Goal: Task Accomplishment & Management: Manage account settings

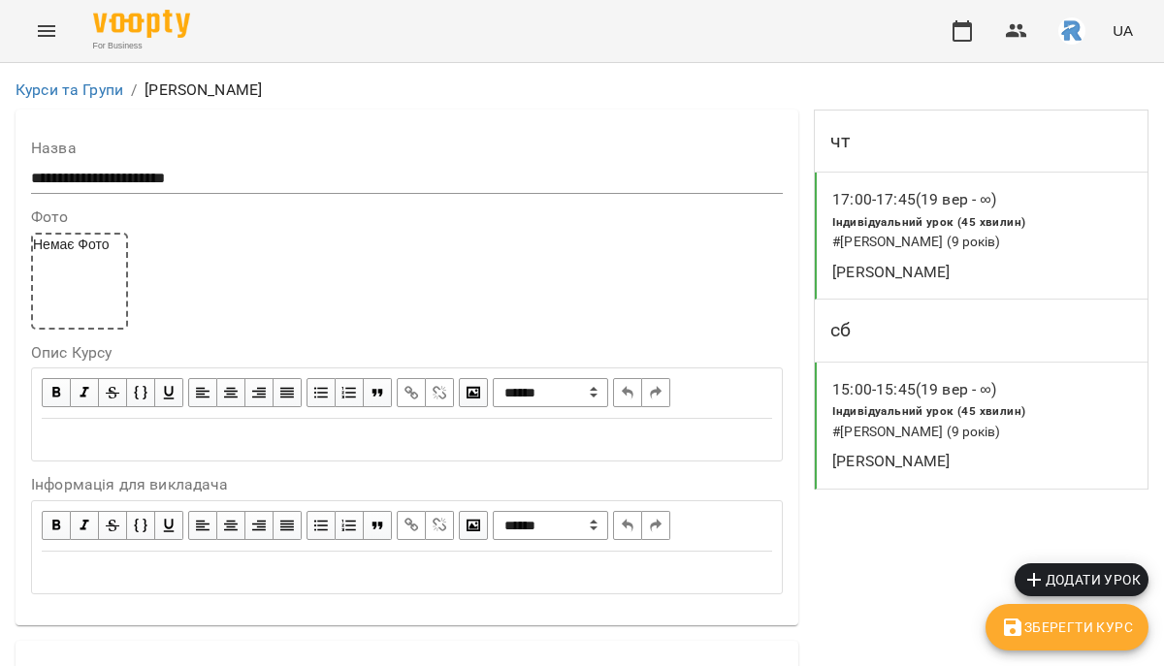
click at [58, 29] on button "Menu" at bounding box center [46, 31] width 47 height 47
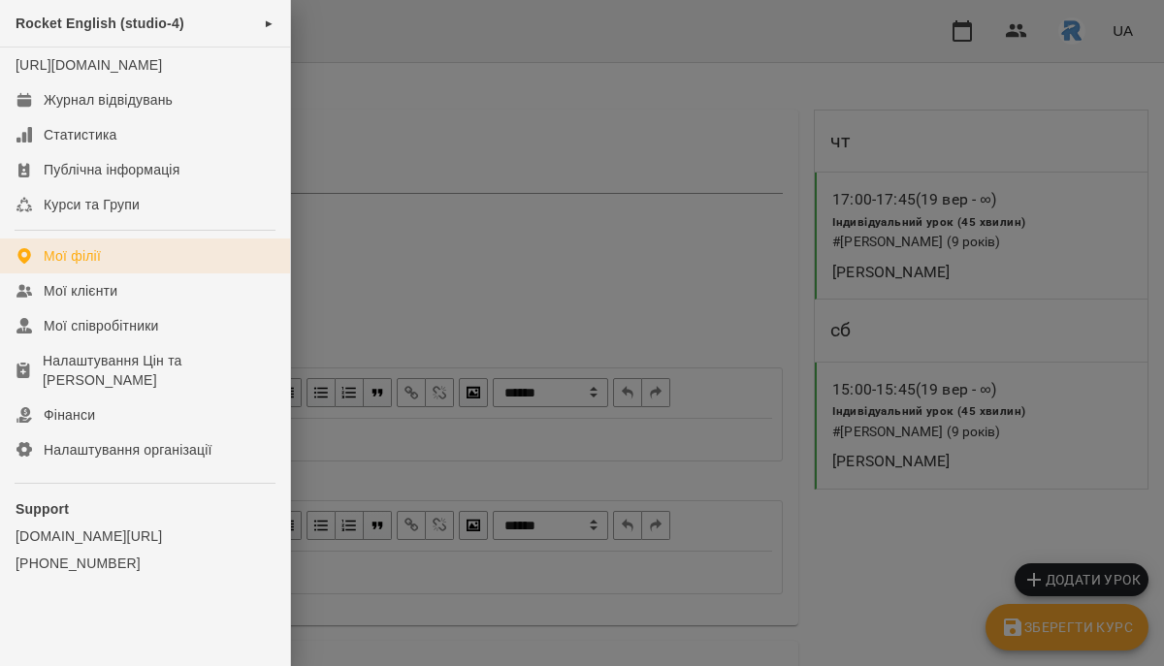
click at [104, 274] on link "Мої філії" at bounding box center [145, 256] width 290 height 35
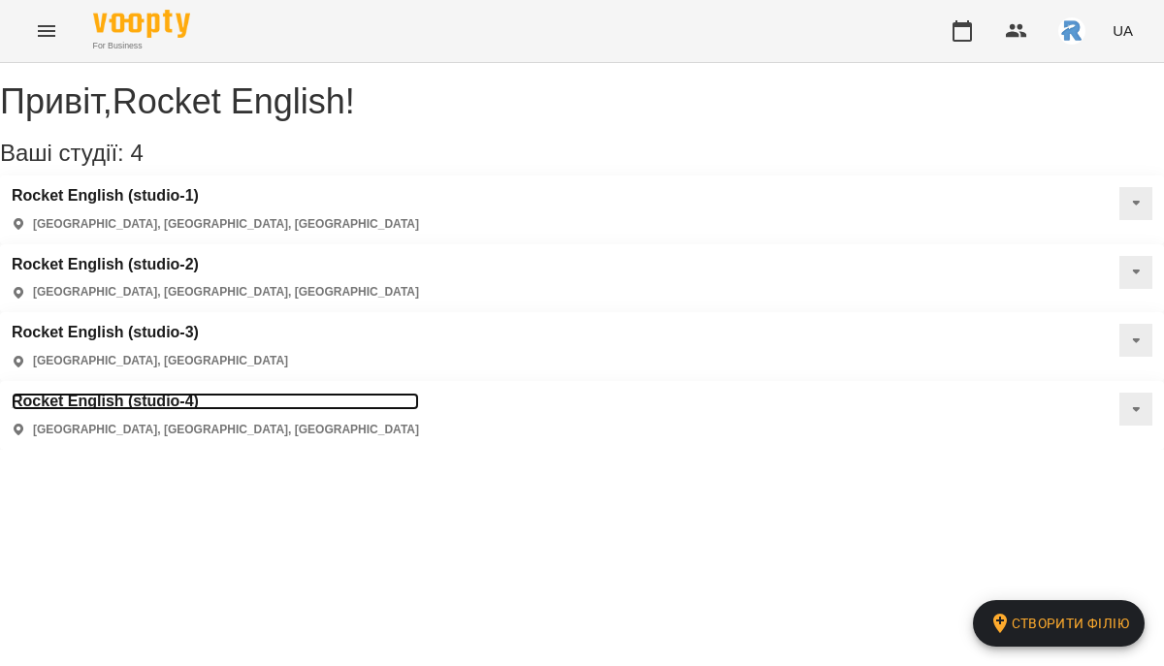
click at [419, 393] on h3 "Rocket English (studio-4)" at bounding box center [215, 401] width 407 height 17
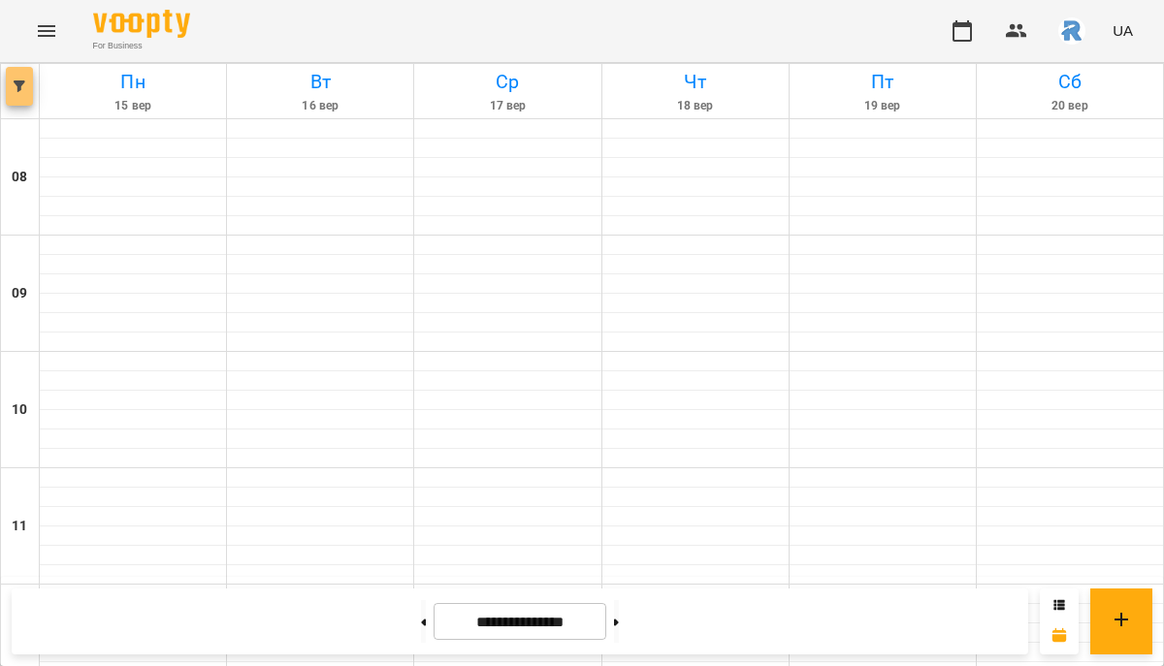
click at [17, 92] on button "button" at bounding box center [19, 86] width 27 height 39
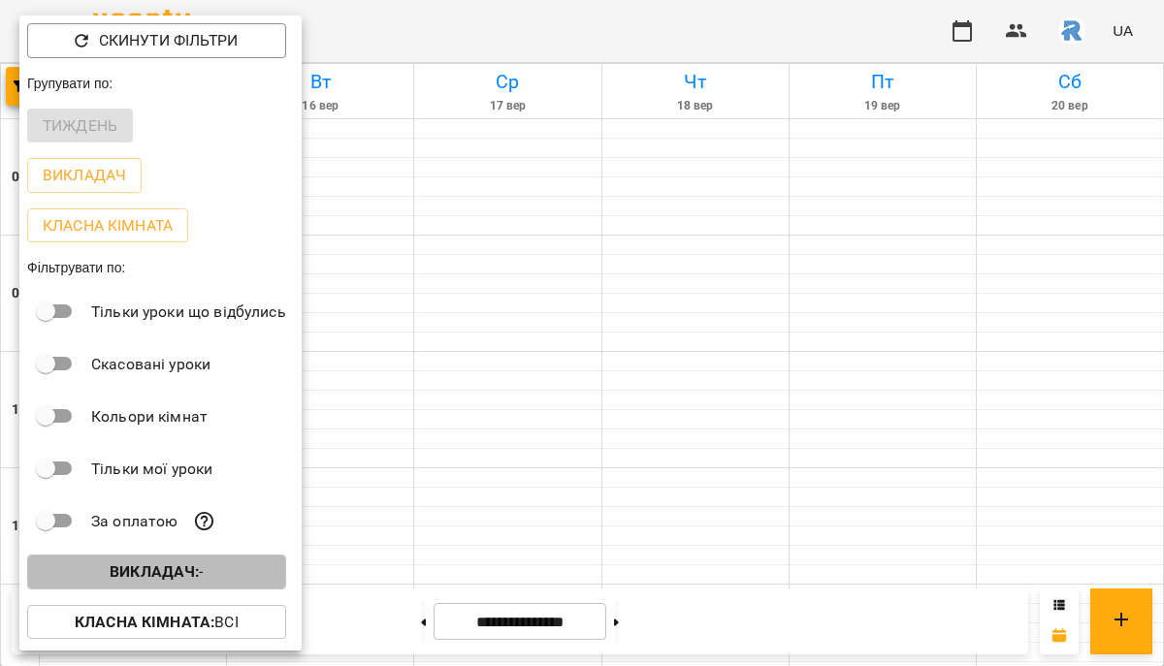
click at [194, 567] on b "Викладач :" at bounding box center [154, 572] width 89 height 18
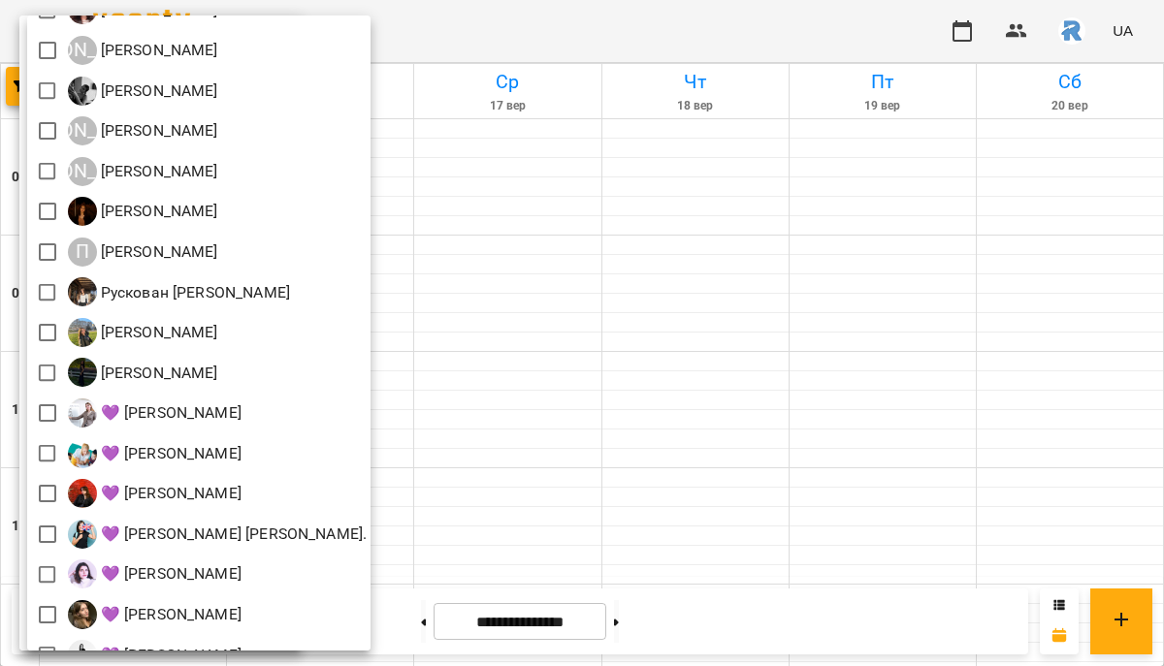
scroll to position [549, 0]
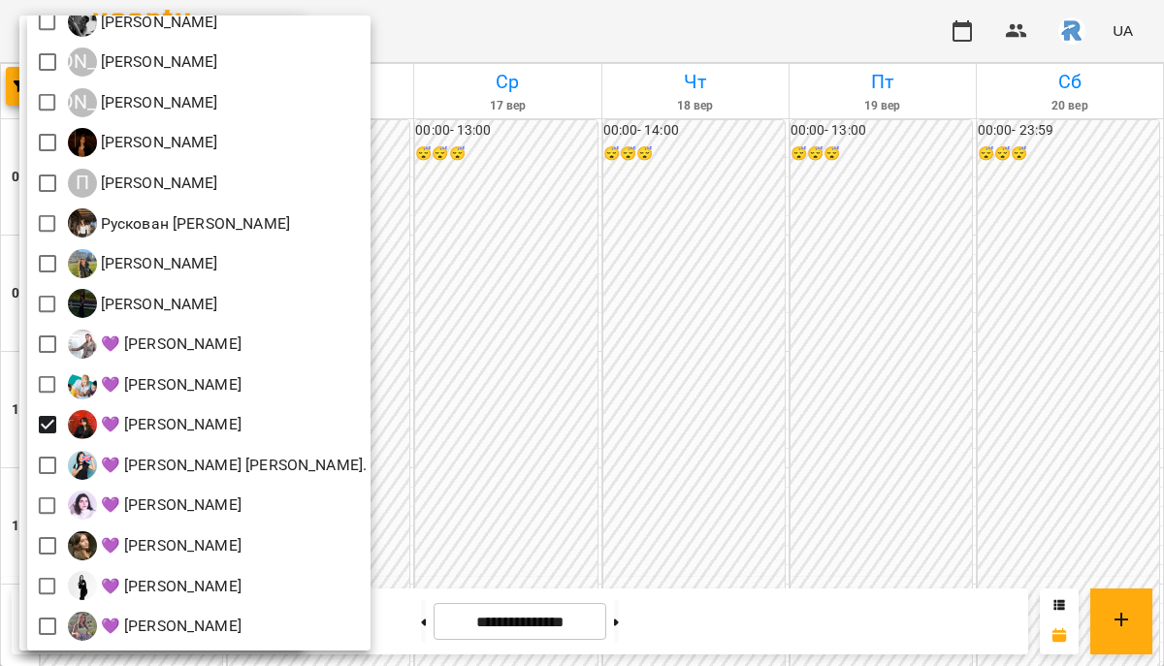
click at [529, 431] on div at bounding box center [582, 333] width 1164 height 666
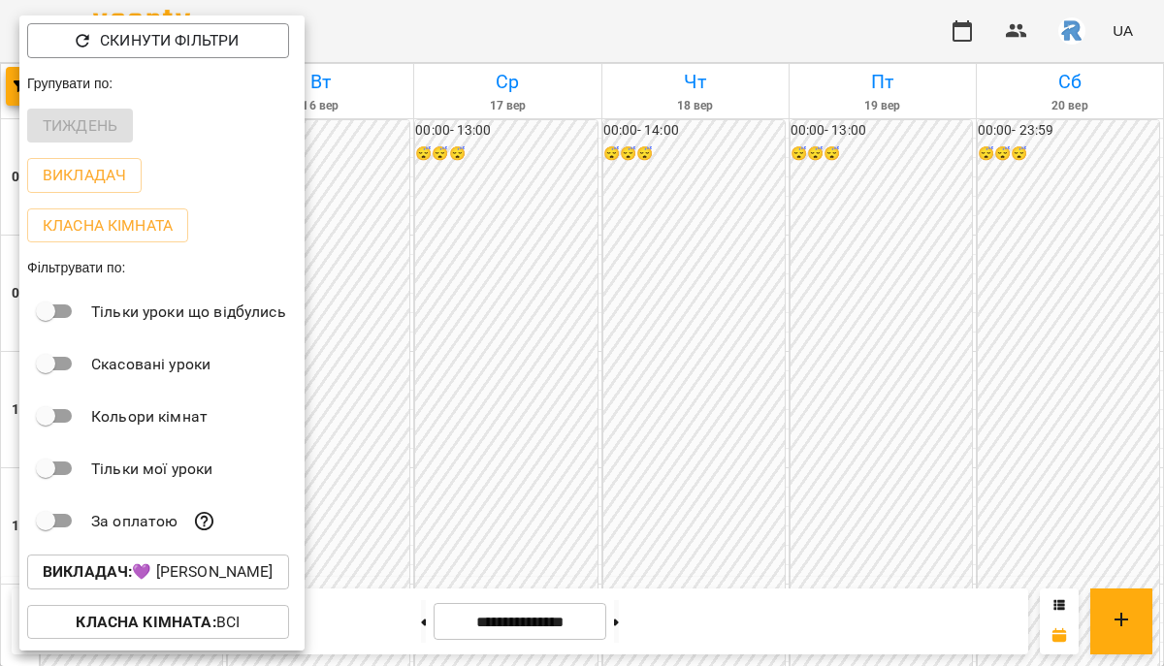
click at [529, 431] on div at bounding box center [582, 333] width 1164 height 666
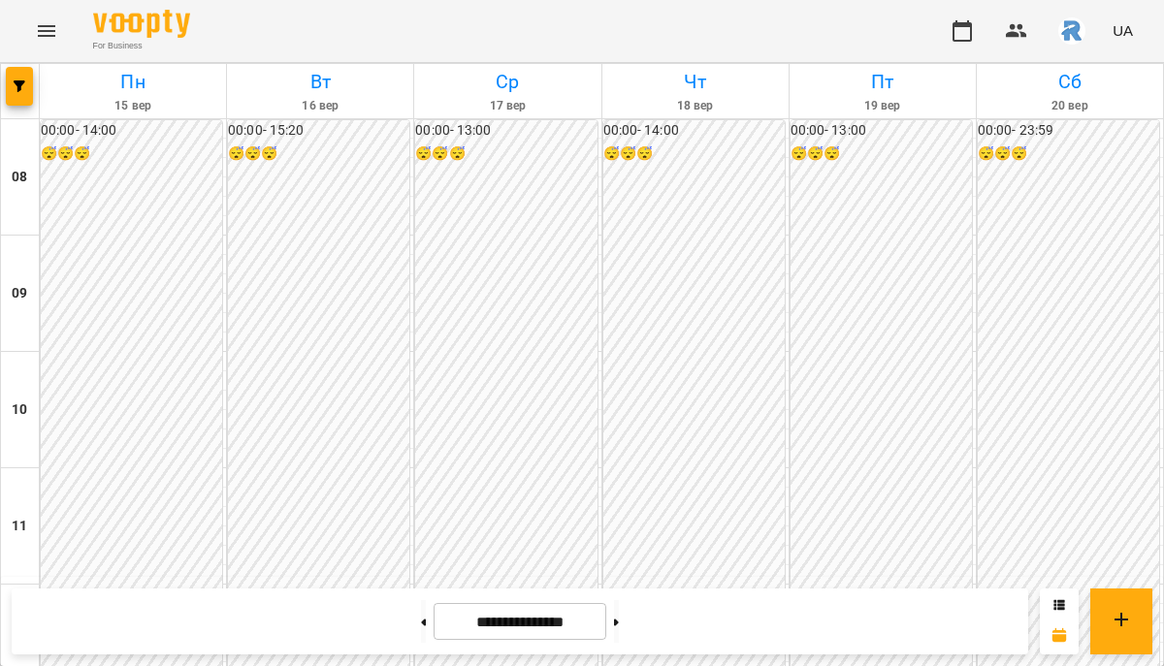
scroll to position [876, 0]
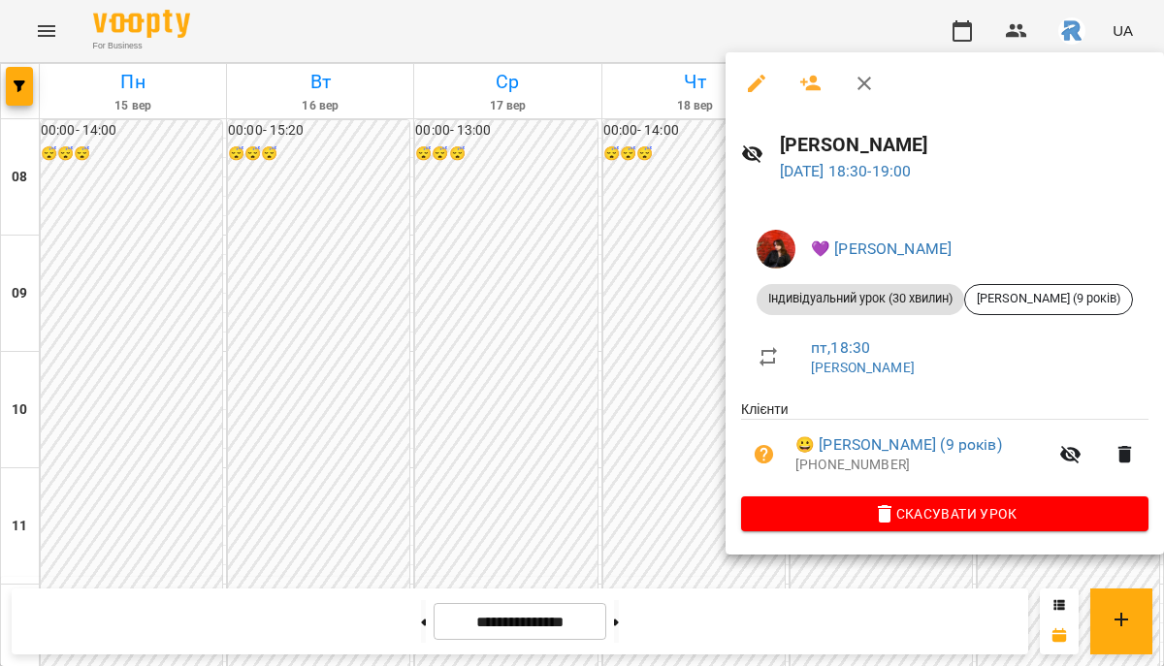
click at [676, 430] on div at bounding box center [582, 333] width 1164 height 666
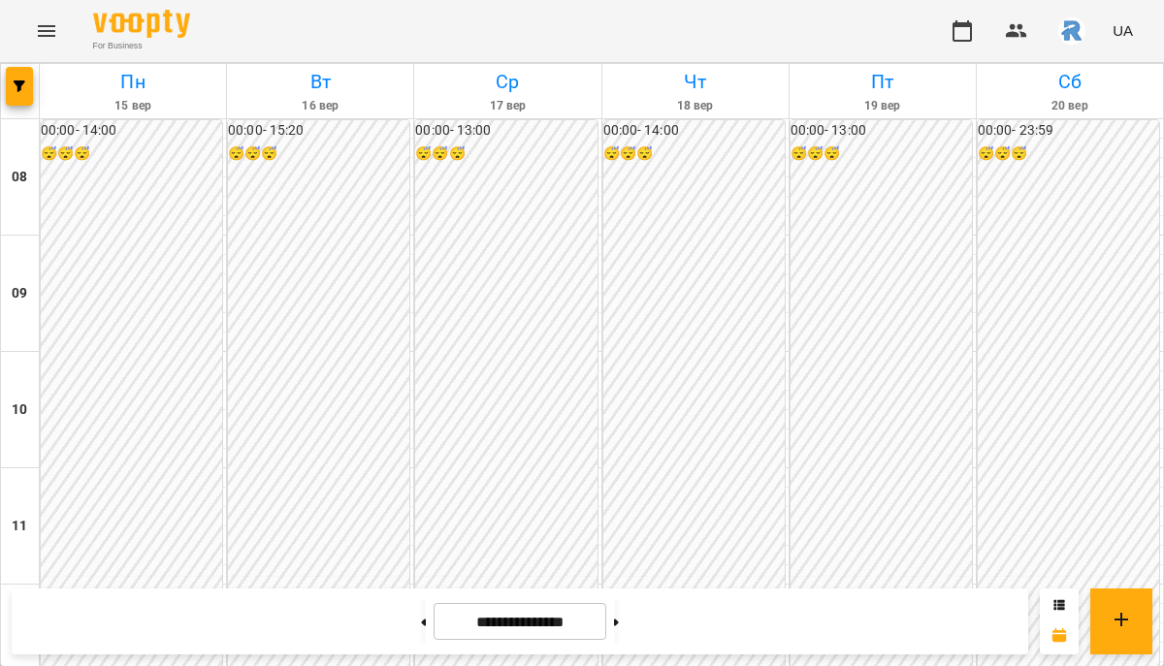
scroll to position [821, 0]
click at [619, 622] on button at bounding box center [616, 621] width 5 height 43
type input "**********"
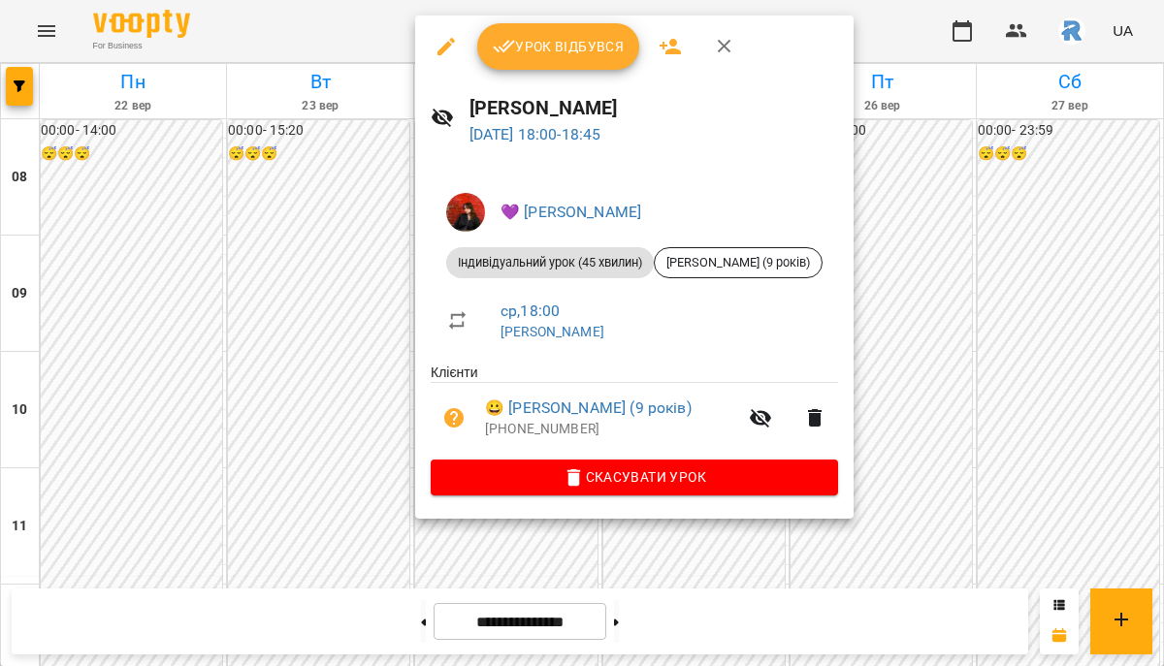
click at [881, 320] on div at bounding box center [582, 333] width 1164 height 666
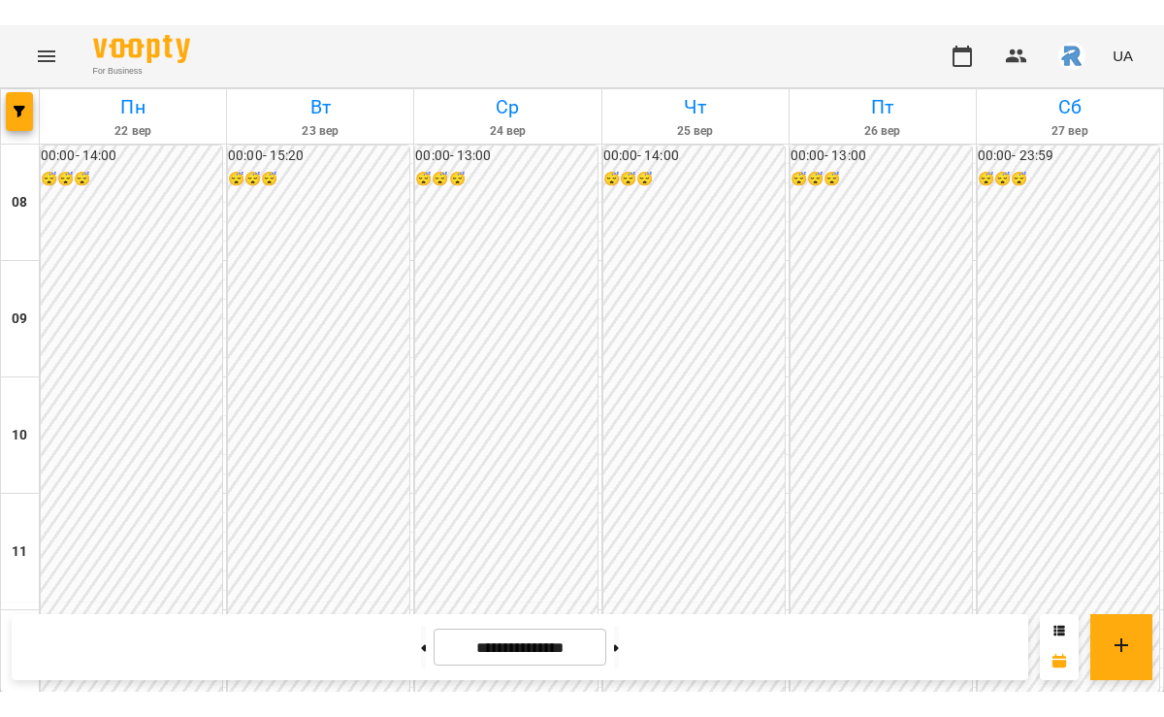
scroll to position [954, 0]
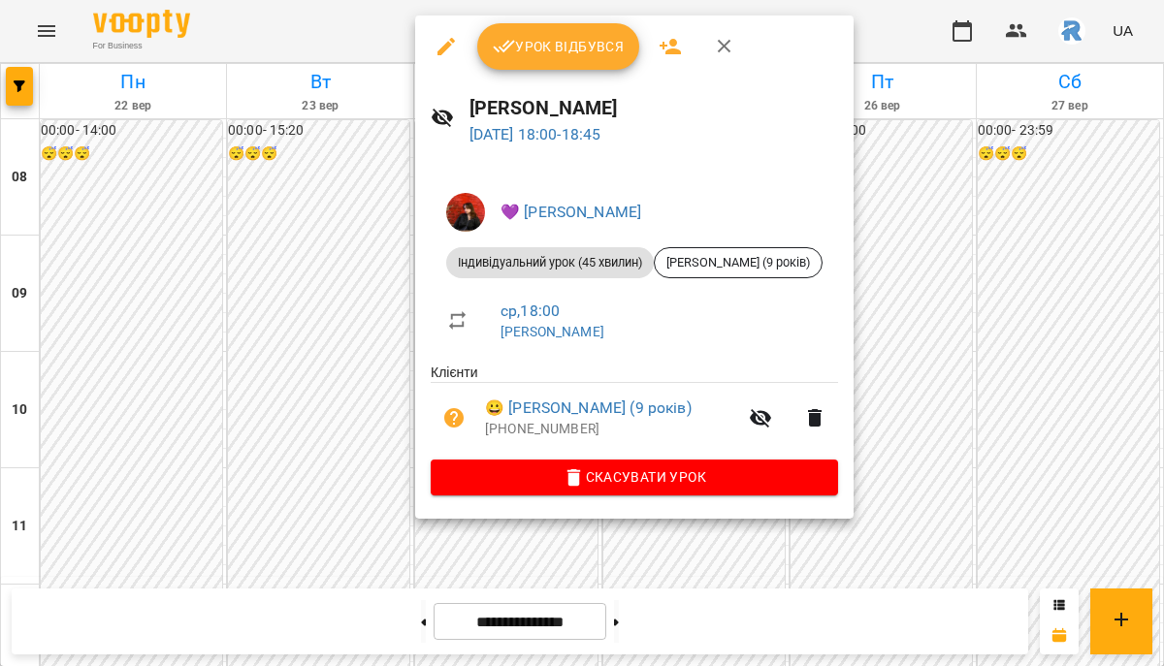
click at [913, 365] on div at bounding box center [582, 333] width 1164 height 666
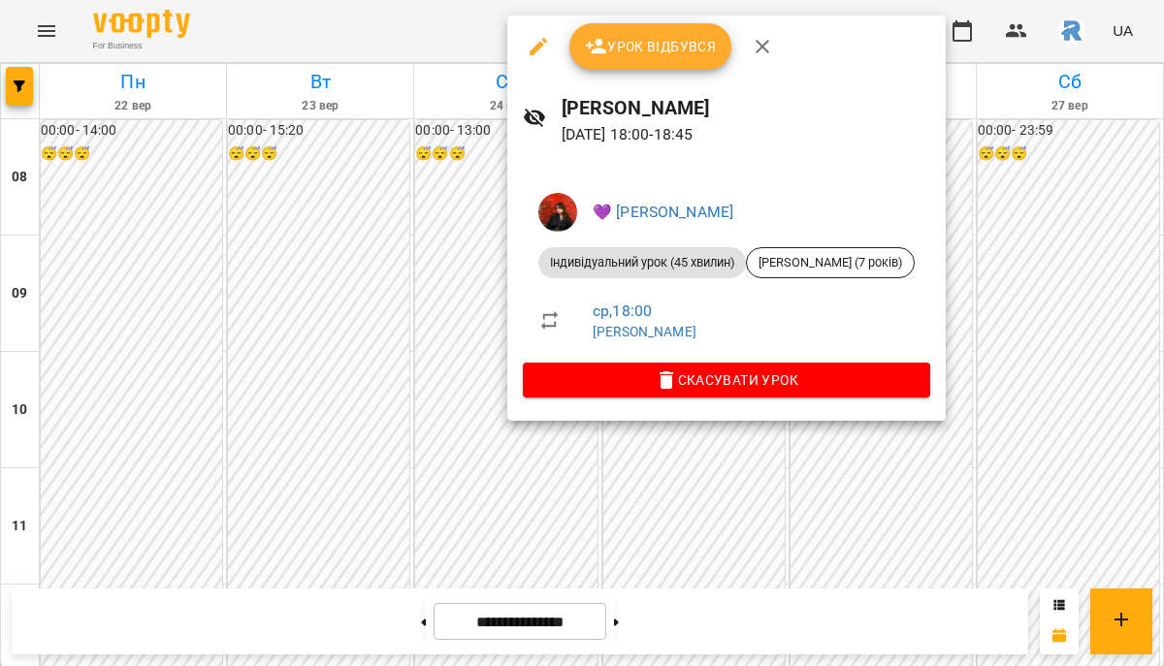
click at [385, 346] on div at bounding box center [582, 333] width 1164 height 666
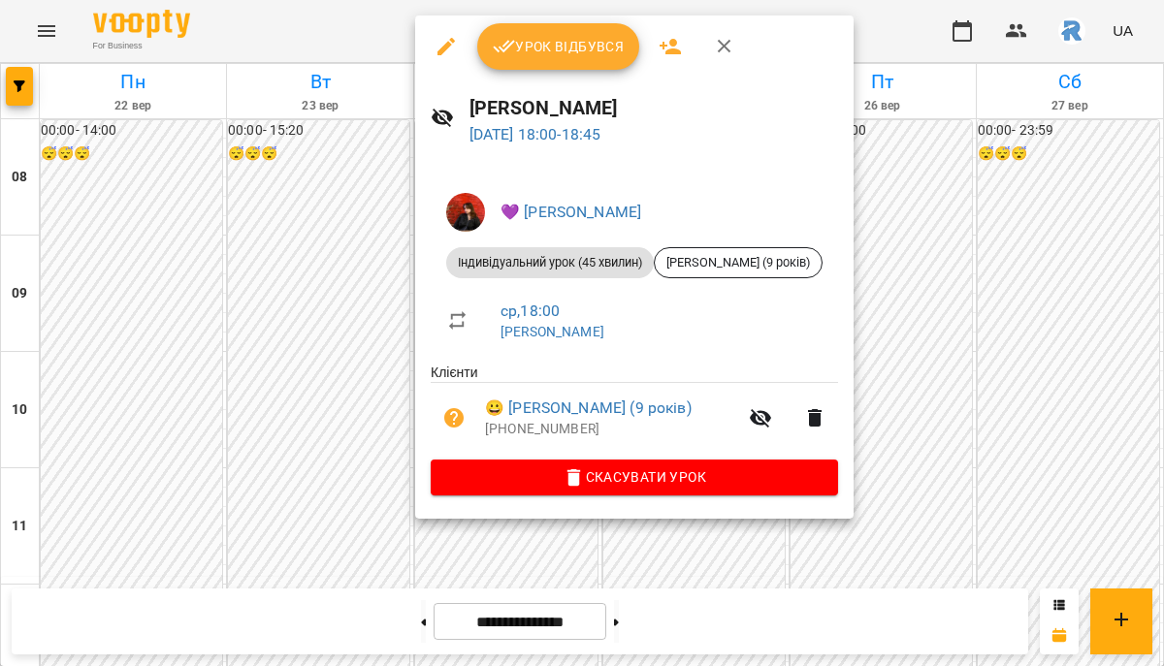
click at [872, 291] on div at bounding box center [582, 333] width 1164 height 666
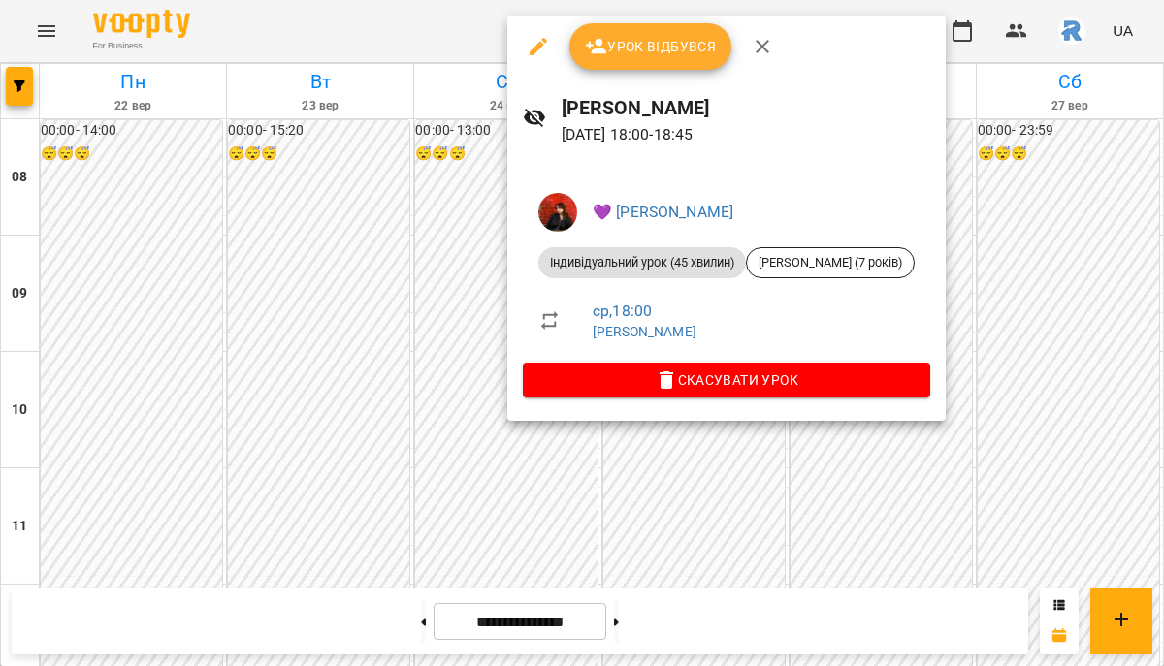
click at [562, 472] on div at bounding box center [582, 333] width 1164 height 666
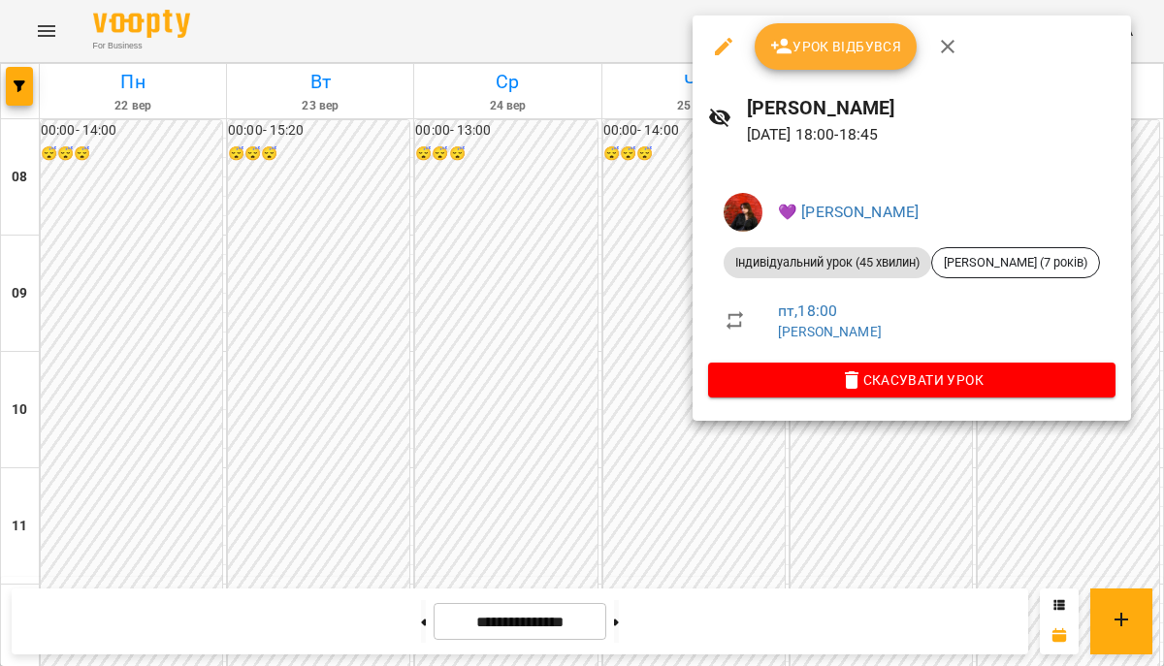
click at [866, 522] on div at bounding box center [582, 333] width 1164 height 666
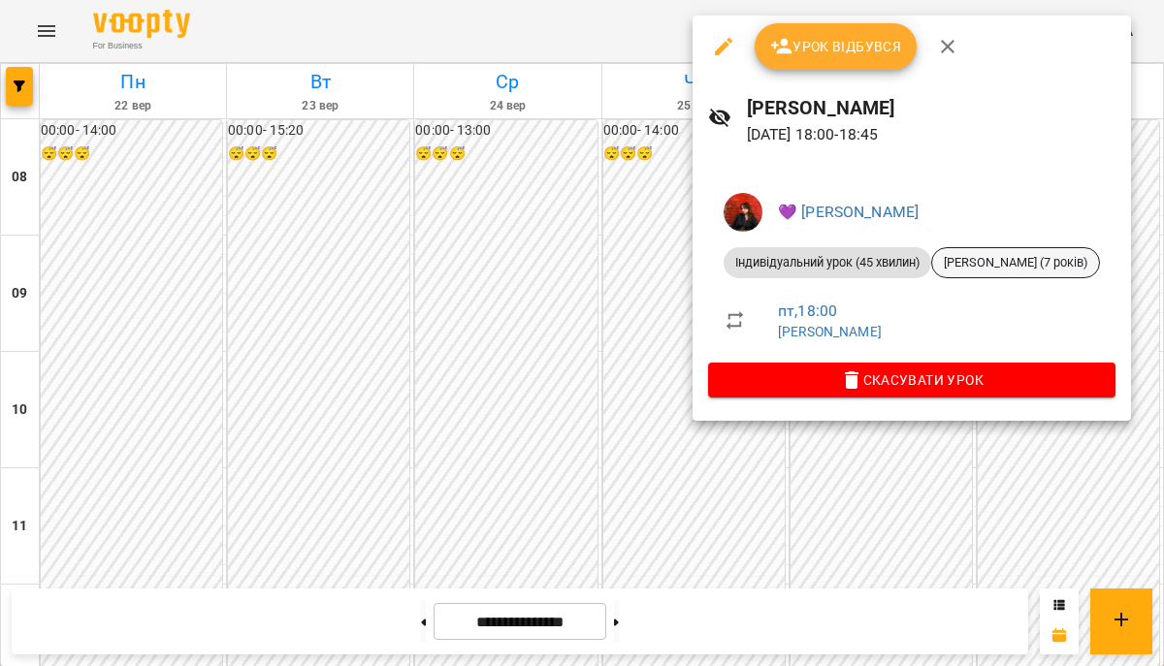
click at [983, 267] on span "[PERSON_NAME] (7 років)" at bounding box center [1015, 262] width 167 height 17
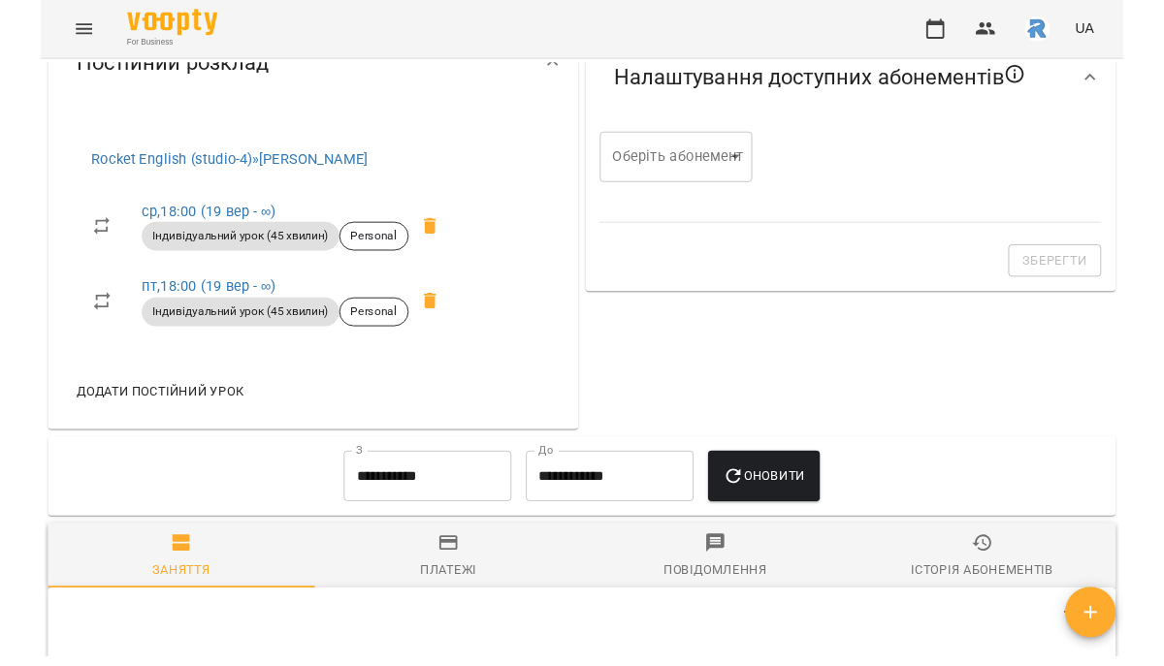
scroll to position [601, 0]
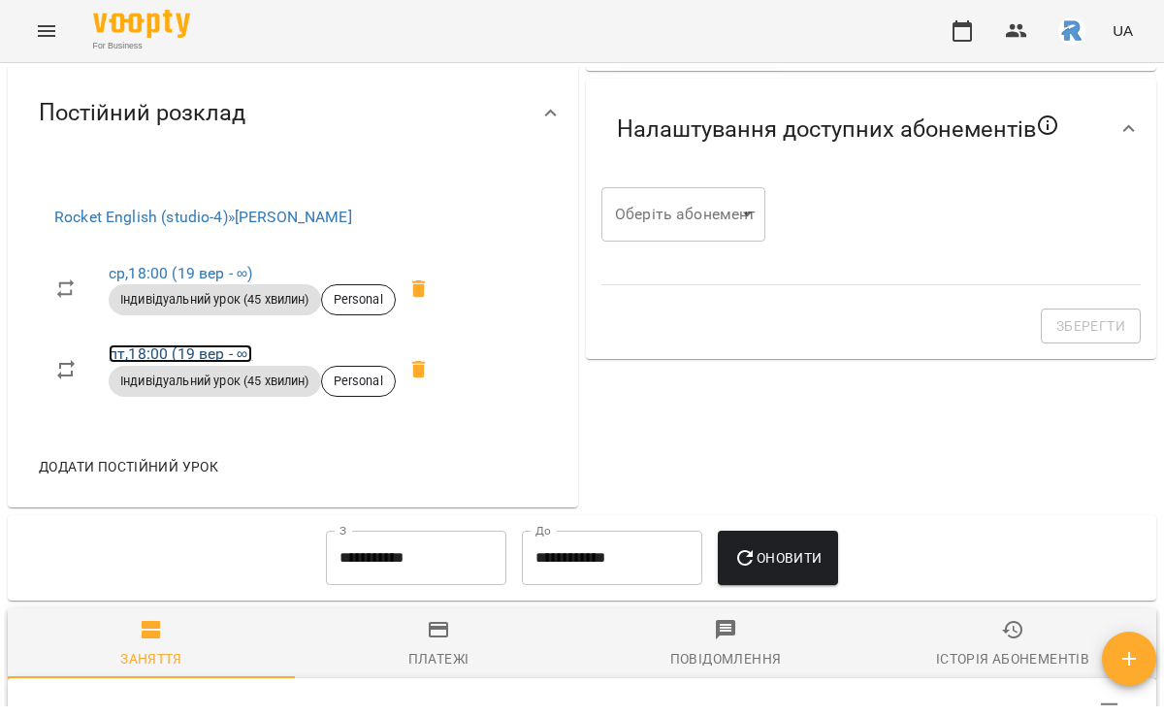
click at [213, 363] on link "пт , 18:00 ([DATE] - ∞)" at bounding box center [181, 353] width 144 height 18
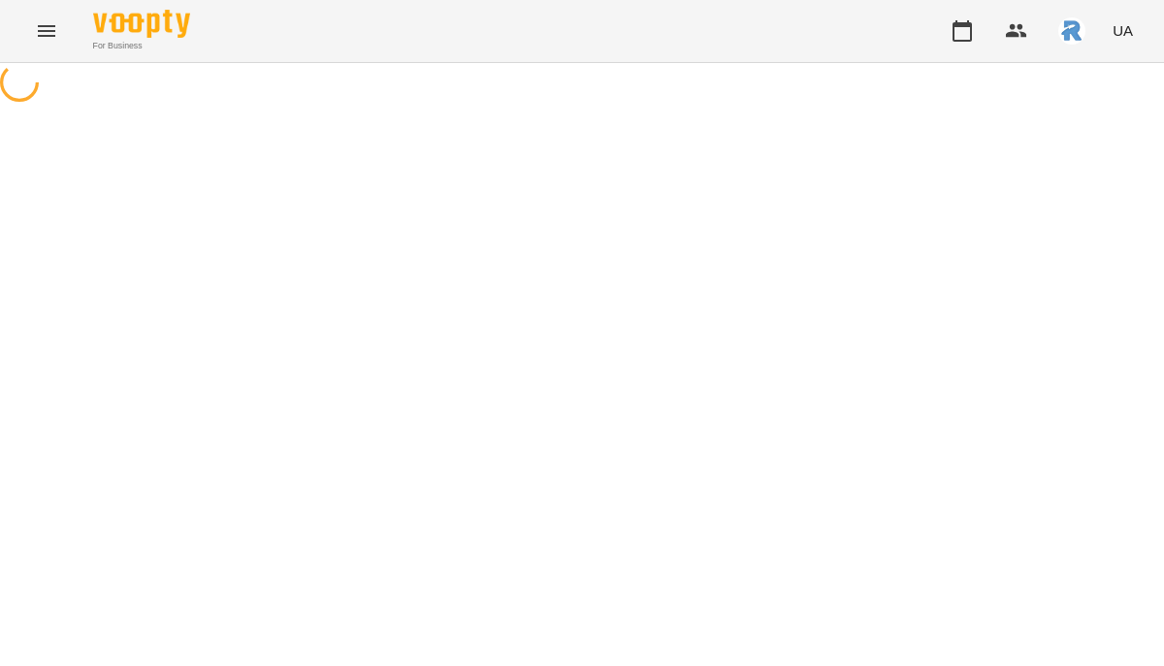
select select "*"
select select "**********"
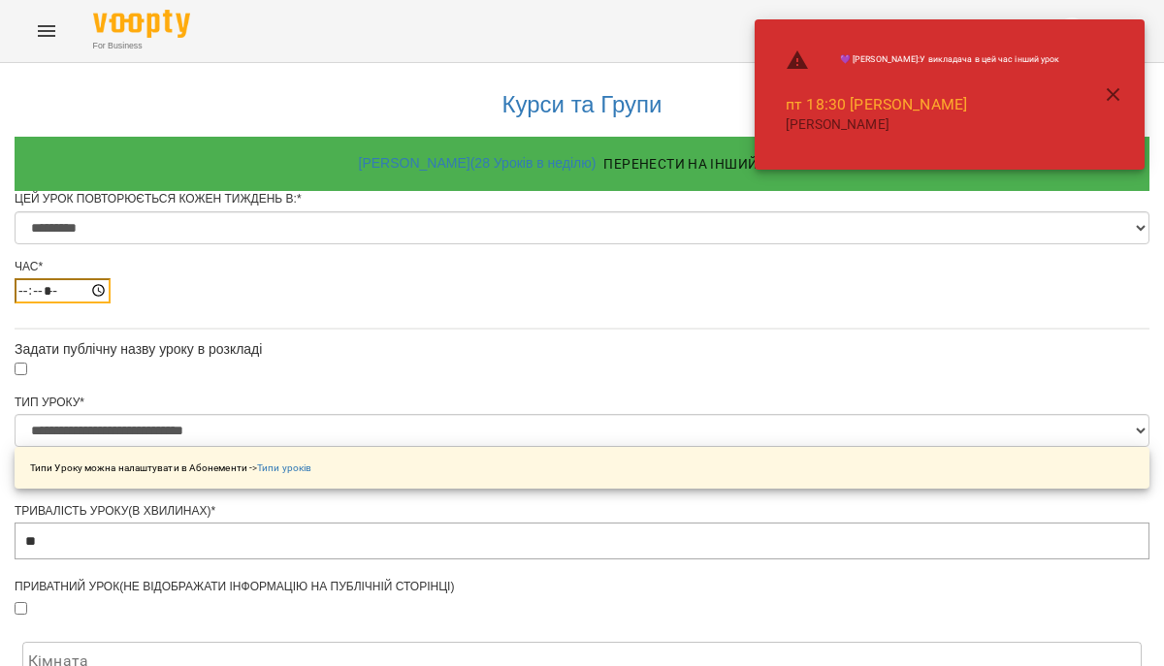
click at [111, 304] on input "*****" at bounding box center [63, 290] width 96 height 25
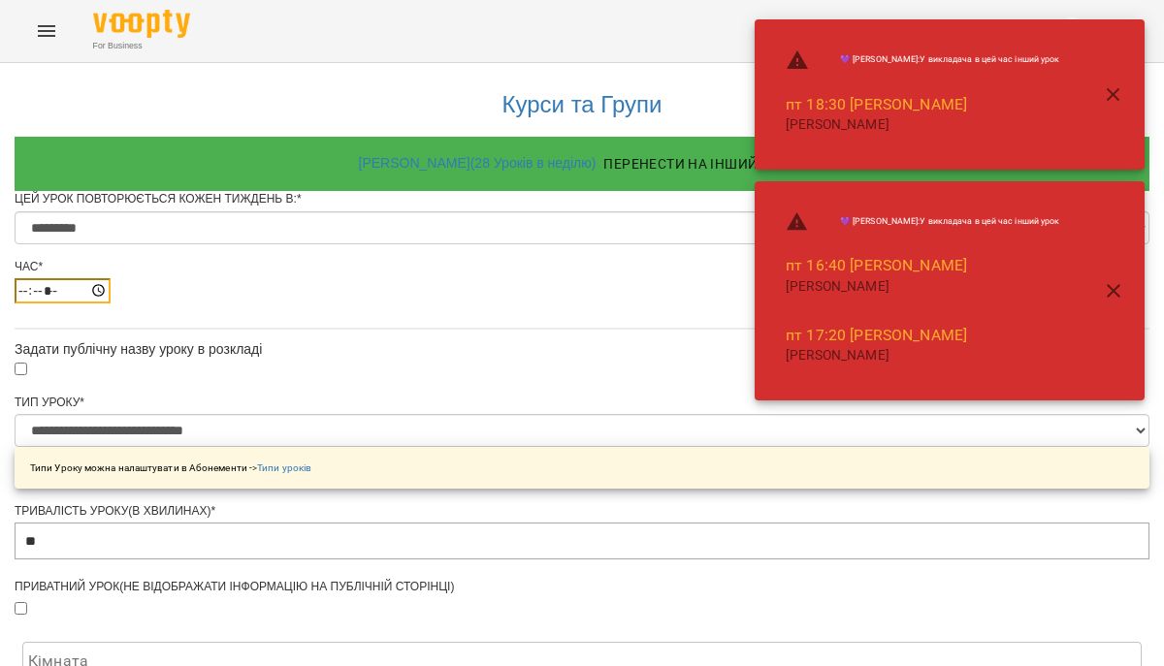
type input "*****"
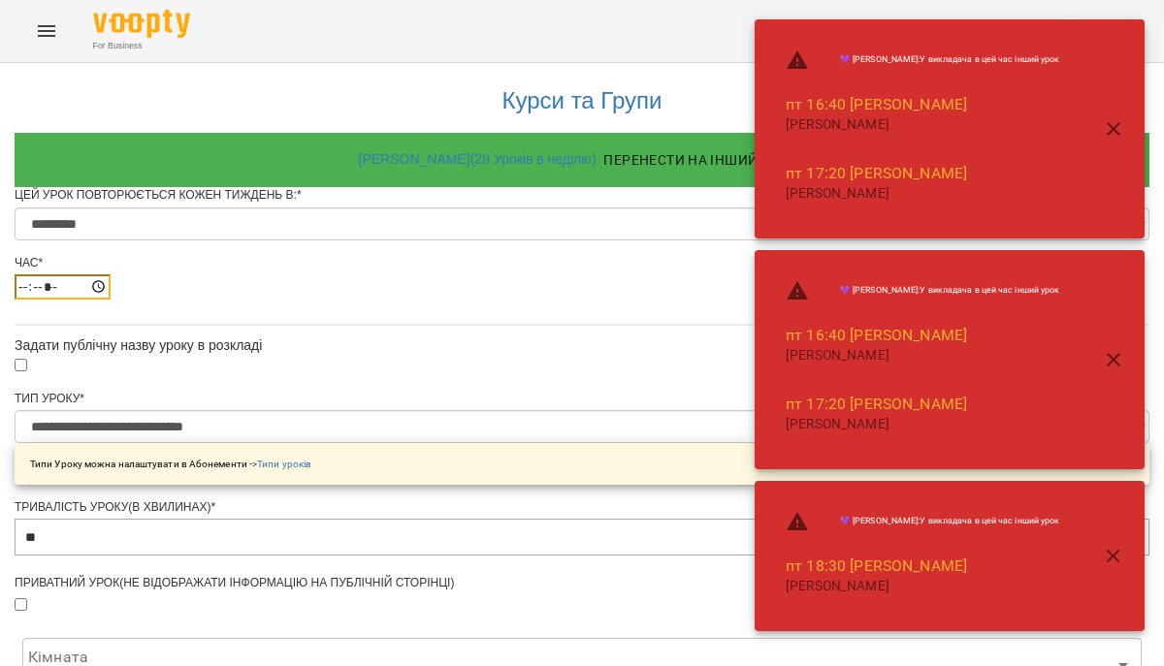
scroll to position [901, 0]
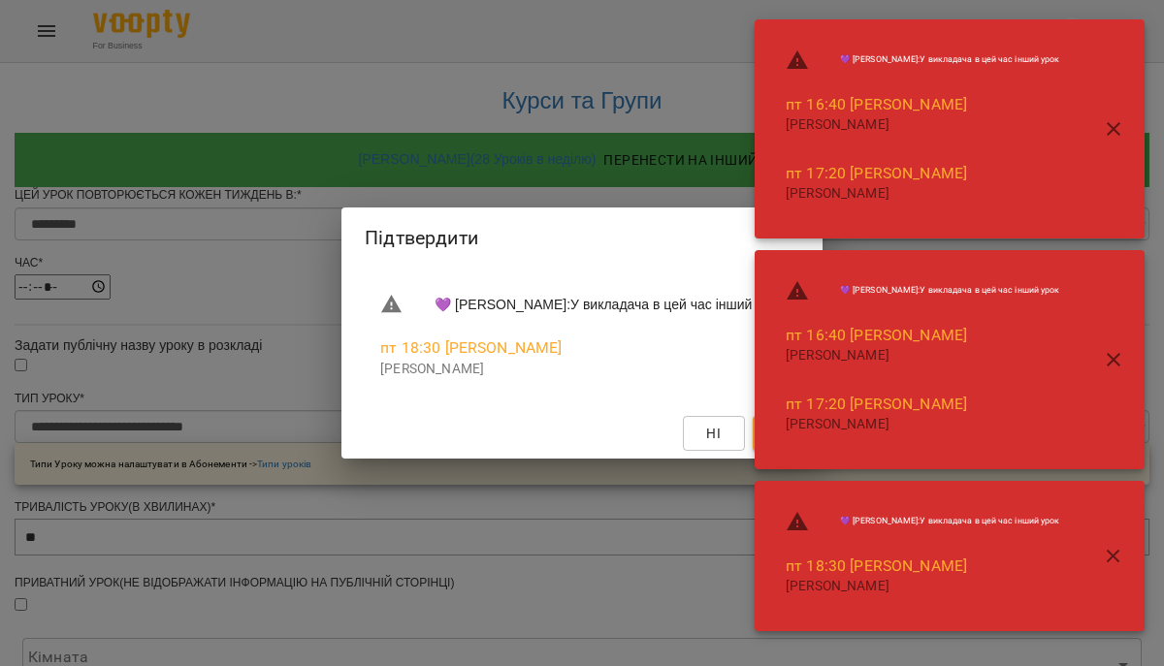
click at [1102, 553] on icon "button" at bounding box center [1113, 556] width 23 height 23
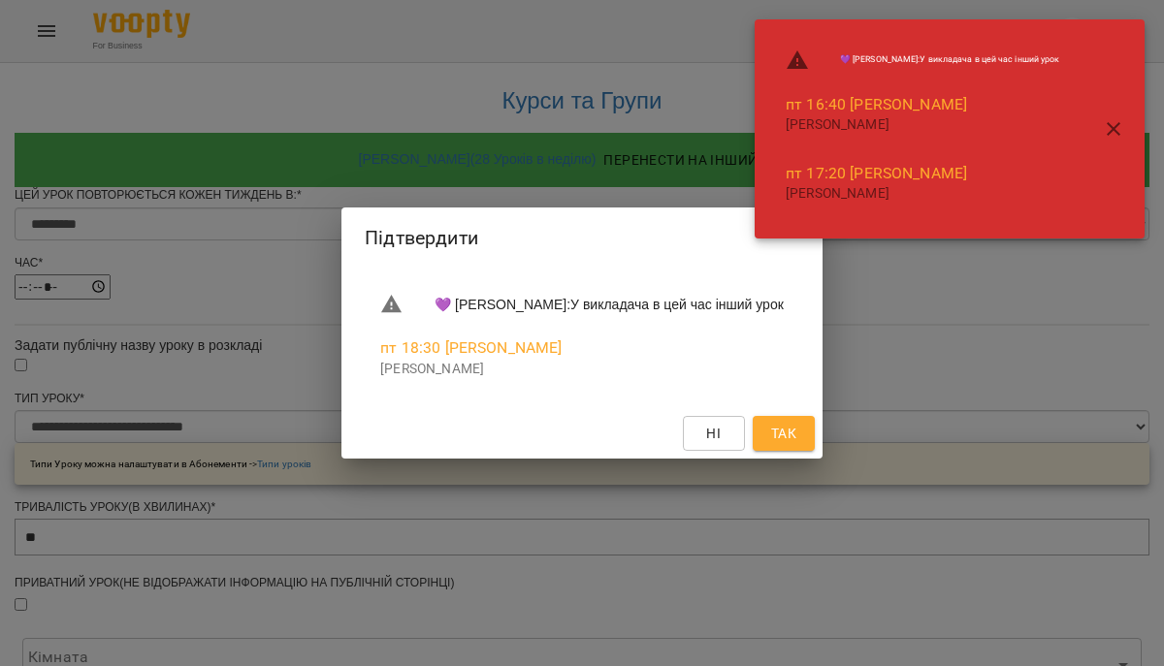
click at [796, 436] on span "Так" at bounding box center [783, 433] width 25 height 23
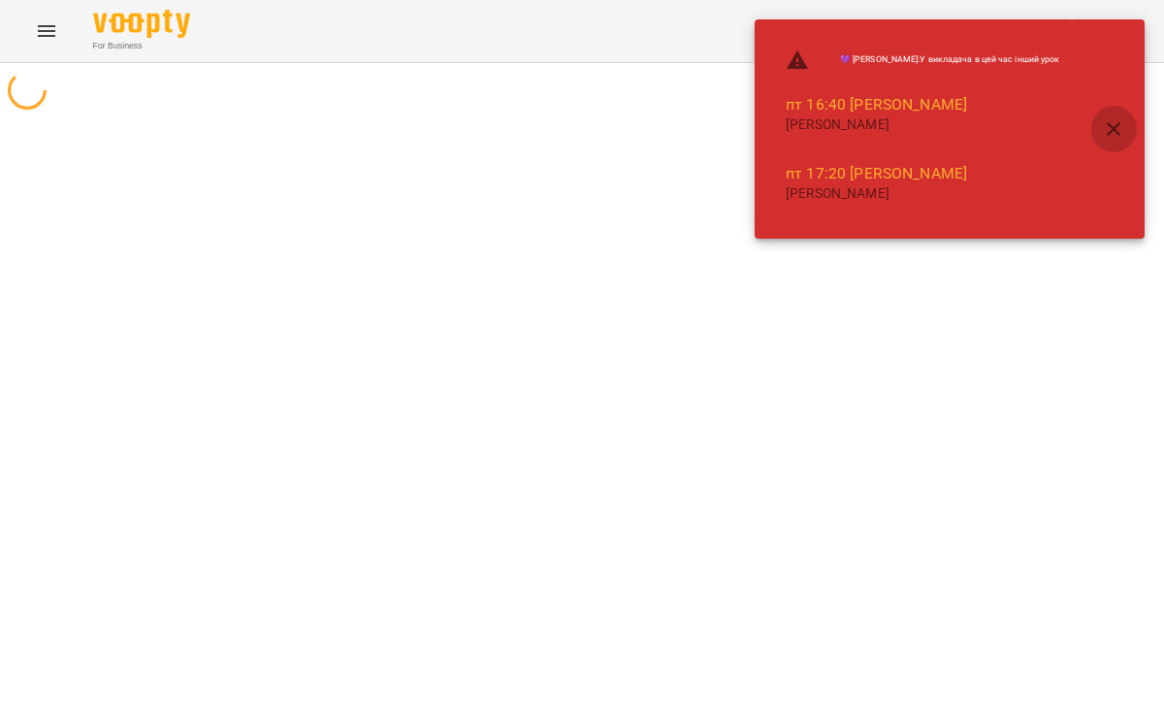
click at [1123, 123] on icon "button" at bounding box center [1113, 128] width 23 height 23
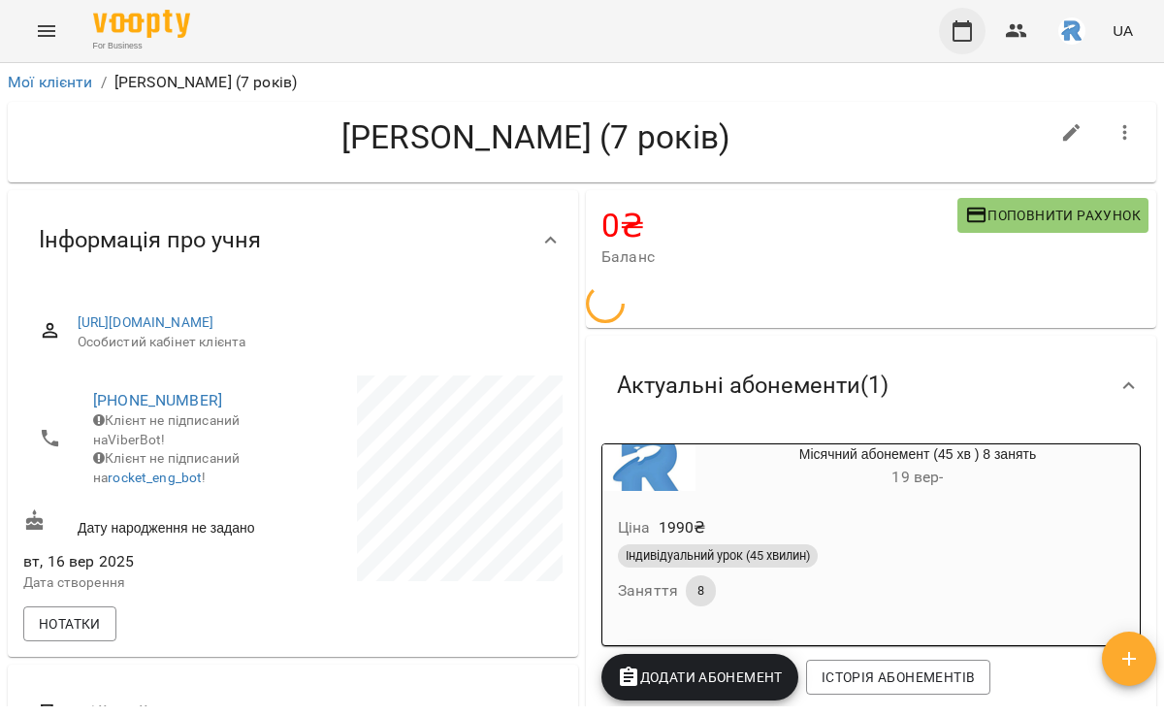
click at [969, 32] on icon "button" at bounding box center [961, 30] width 23 height 23
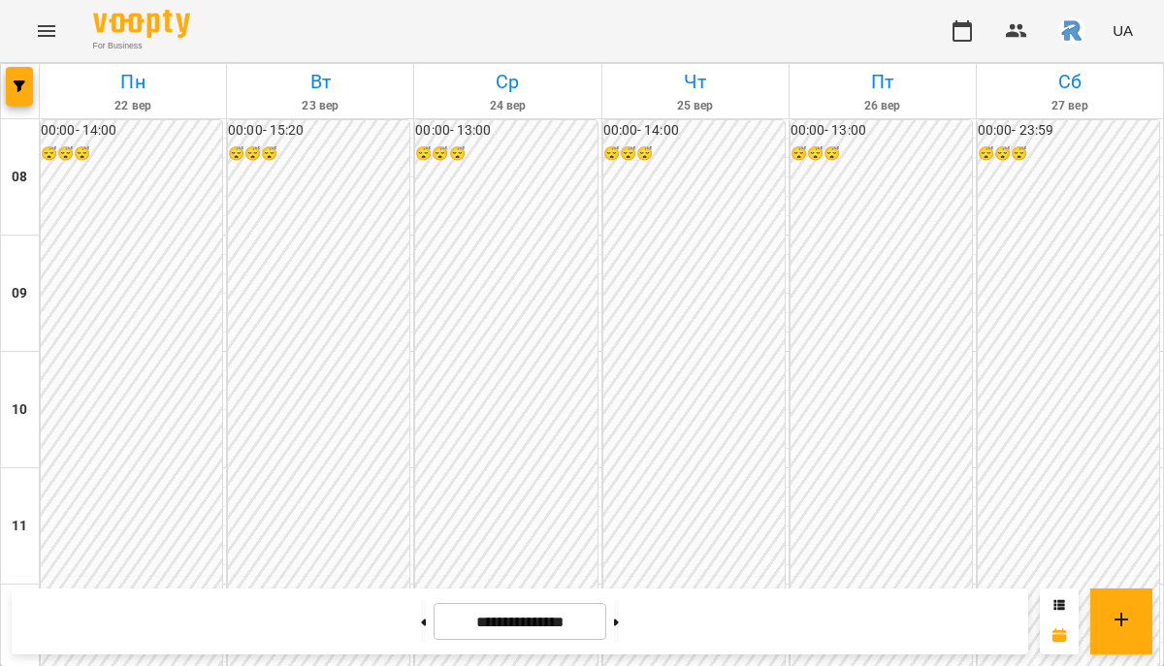
scroll to position [890, 0]
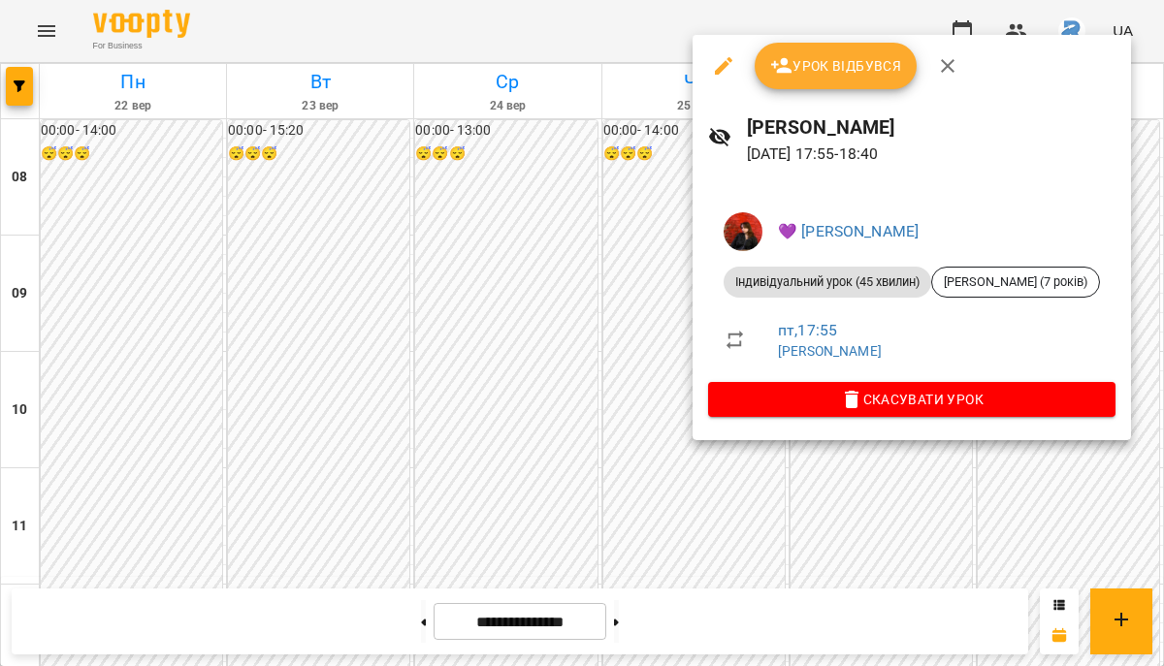
click at [570, 334] on div at bounding box center [582, 333] width 1164 height 666
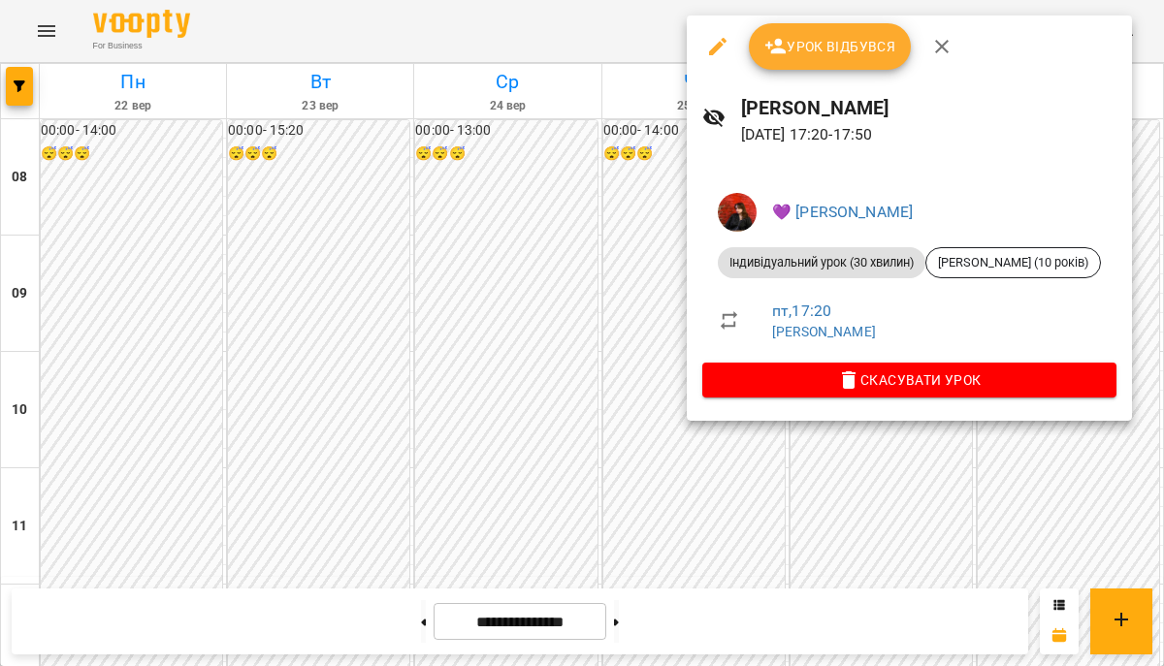
click at [581, 275] on div at bounding box center [582, 333] width 1164 height 666
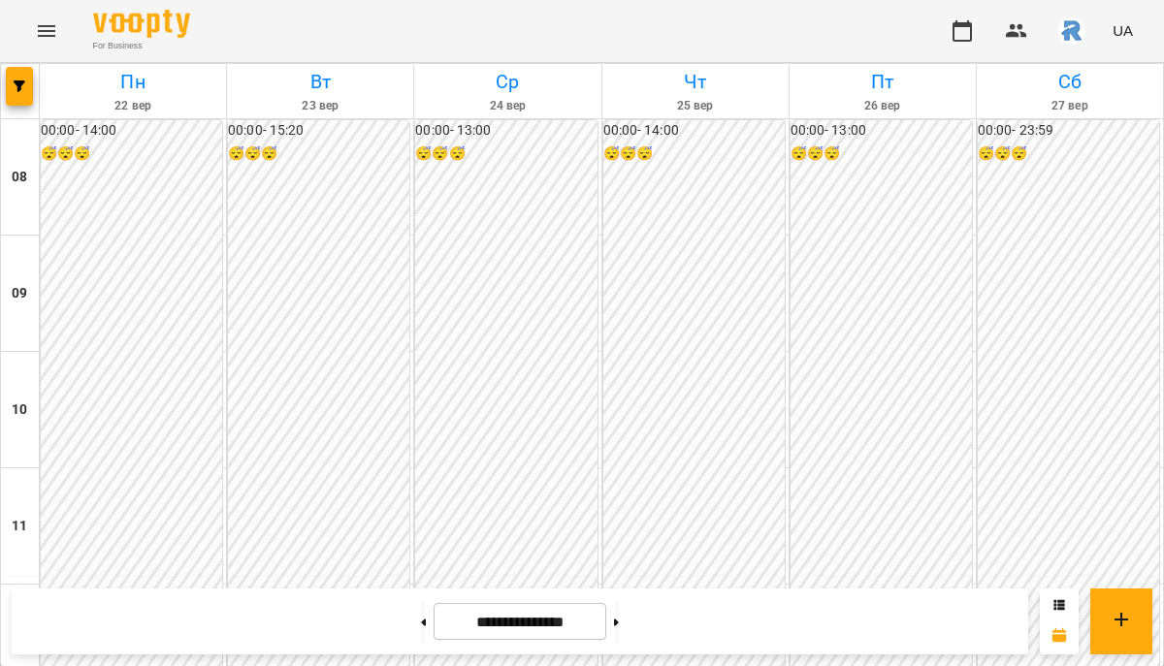
scroll to position [852, 0]
click at [421, 619] on button at bounding box center [423, 621] width 5 height 43
type input "**********"
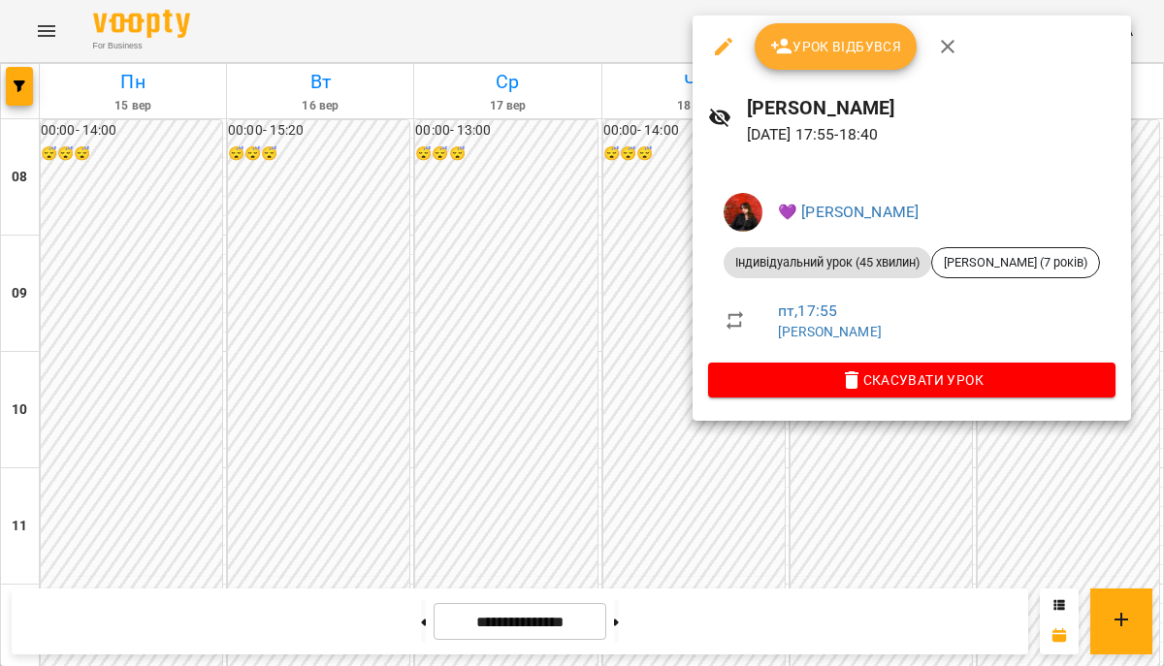
click at [575, 285] on div at bounding box center [582, 333] width 1164 height 666
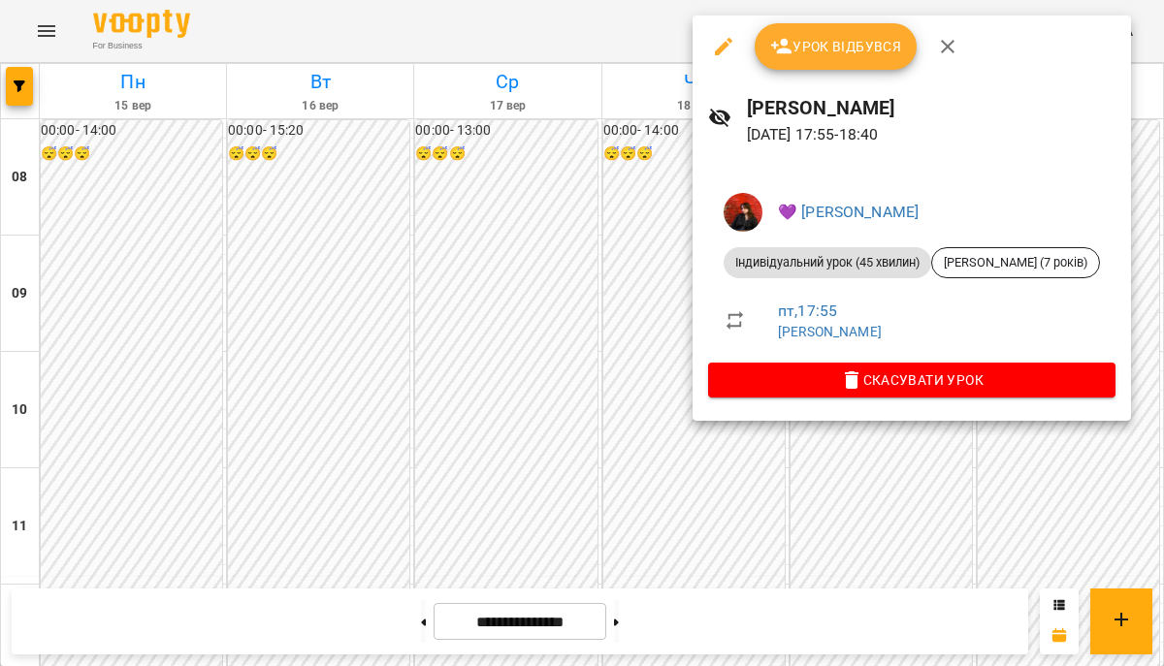
click at [593, 301] on div at bounding box center [582, 333] width 1164 height 666
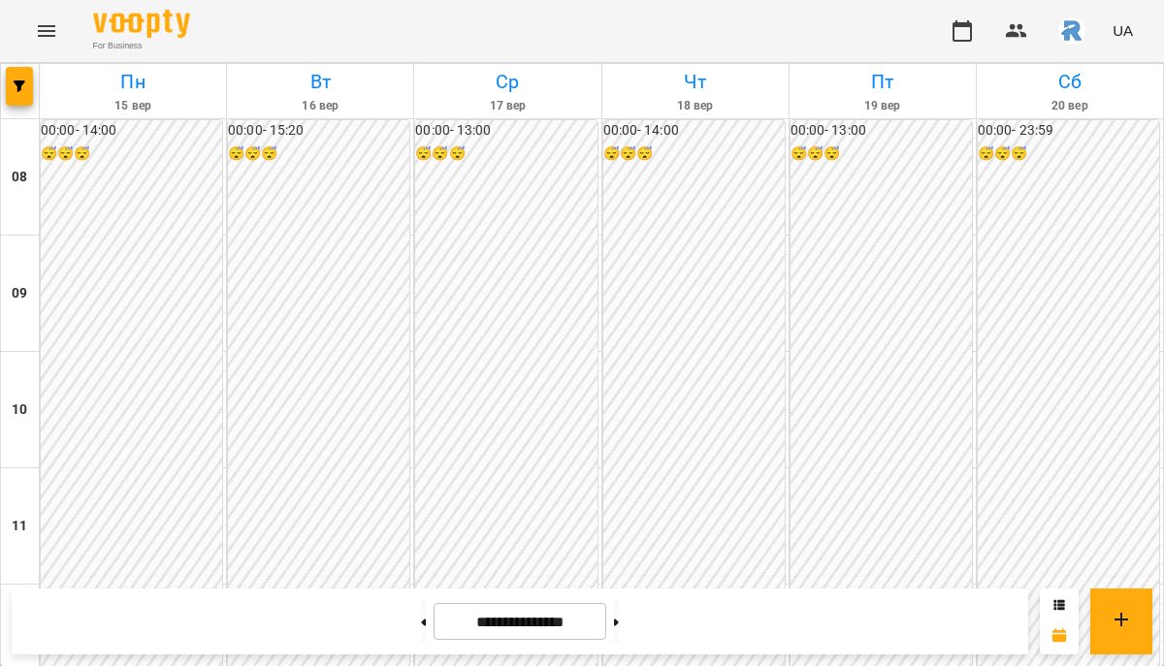
scroll to position [865, 0]
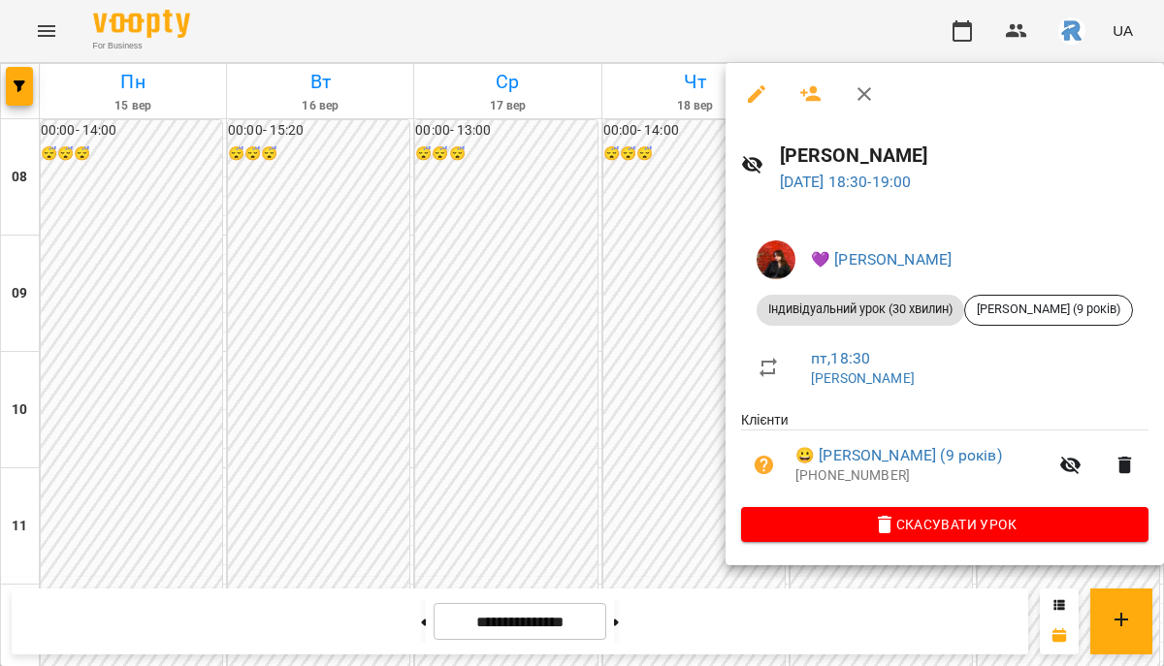
click at [757, 89] on icon "button" at bounding box center [756, 93] width 17 height 17
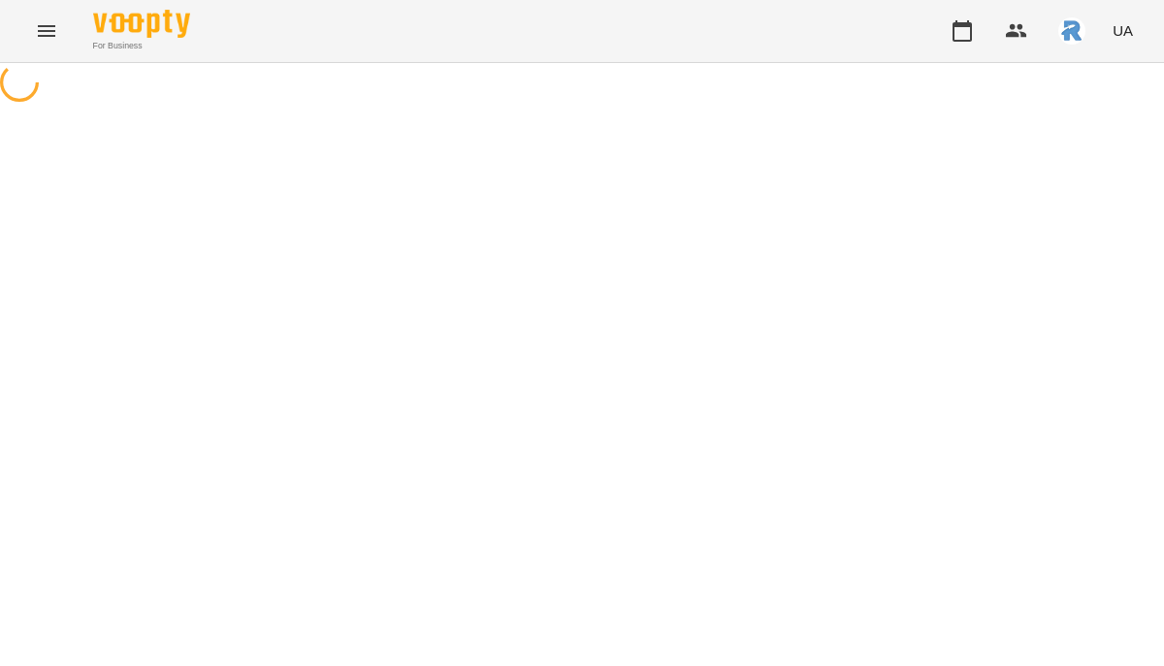
select select "**********"
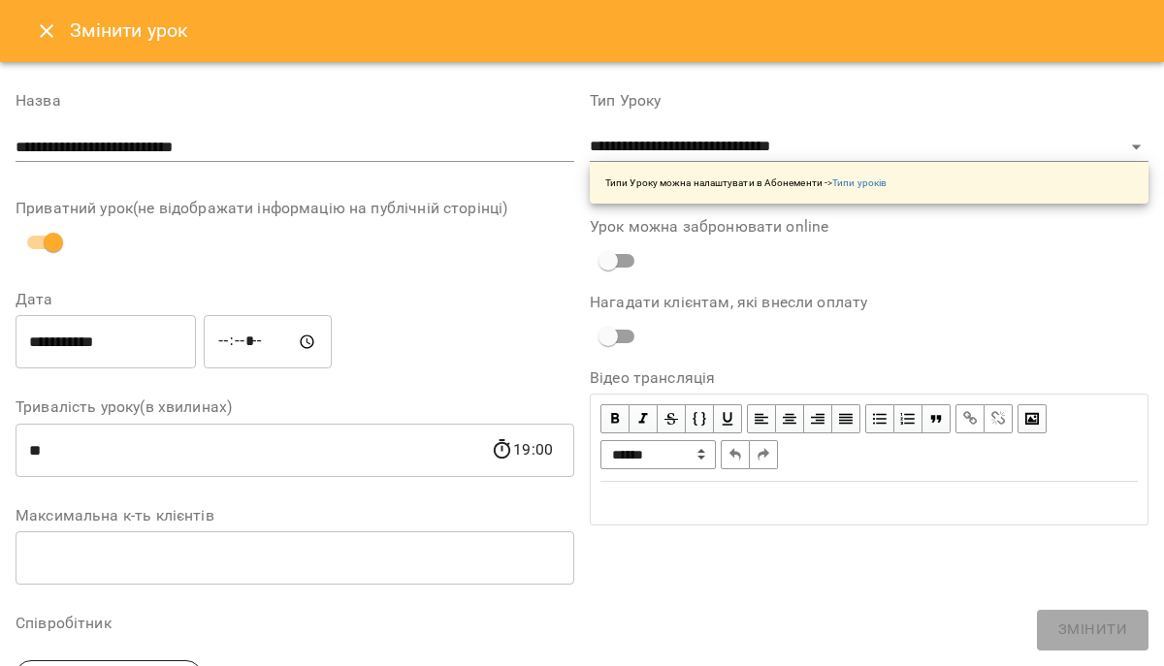
click at [257, 342] on input "*****" at bounding box center [268, 342] width 128 height 54
type input "*****"
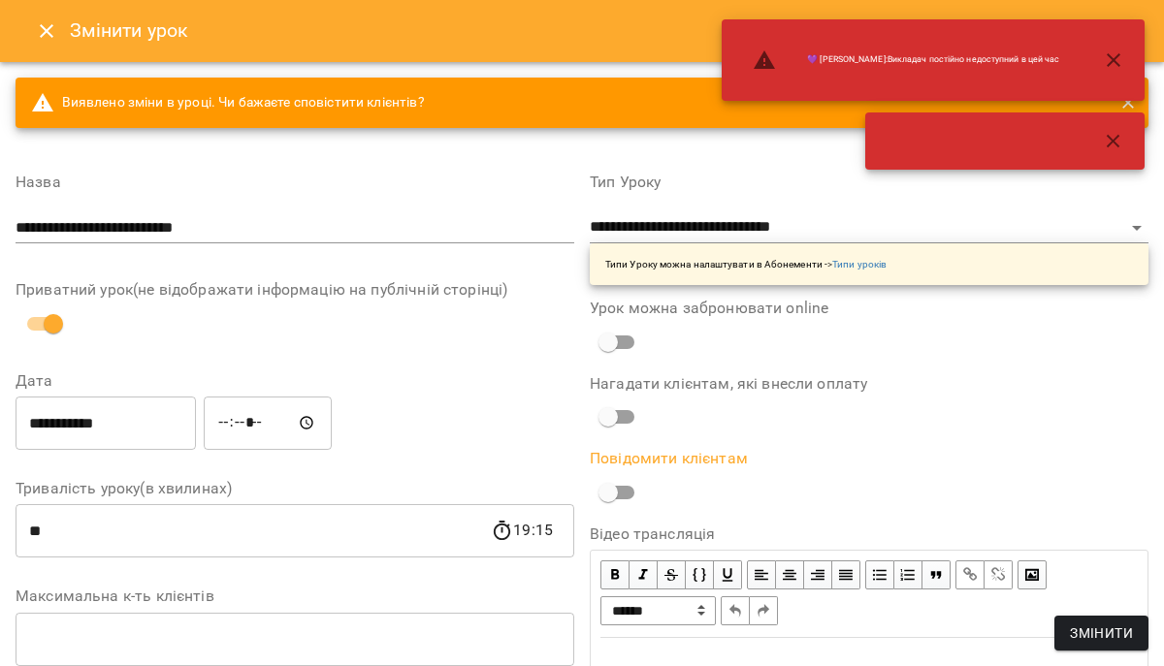
click at [1104, 623] on span "Змінити" at bounding box center [1101, 633] width 63 height 23
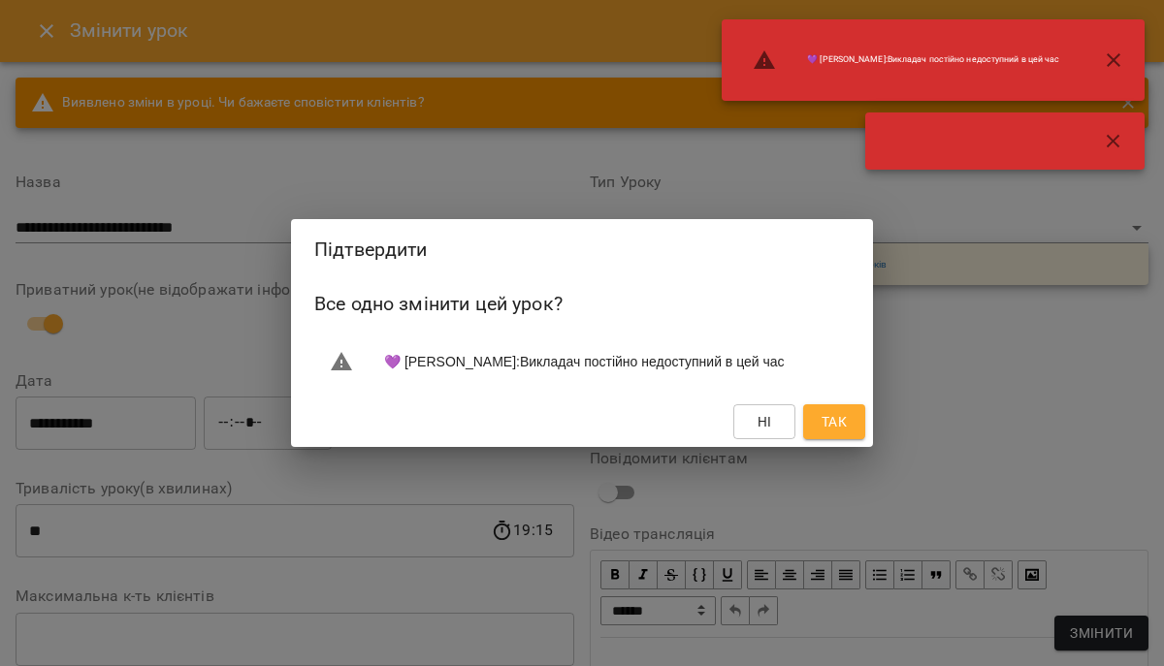
click at [842, 434] on span "Так" at bounding box center [833, 421] width 25 height 23
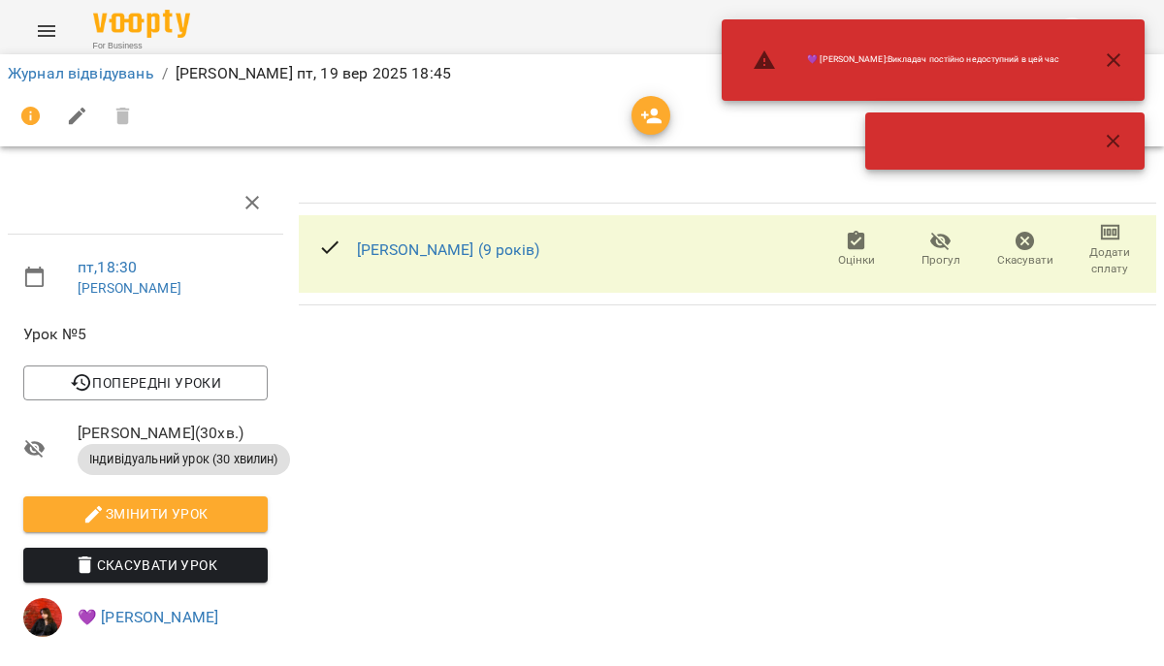
click at [1111, 153] on button "button" at bounding box center [1113, 141] width 47 height 47
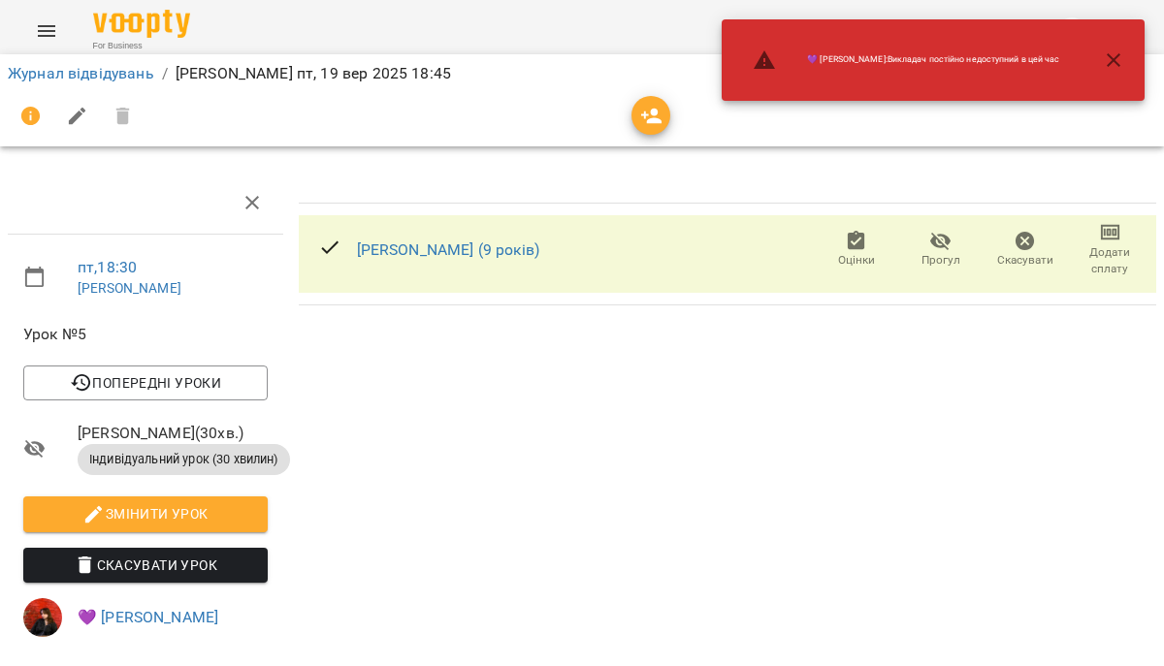
click at [1105, 63] on icon "button" at bounding box center [1113, 59] width 23 height 23
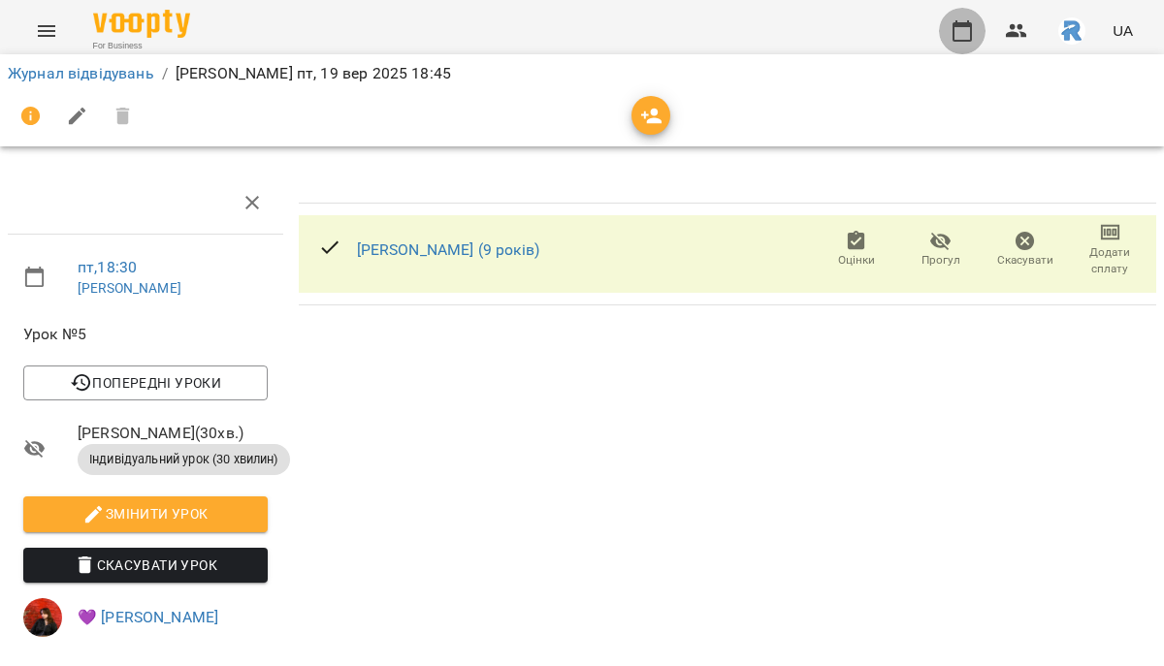
click at [956, 34] on icon "button" at bounding box center [961, 30] width 23 height 23
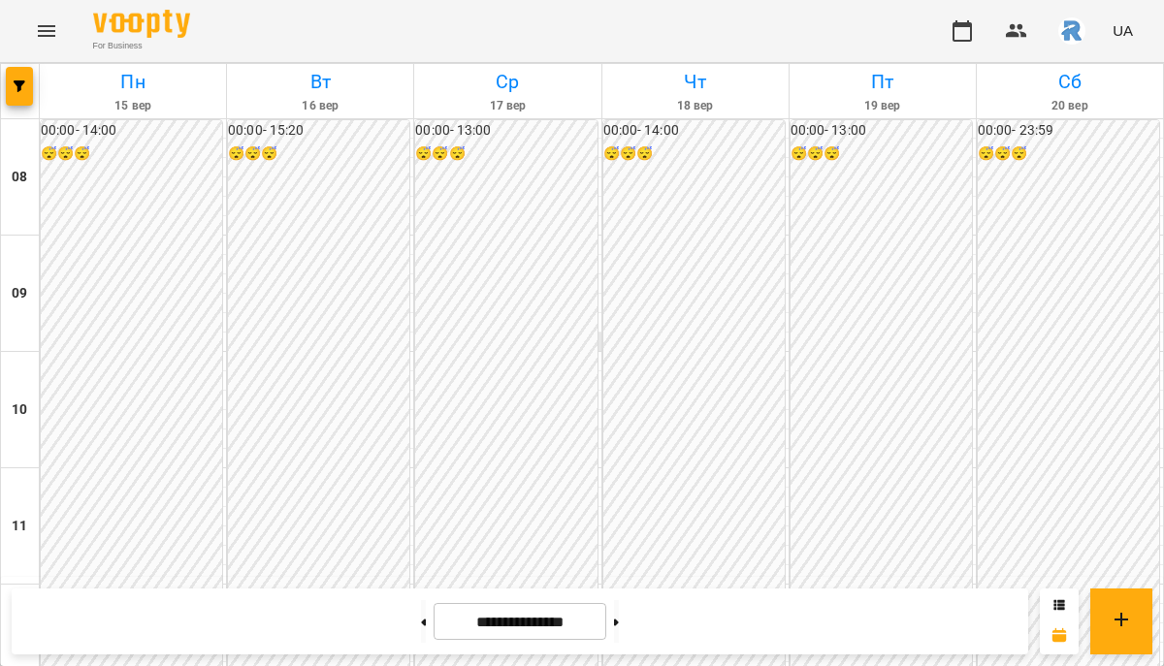
scroll to position [878, 0]
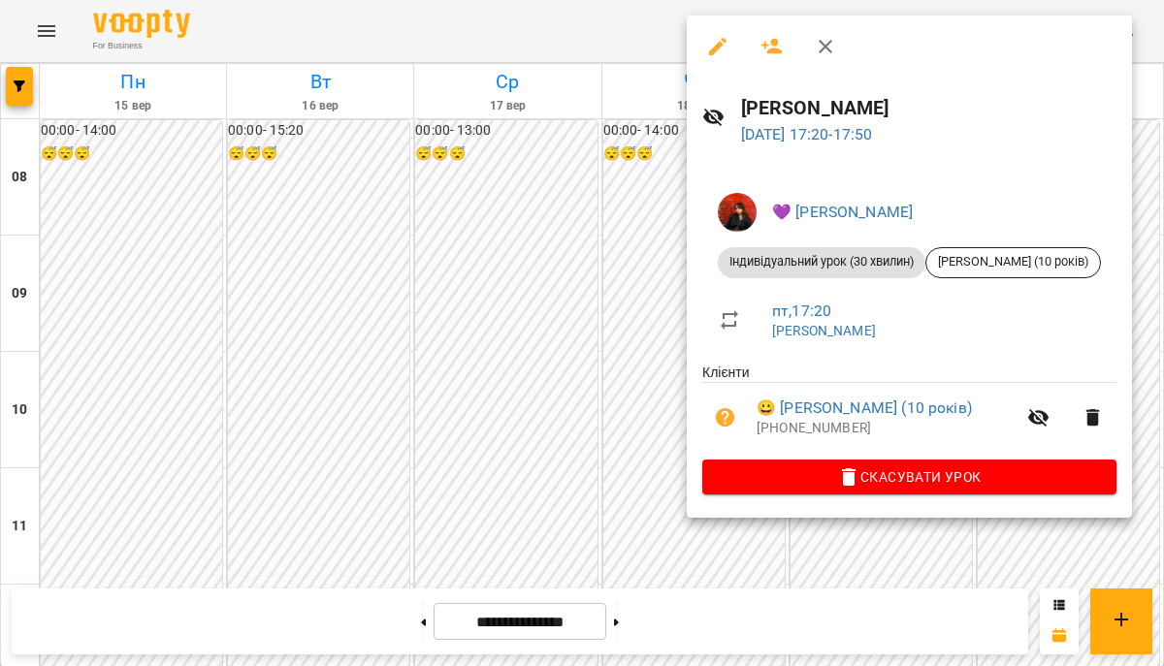
click at [584, 301] on div at bounding box center [582, 333] width 1164 height 666
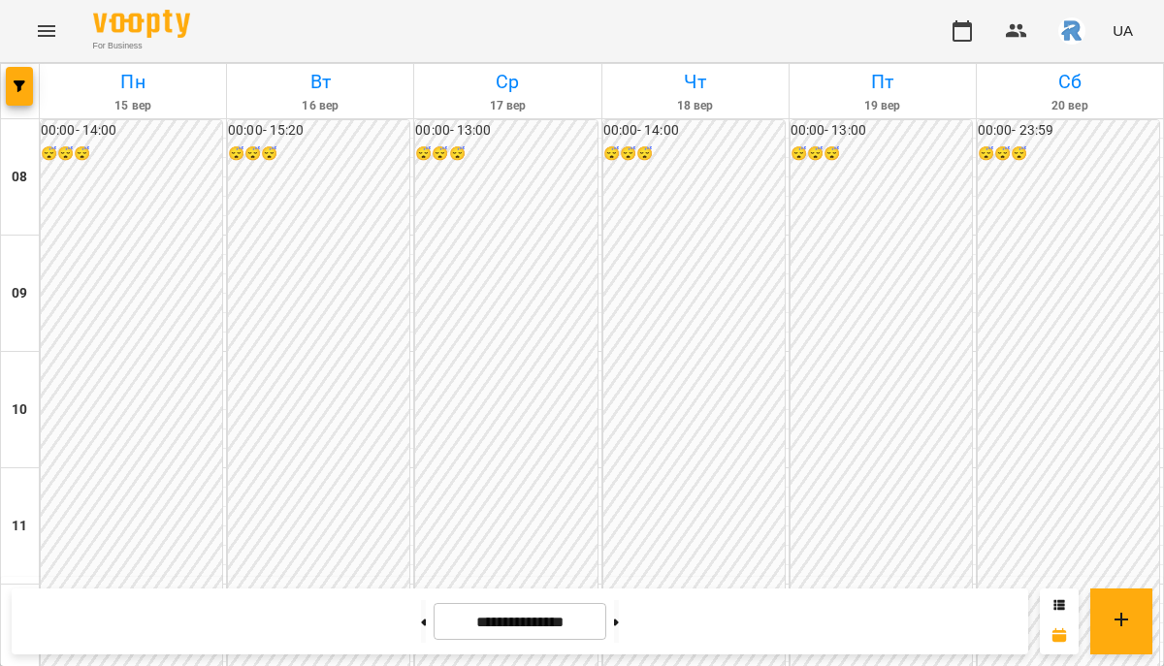
scroll to position [683, 0]
click at [15, 81] on icon "button" at bounding box center [20, 86] width 12 height 12
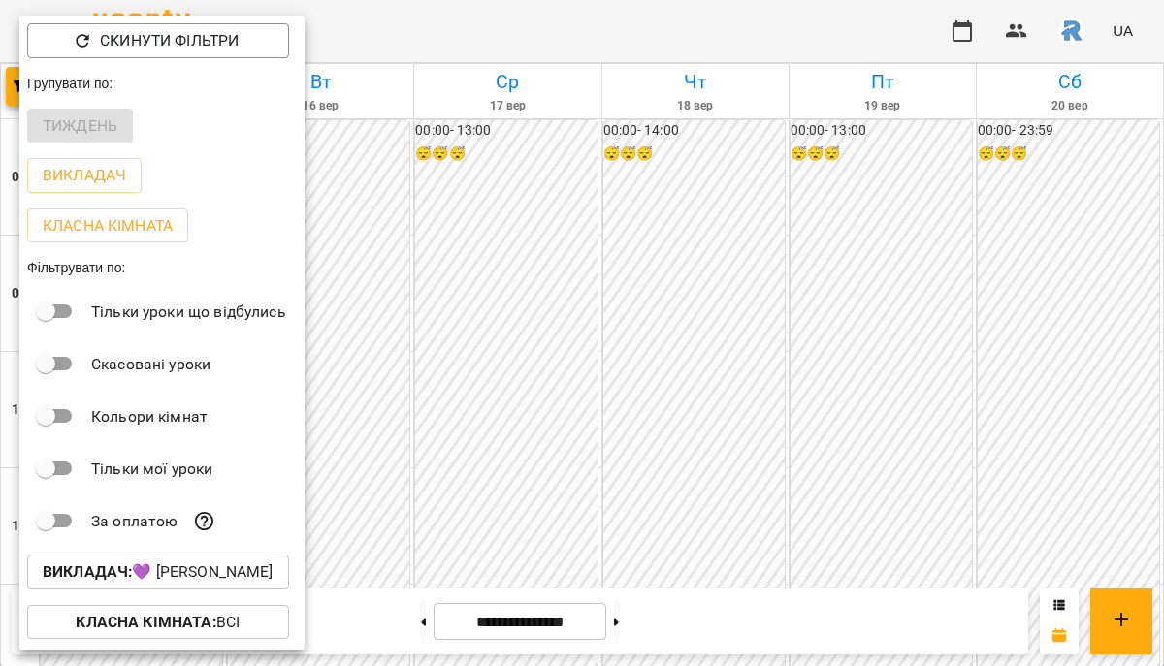
click at [208, 580] on p "Викладач : 💜 [PERSON_NAME]" at bounding box center [158, 572] width 231 height 23
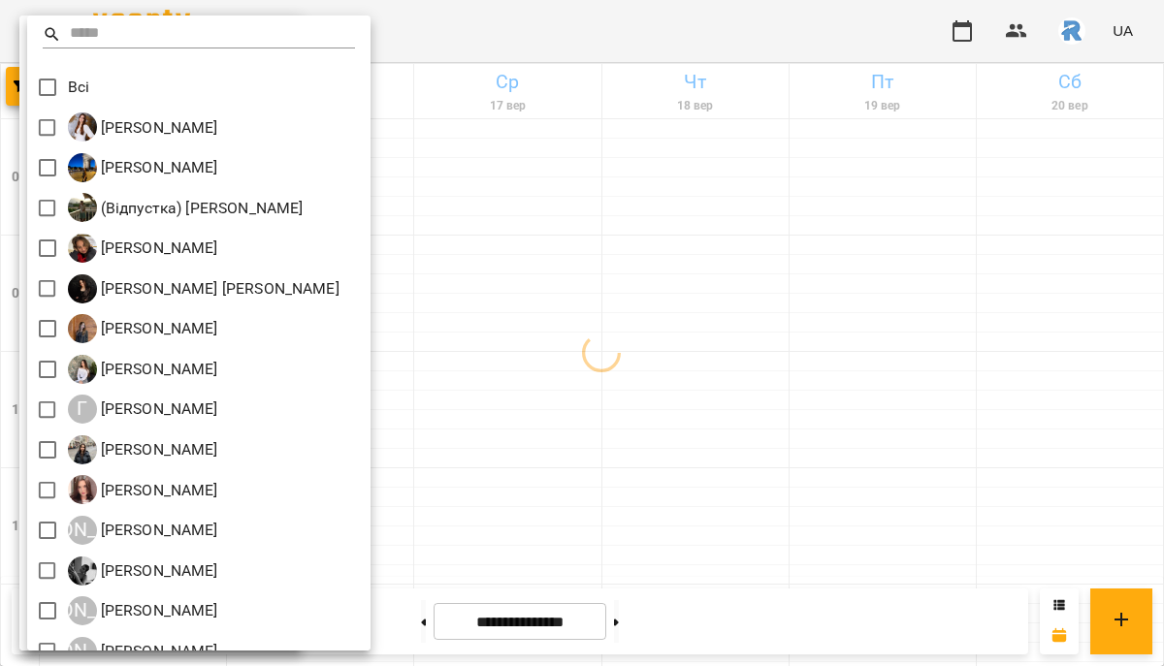
scroll to position [142, 0]
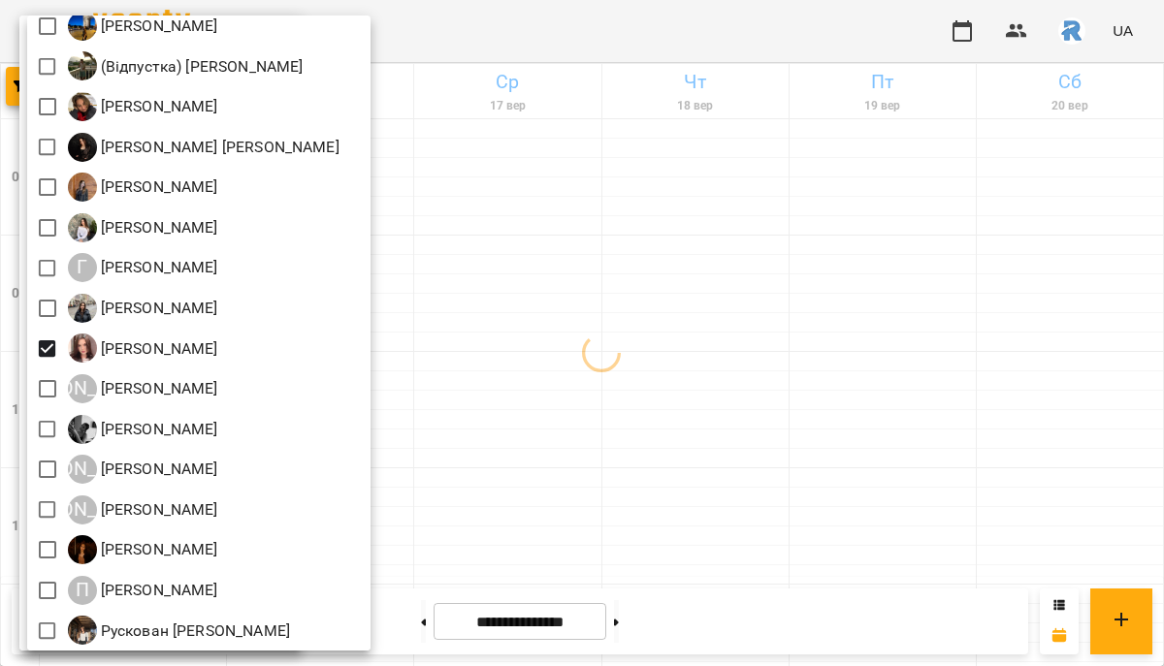
click at [884, 445] on div at bounding box center [582, 333] width 1164 height 666
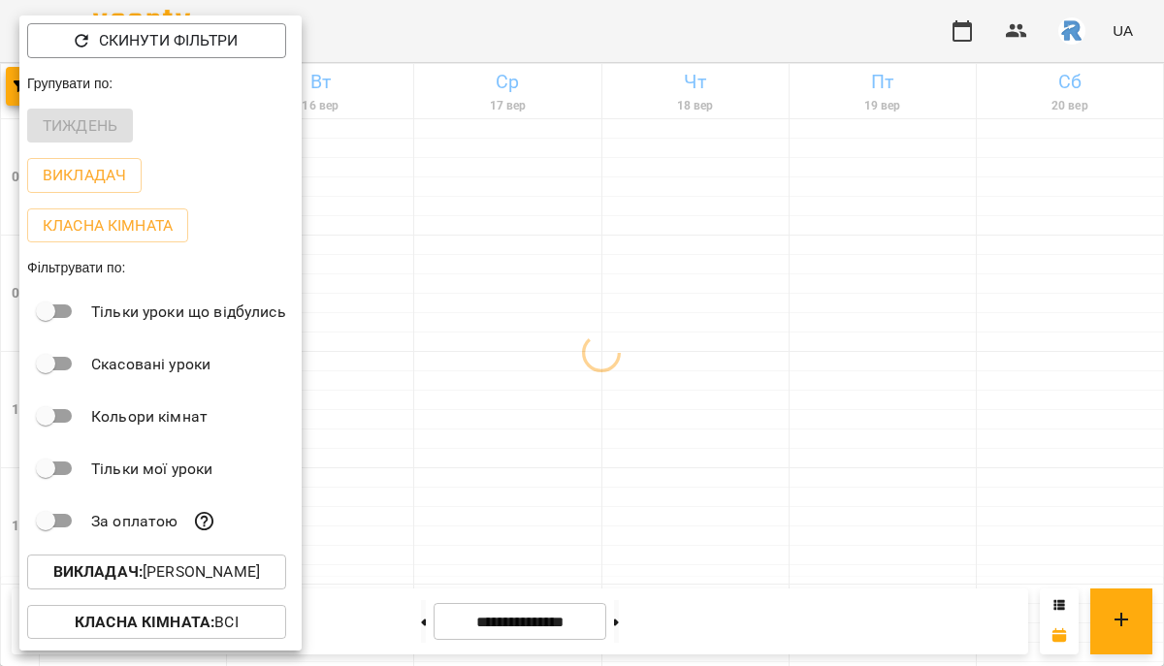
click at [884, 445] on div at bounding box center [582, 333] width 1164 height 666
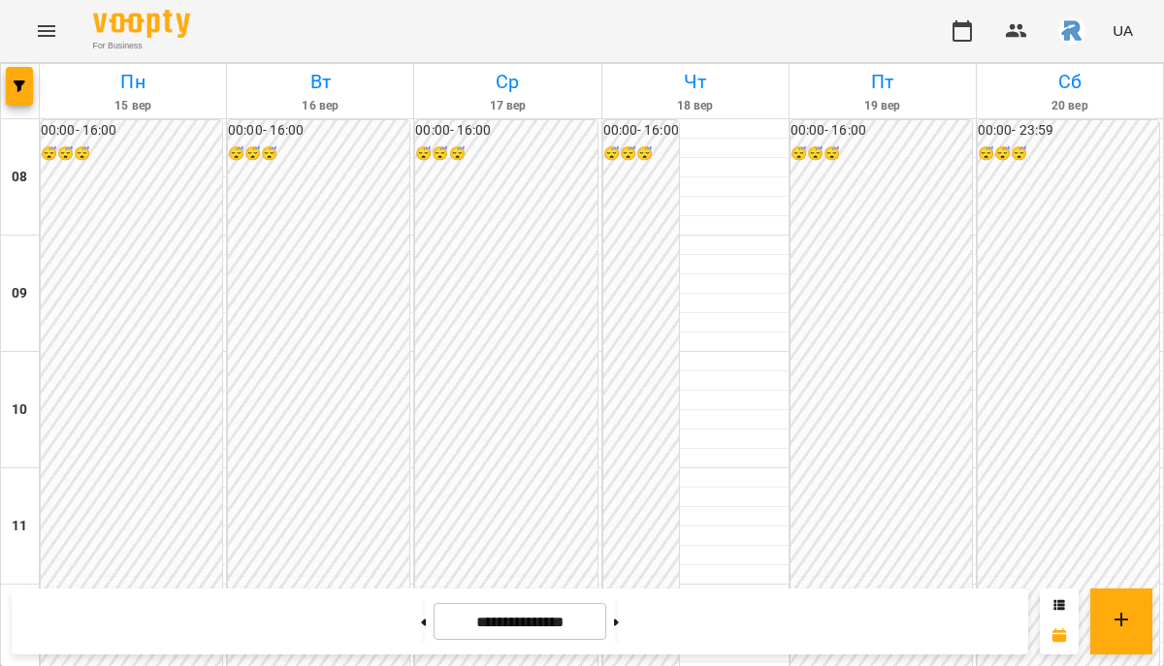
scroll to position [1014, 0]
click at [16, 93] on button "button" at bounding box center [19, 86] width 27 height 39
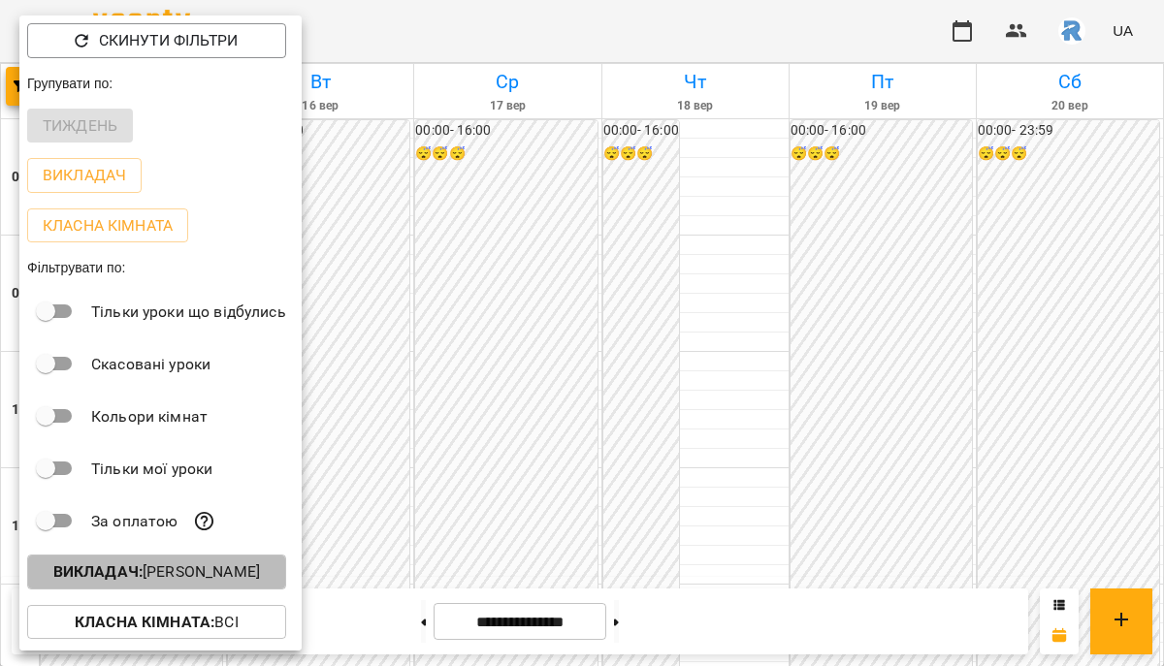
click at [166, 584] on p "Викладач : [PERSON_NAME]" at bounding box center [156, 572] width 207 height 23
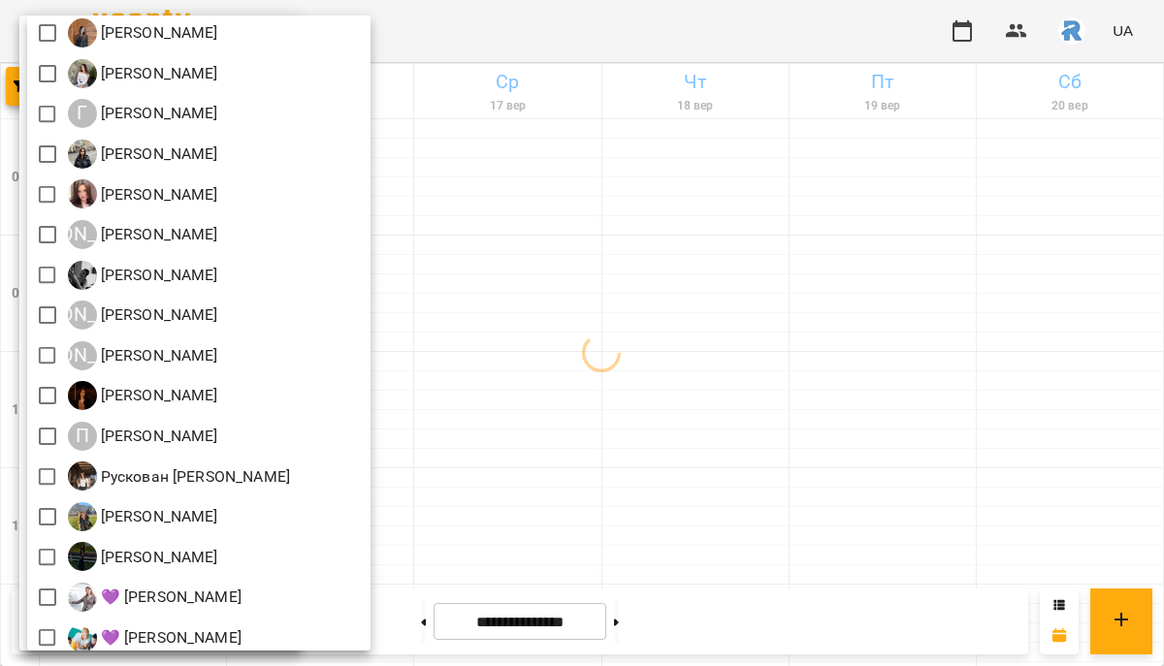
scroll to position [0, 0]
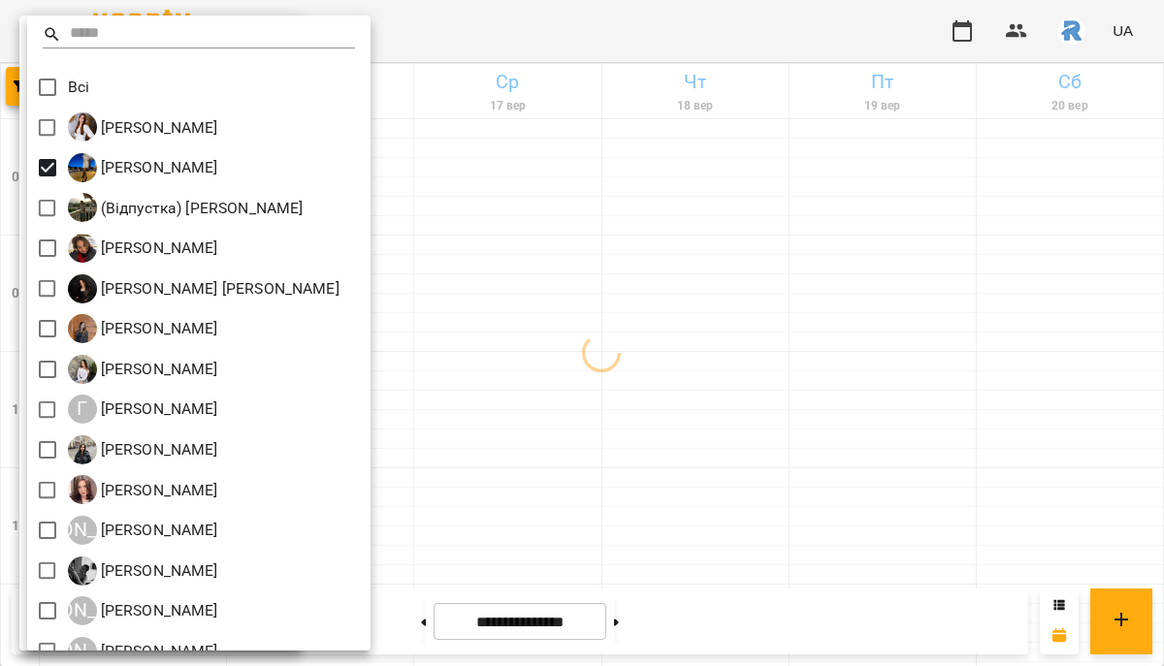
click at [752, 322] on div at bounding box center [582, 333] width 1164 height 666
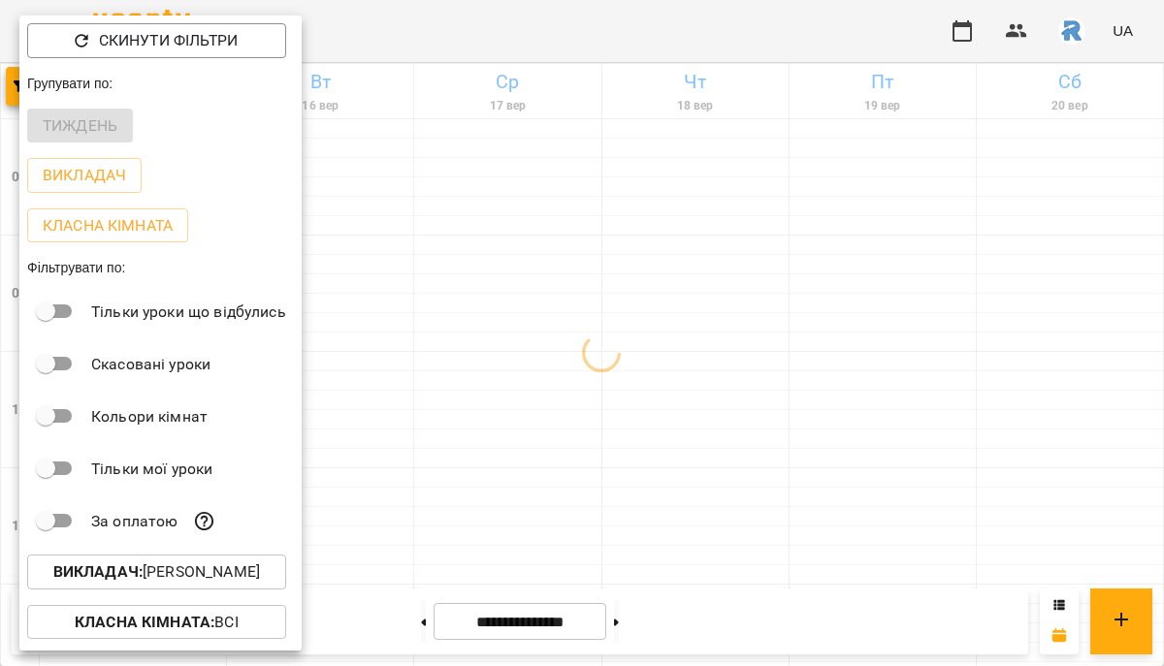
click at [752, 322] on div at bounding box center [582, 333] width 1164 height 666
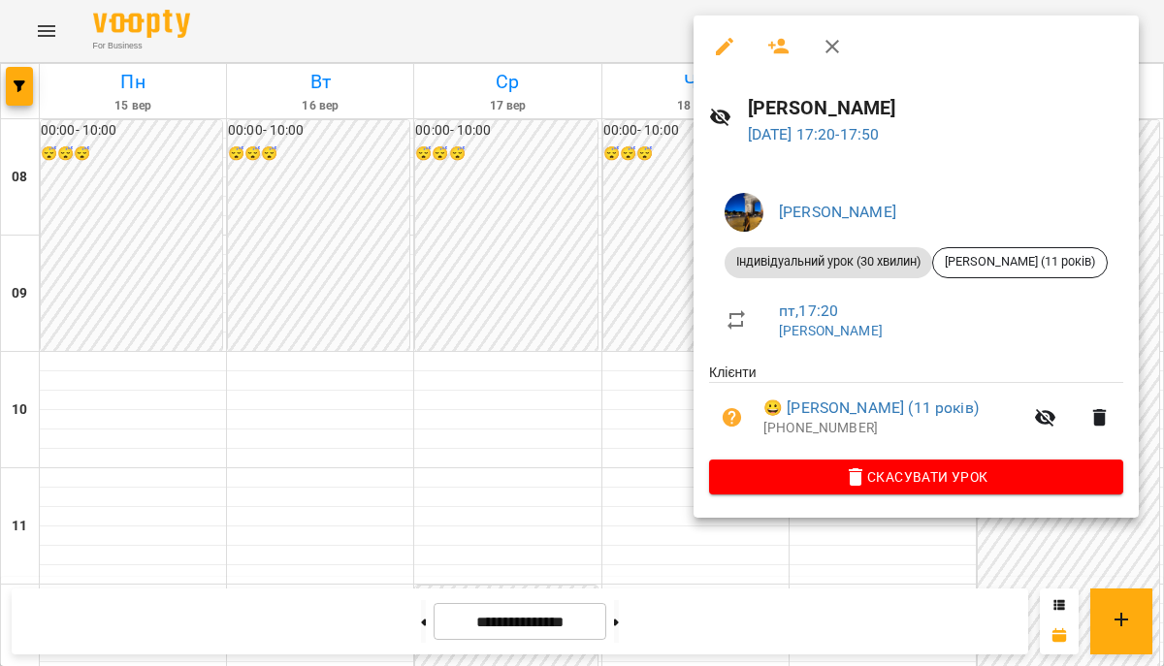
click at [351, 347] on div at bounding box center [582, 333] width 1164 height 666
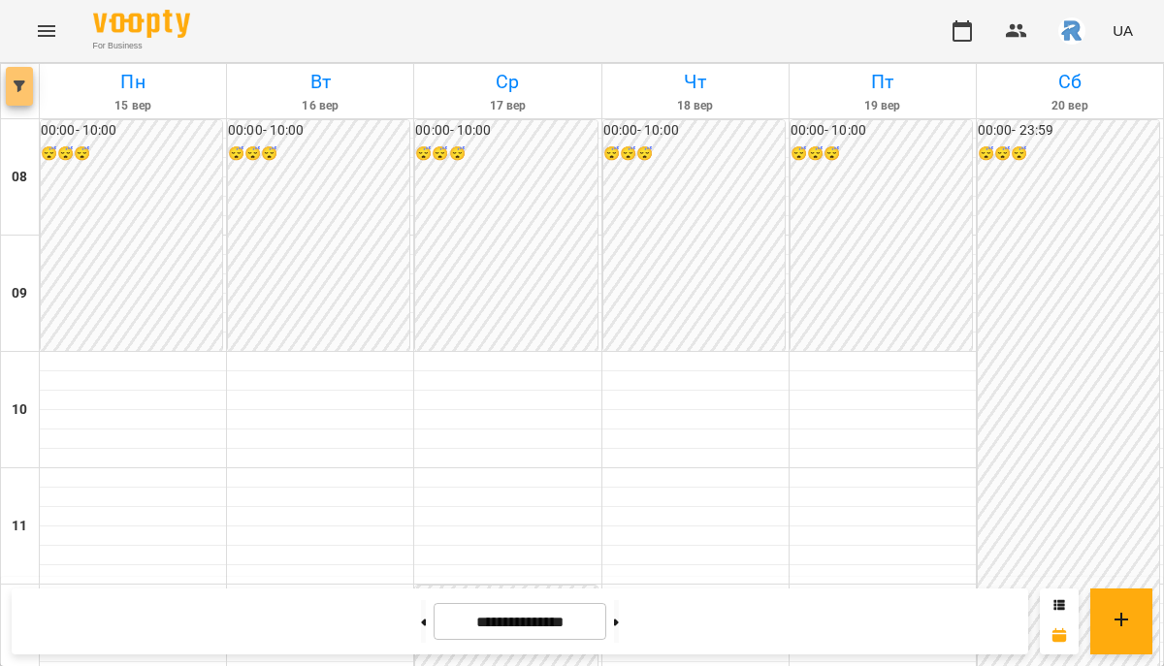
click at [16, 85] on icon "button" at bounding box center [20, 86] width 12 height 12
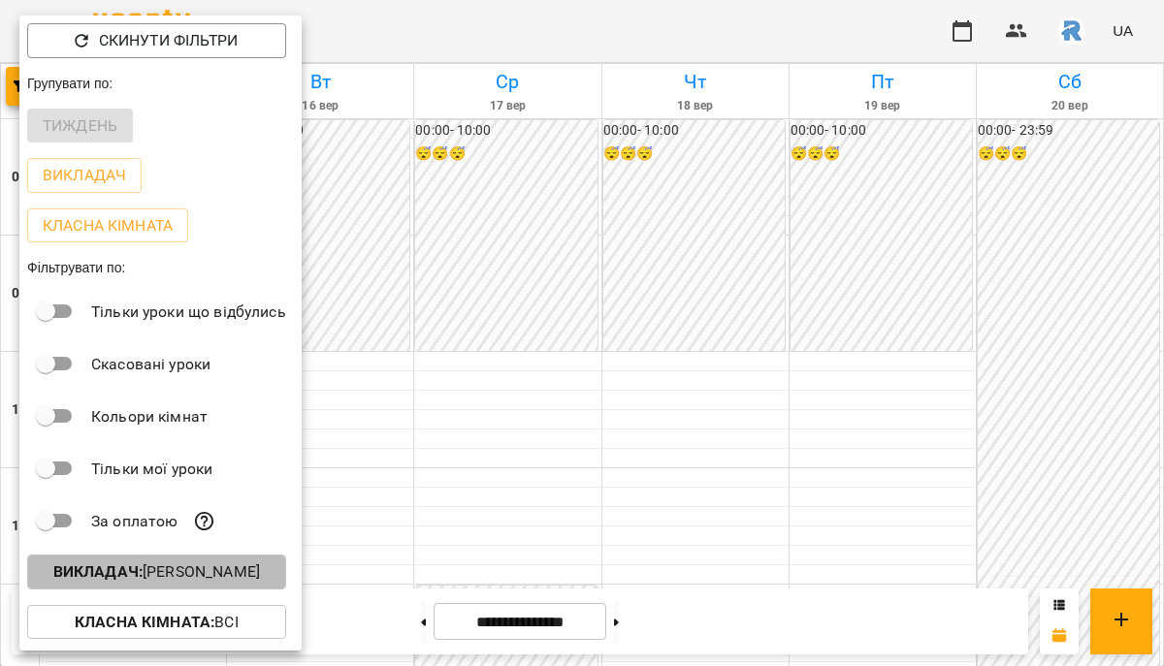
click at [233, 584] on p "Викладач : [PERSON_NAME]" at bounding box center [156, 572] width 207 height 23
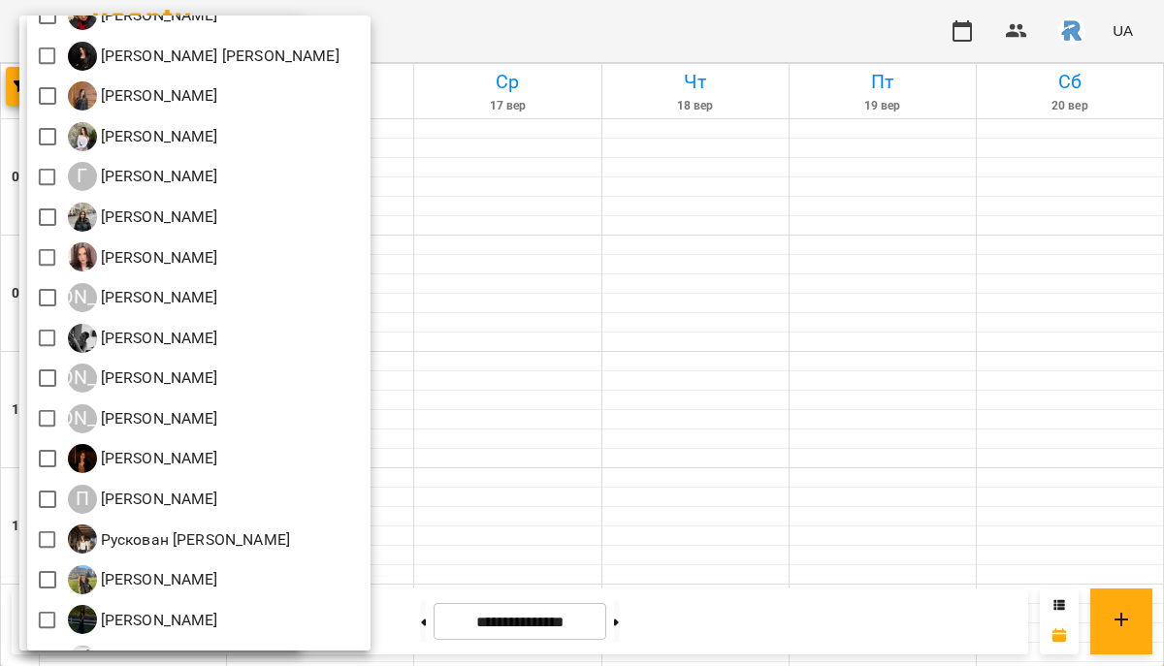
scroll to position [549, 0]
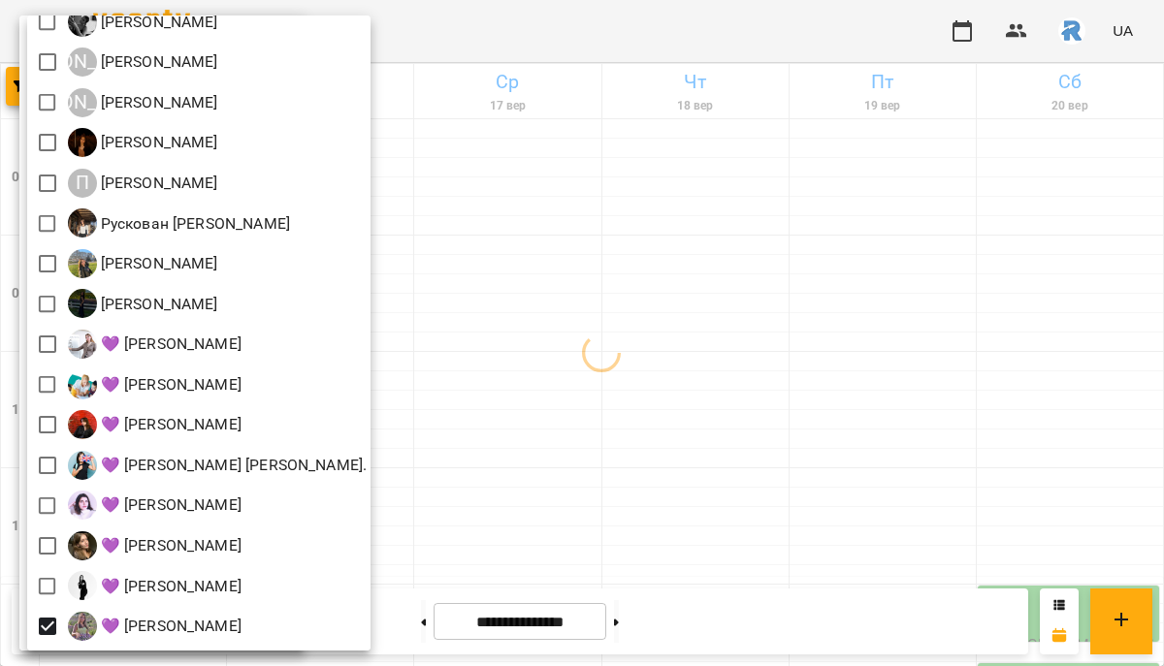
click at [601, 478] on div at bounding box center [582, 333] width 1164 height 666
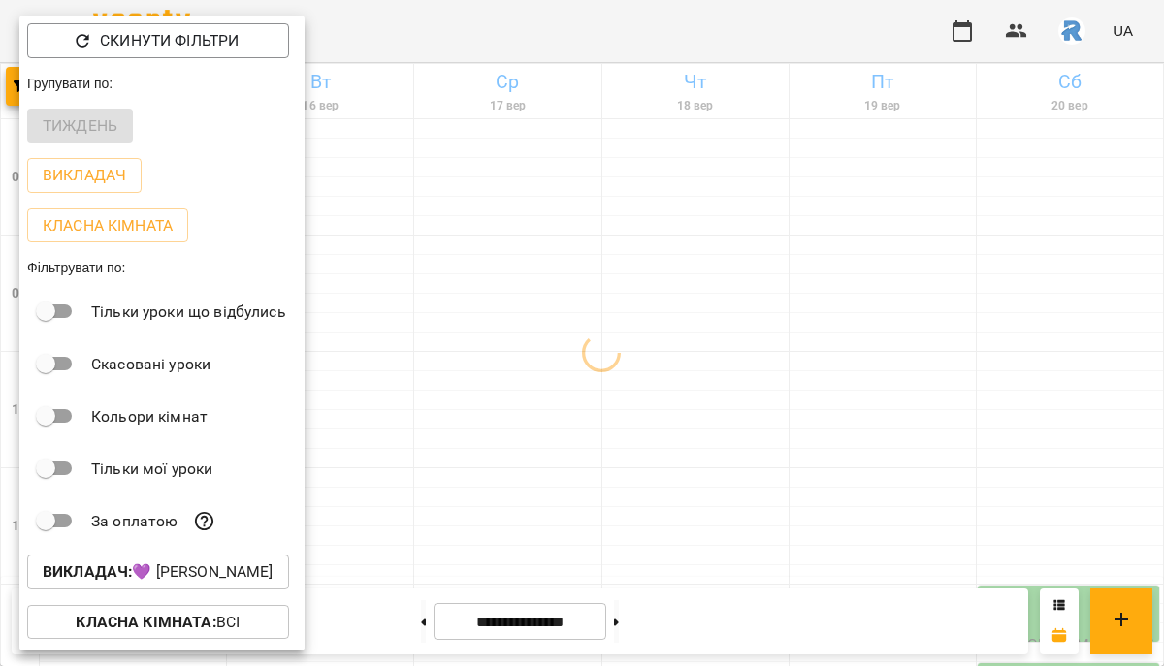
click at [648, 495] on div at bounding box center [582, 333] width 1164 height 666
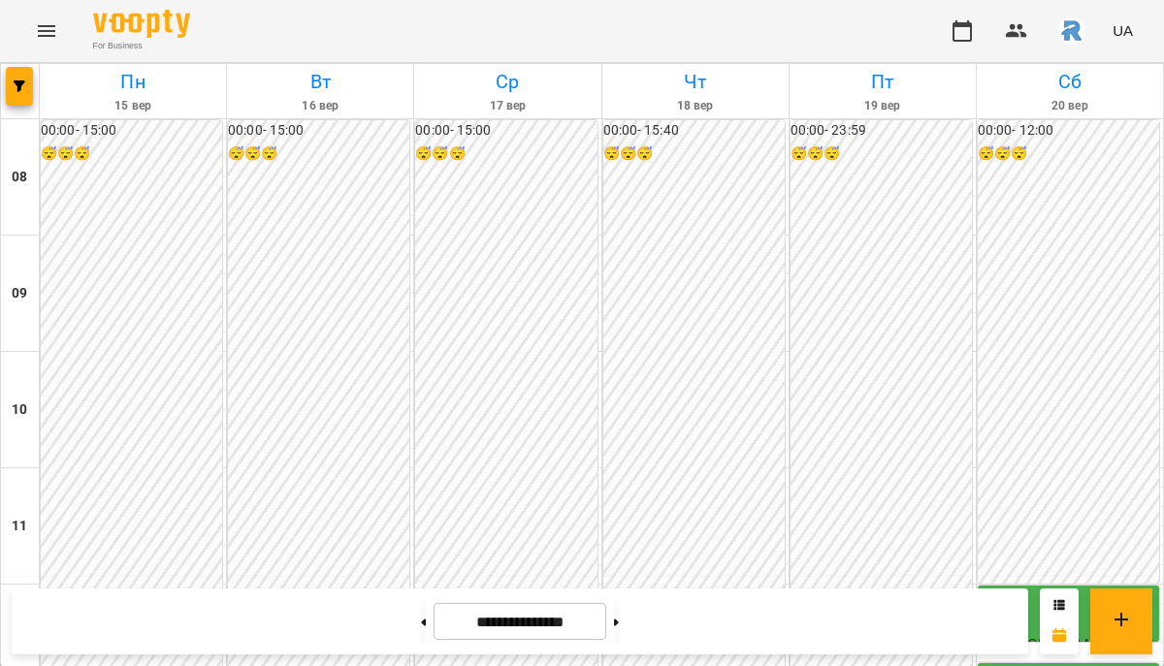
scroll to position [886, 0]
click at [619, 620] on icon at bounding box center [616, 623] width 5 height 8
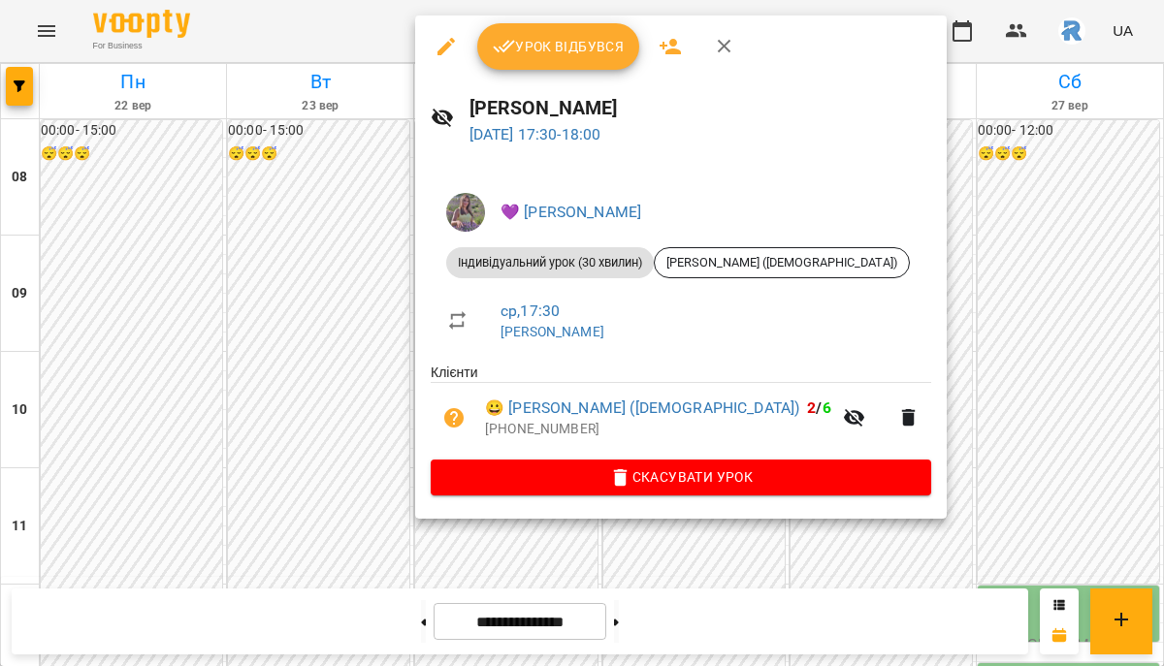
click at [324, 409] on div at bounding box center [582, 333] width 1164 height 666
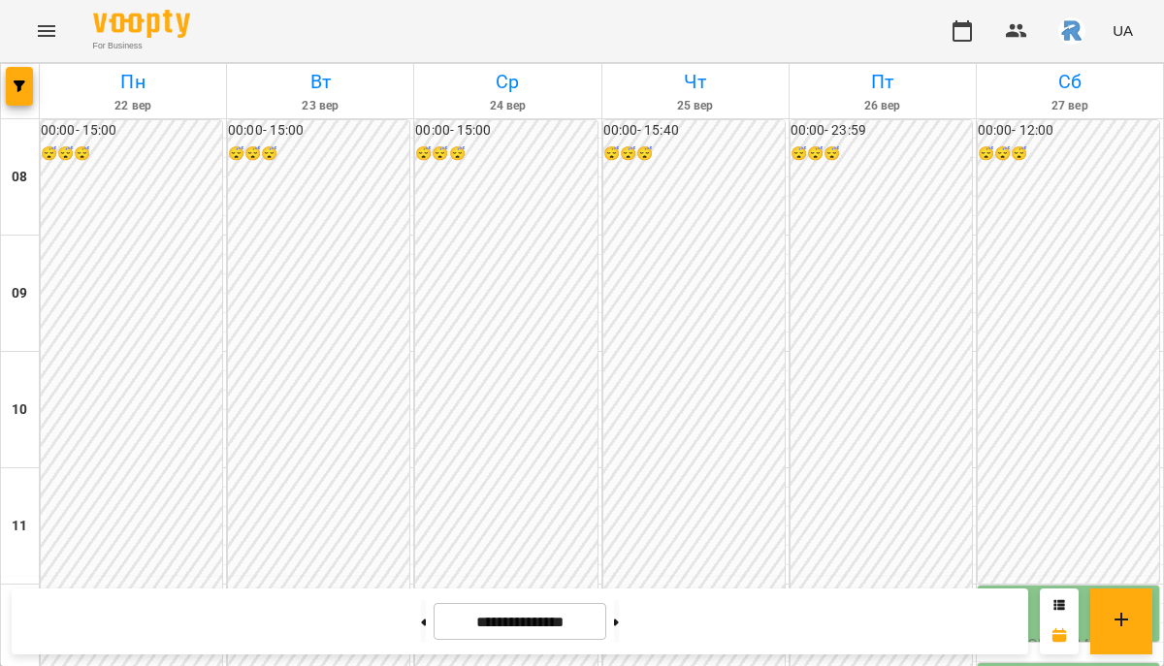
scroll to position [871, 0]
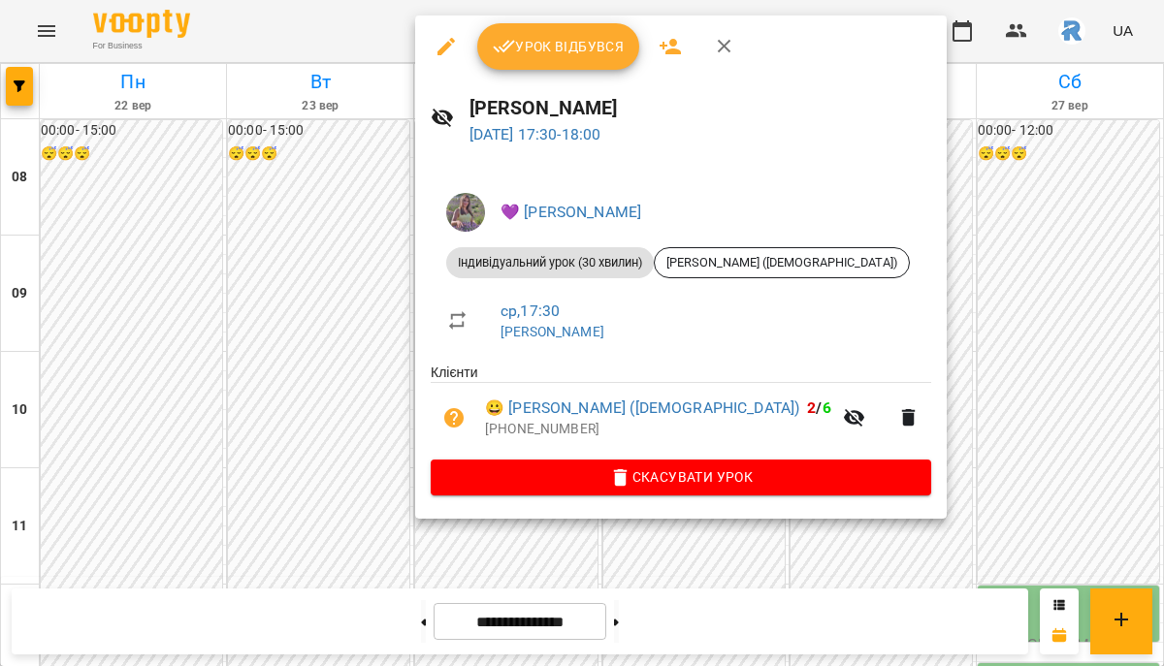
click at [341, 365] on div at bounding box center [582, 333] width 1164 height 666
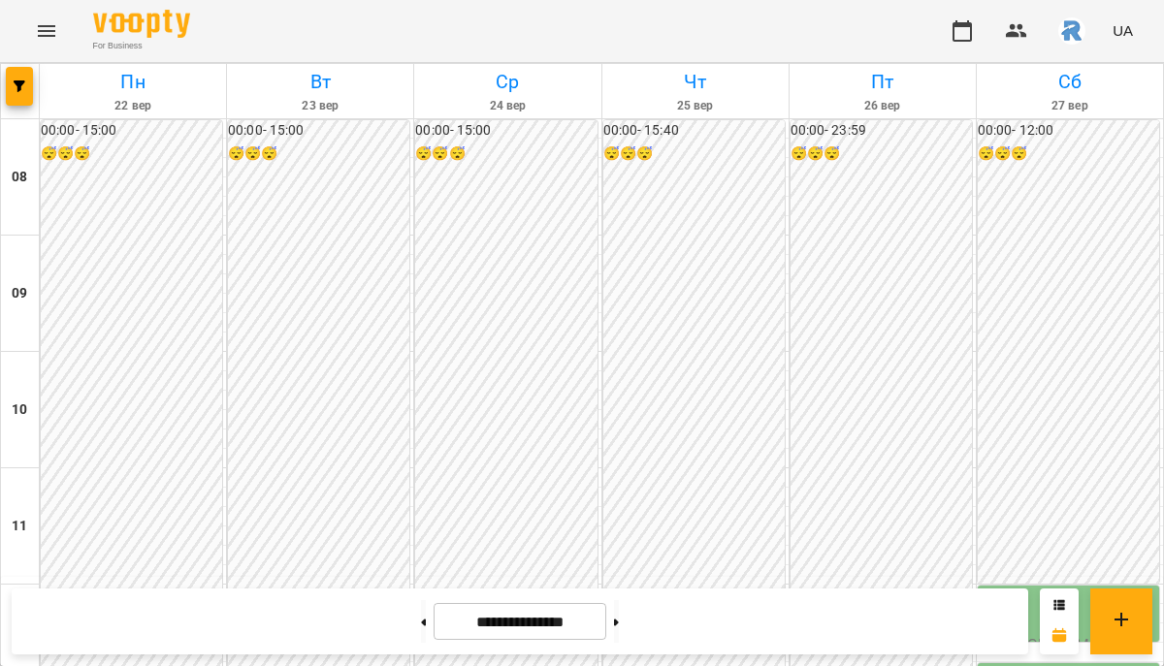
scroll to position [608, 0]
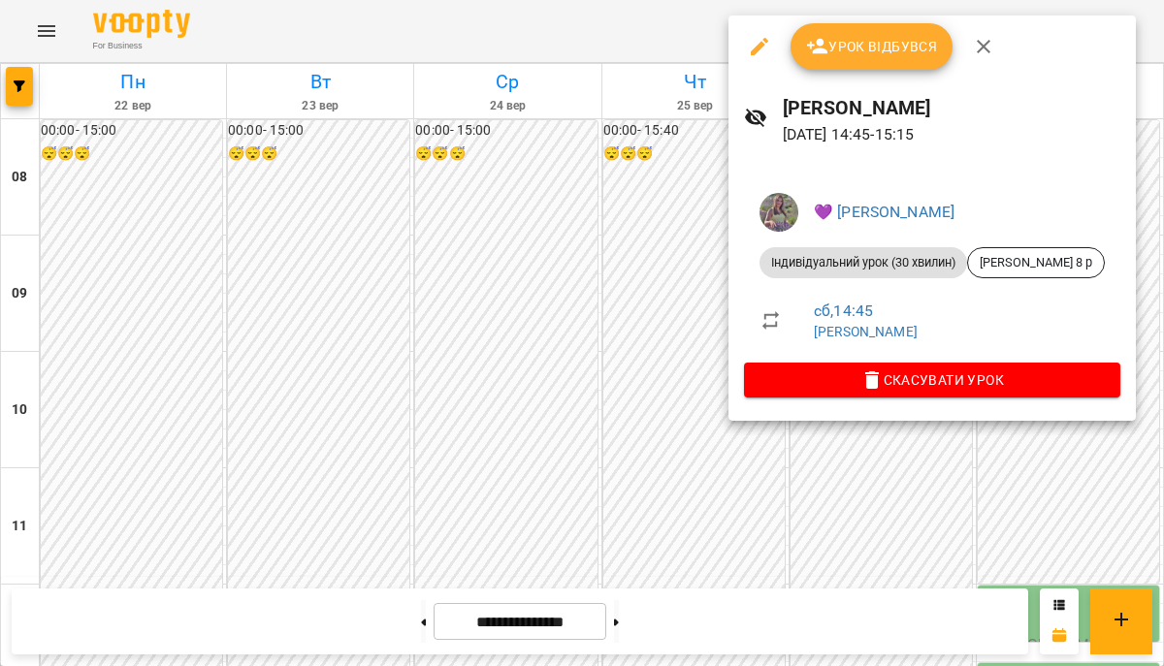
click at [582, 336] on div at bounding box center [582, 333] width 1164 height 666
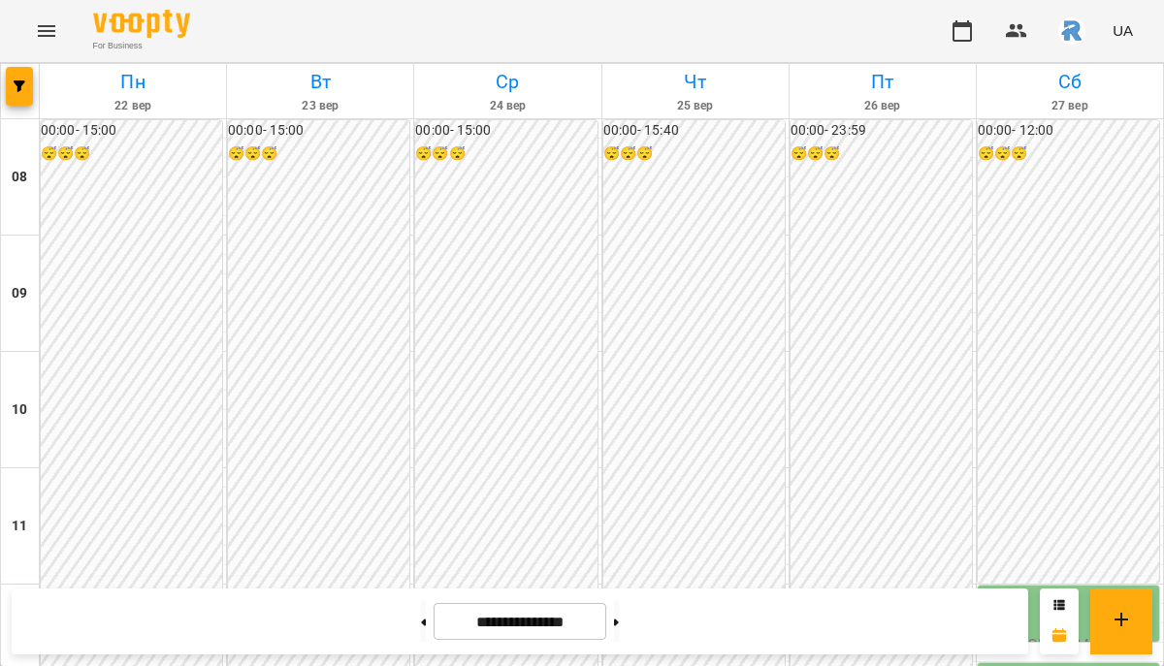
scroll to position [951, 0]
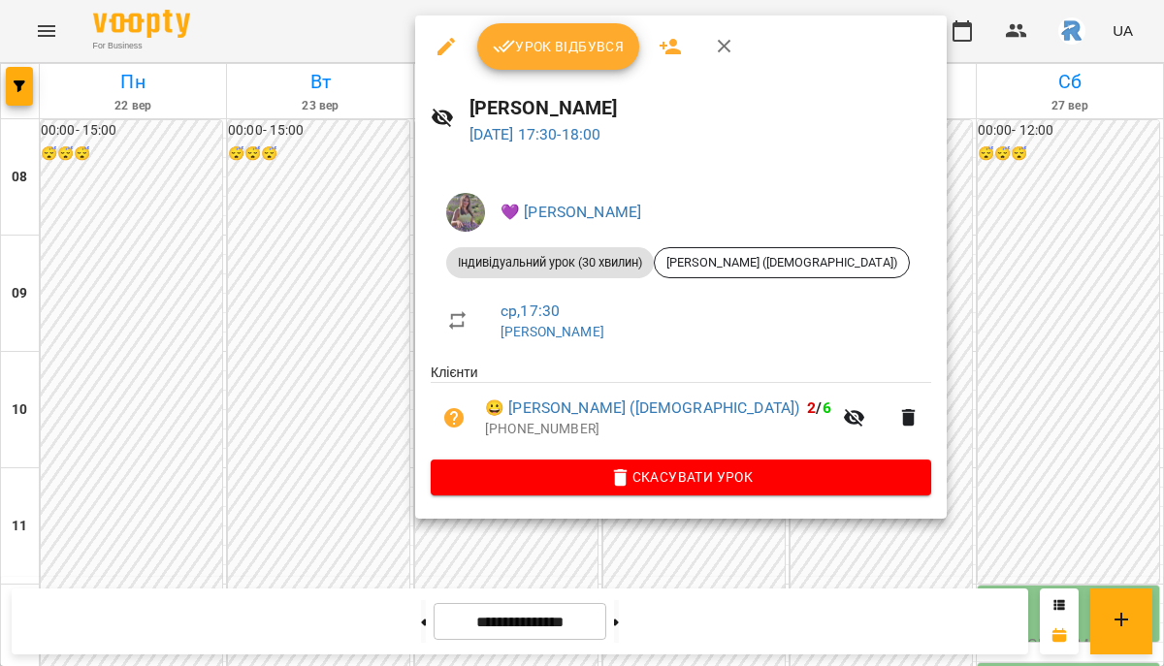
click at [926, 197] on div at bounding box center [582, 333] width 1164 height 666
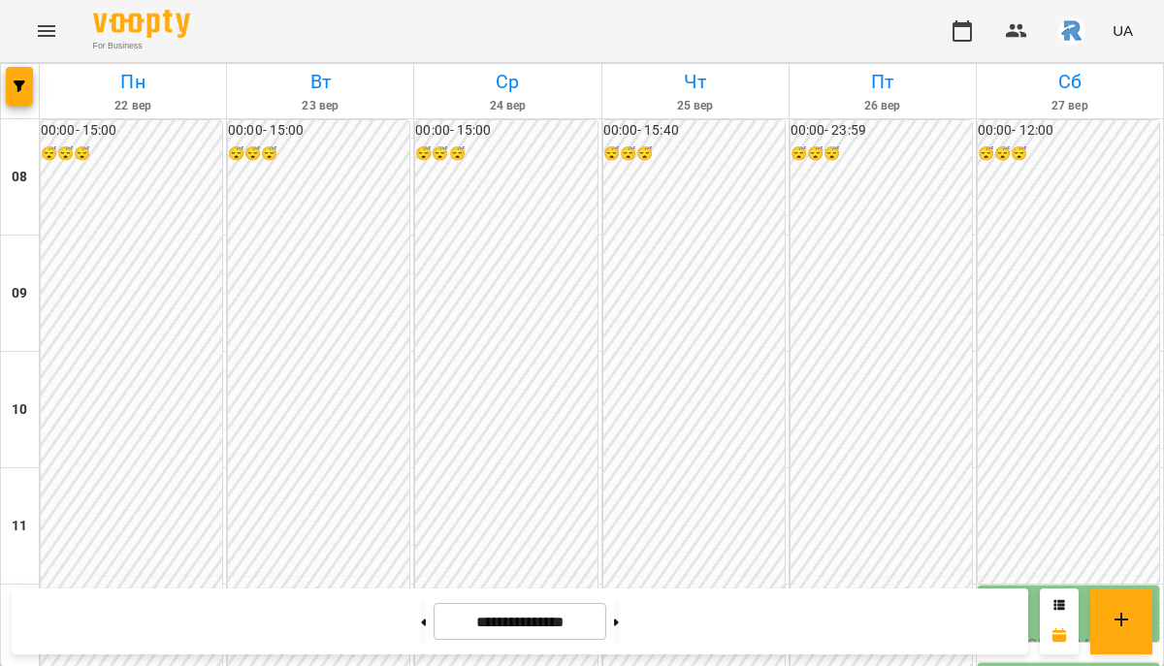
scroll to position [751, 0]
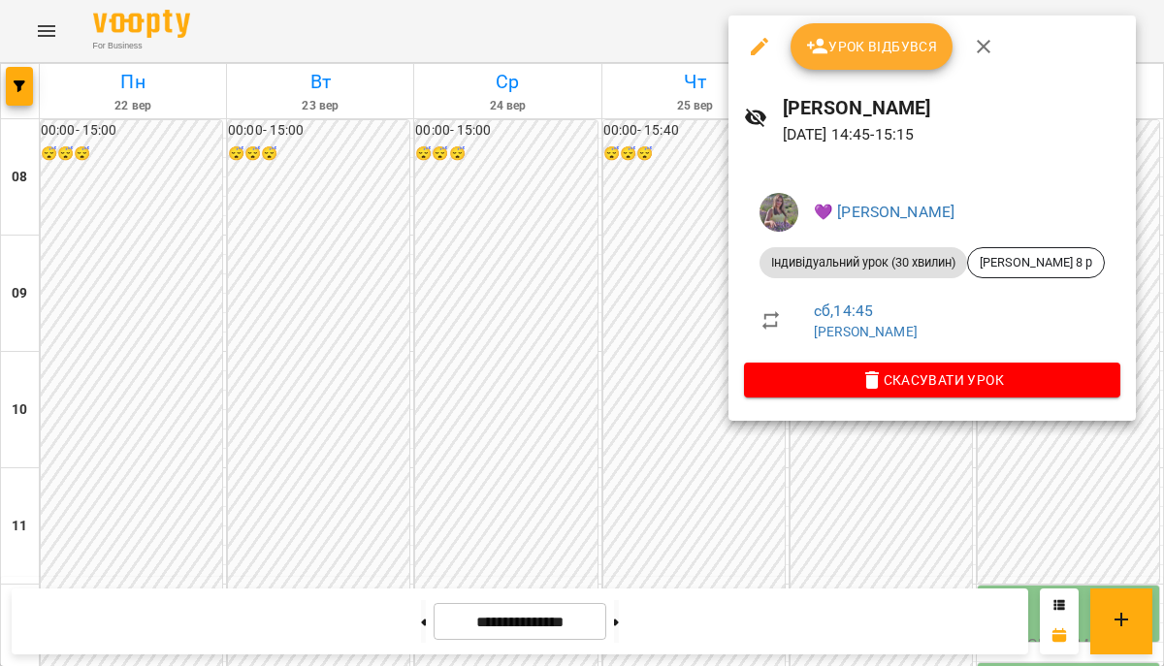
click at [647, 190] on div at bounding box center [582, 333] width 1164 height 666
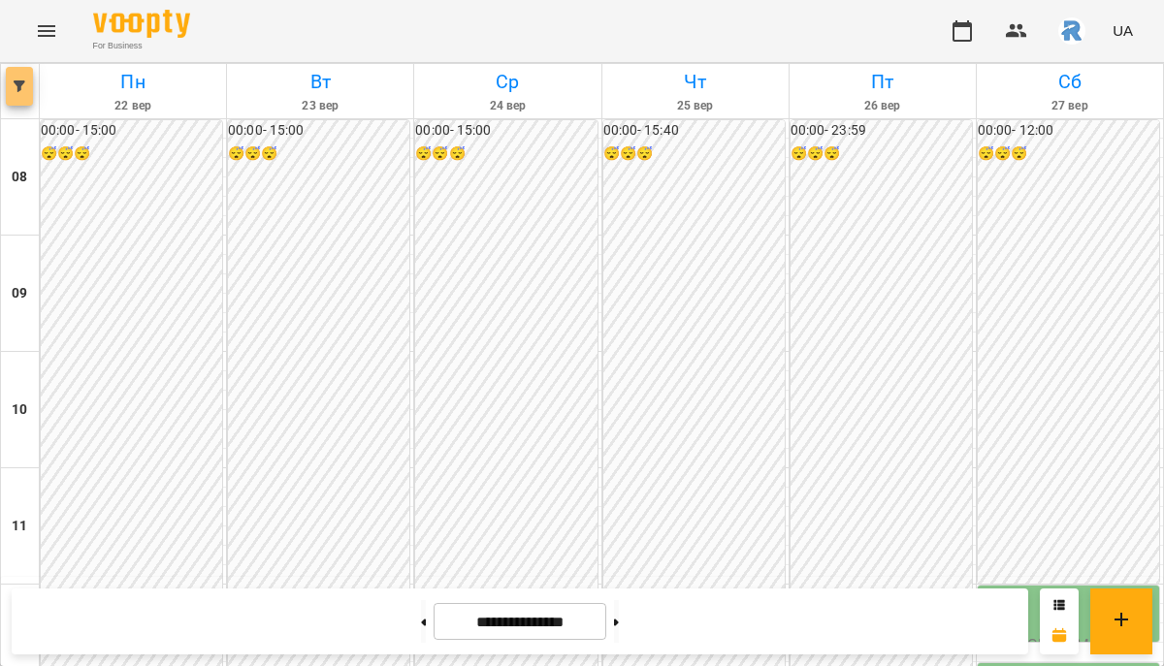
click at [24, 101] on button "button" at bounding box center [19, 86] width 27 height 39
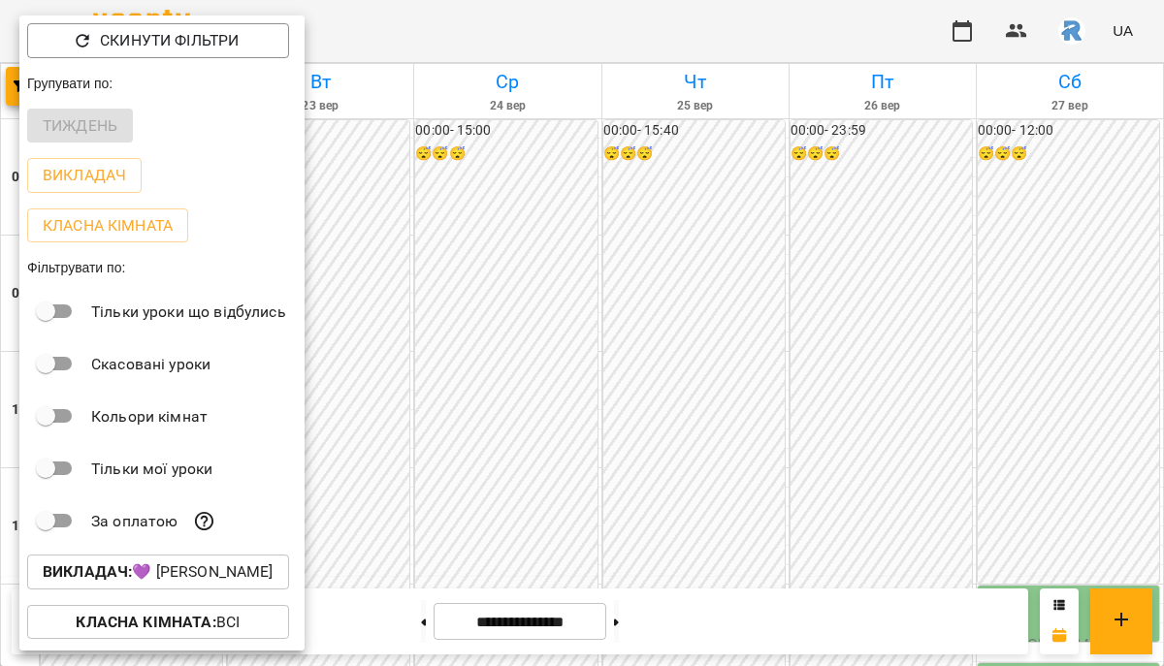
click at [164, 584] on p "Викладач : 💜 [PERSON_NAME]" at bounding box center [158, 572] width 231 height 23
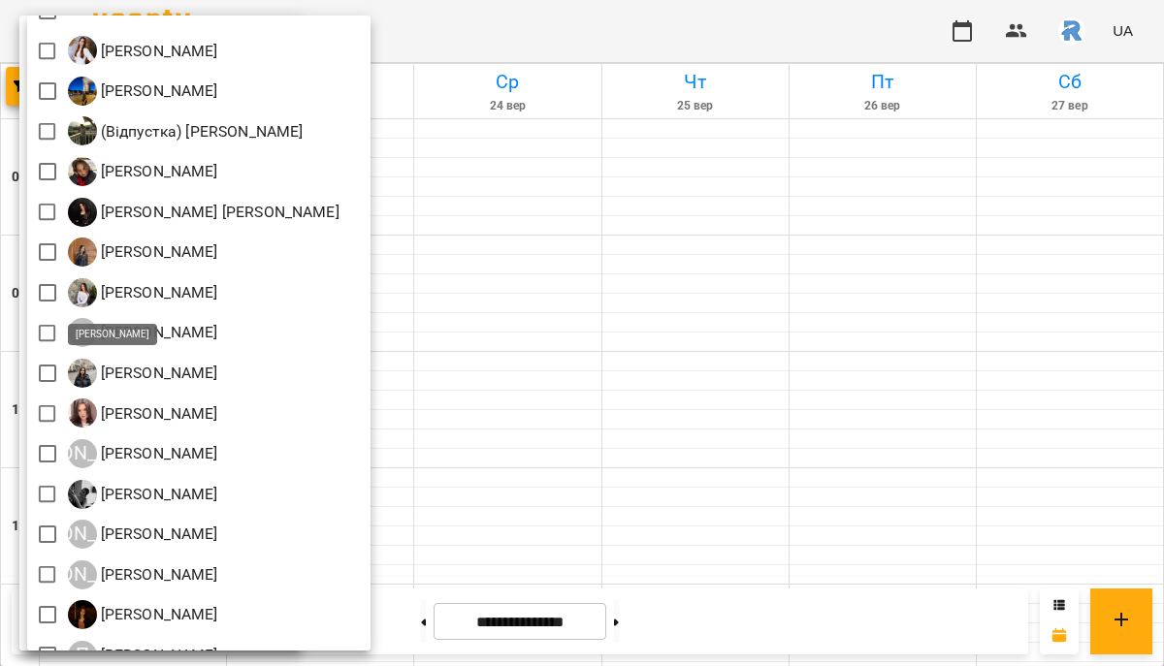
scroll to position [0, 0]
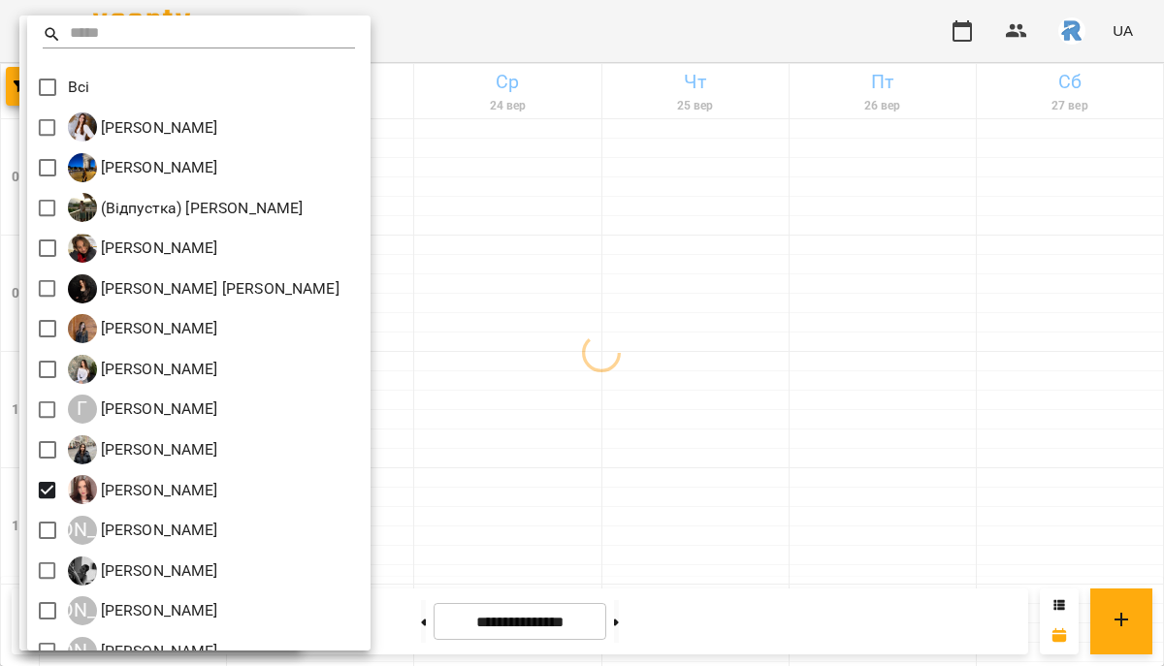
click at [870, 449] on div at bounding box center [582, 333] width 1164 height 666
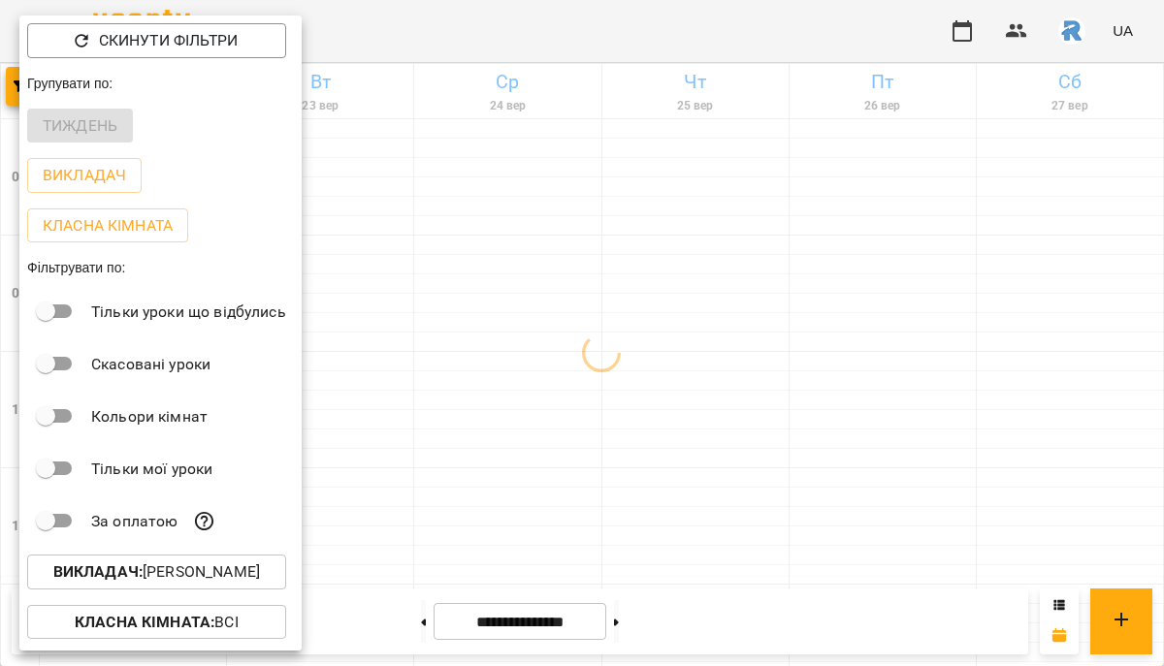
click at [870, 449] on div at bounding box center [582, 333] width 1164 height 666
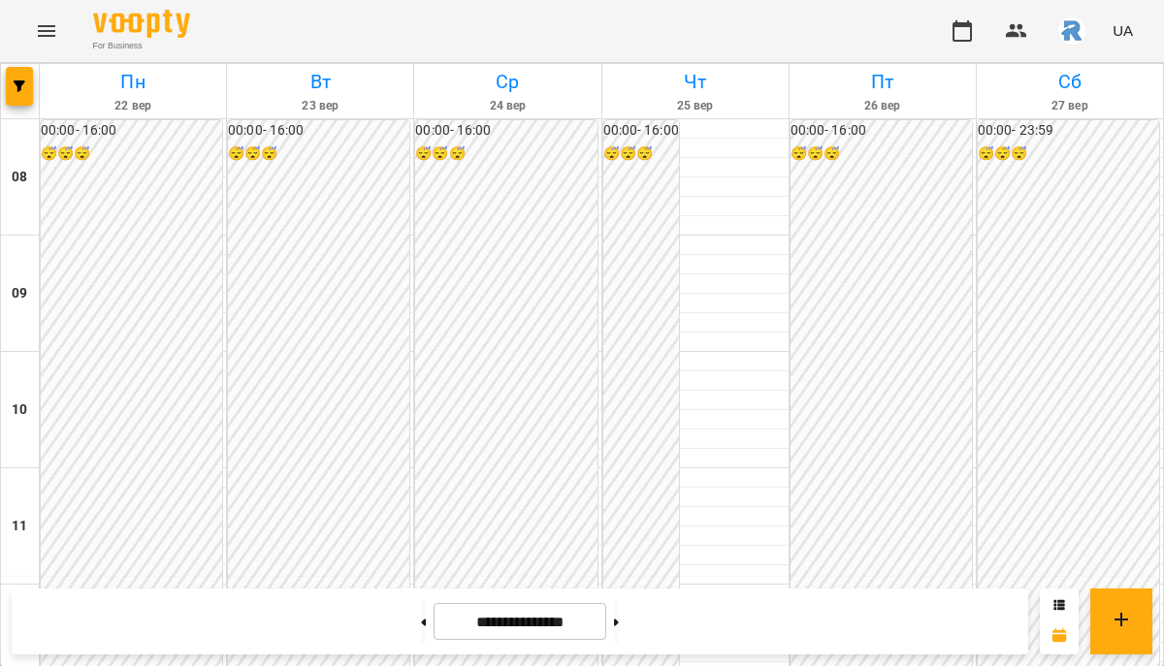
scroll to position [940, 0]
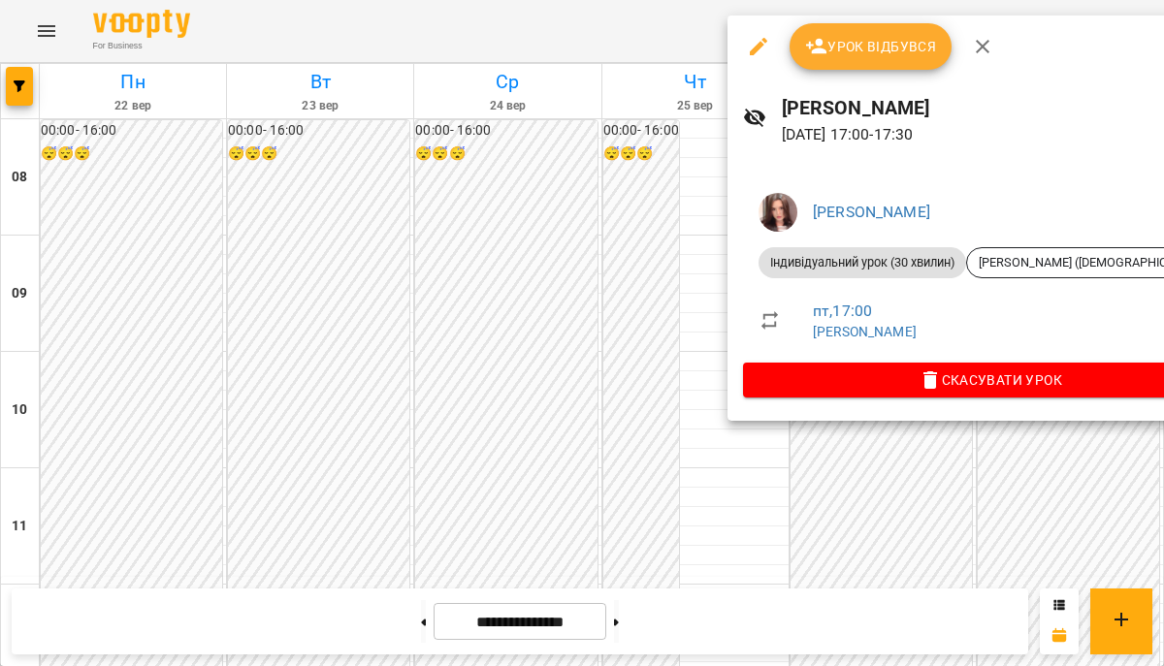
click at [635, 262] on div at bounding box center [582, 333] width 1164 height 666
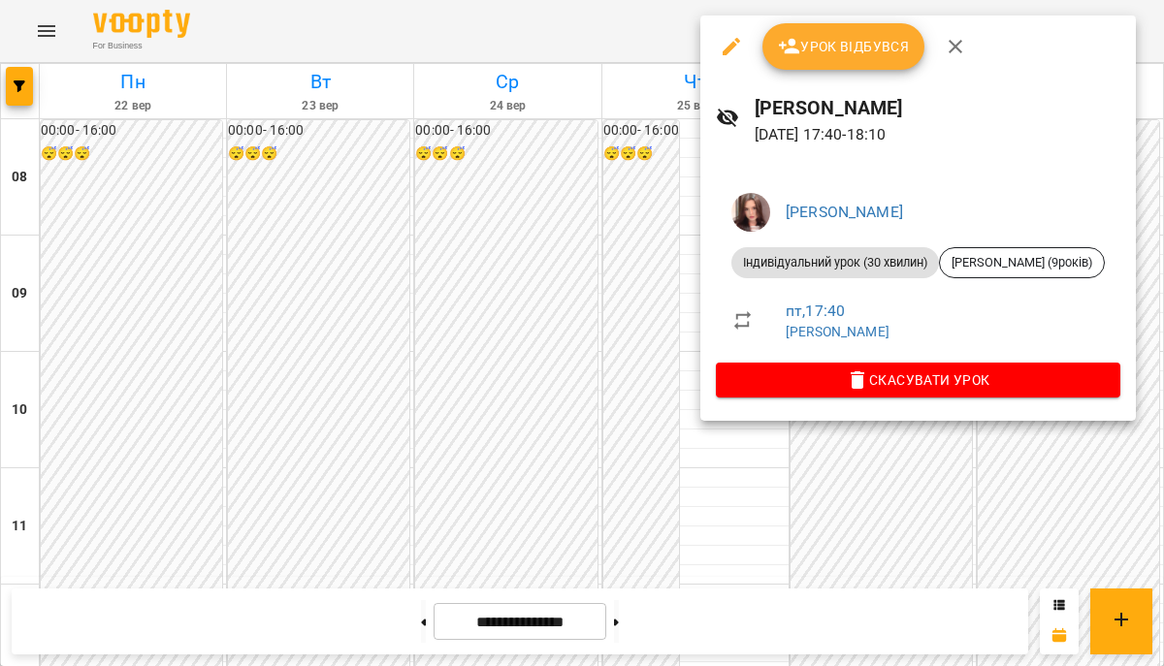
click at [497, 398] on div at bounding box center [582, 333] width 1164 height 666
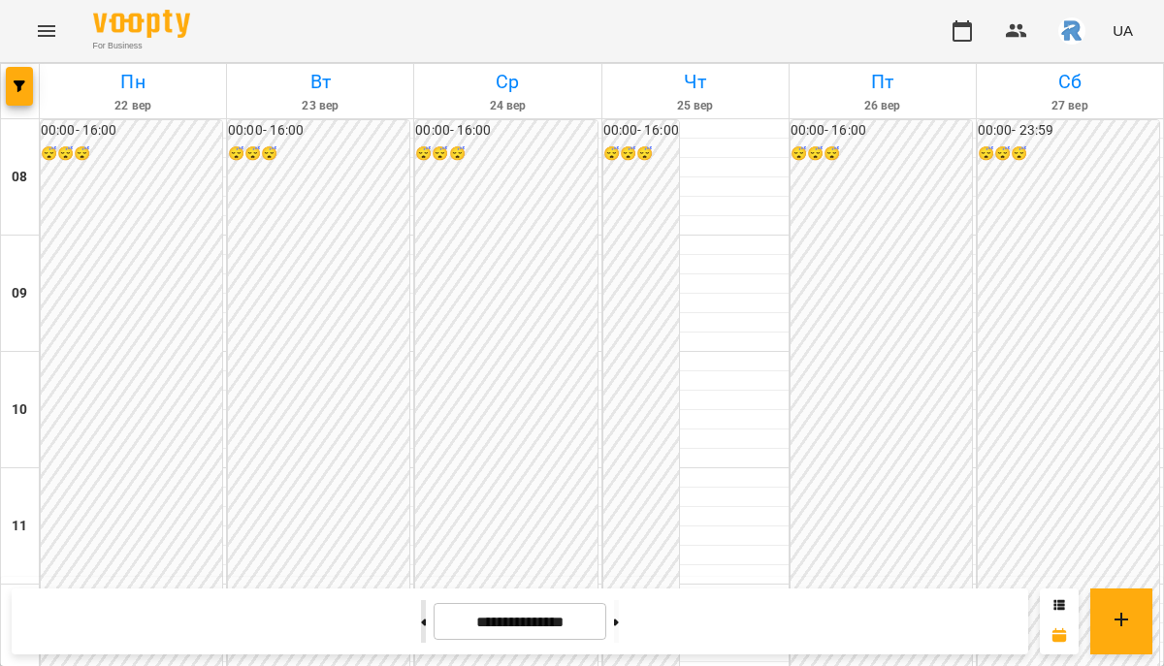
click at [421, 616] on button at bounding box center [423, 621] width 5 height 43
type input "**********"
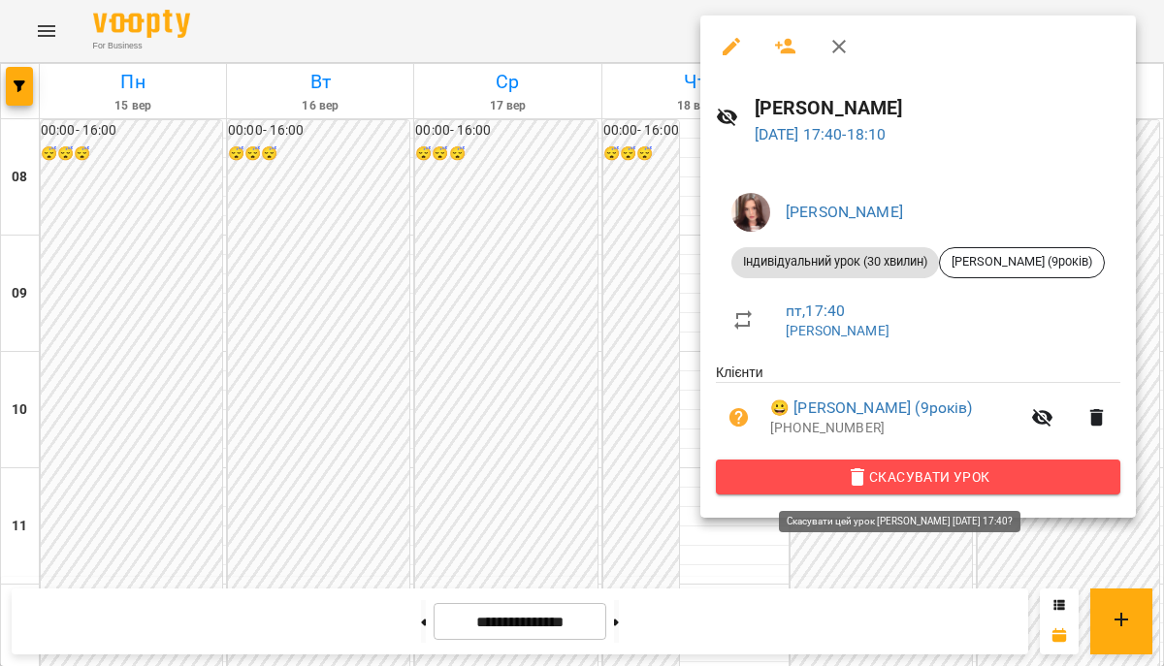
click at [884, 475] on span "Скасувати Урок" at bounding box center [917, 477] width 373 height 23
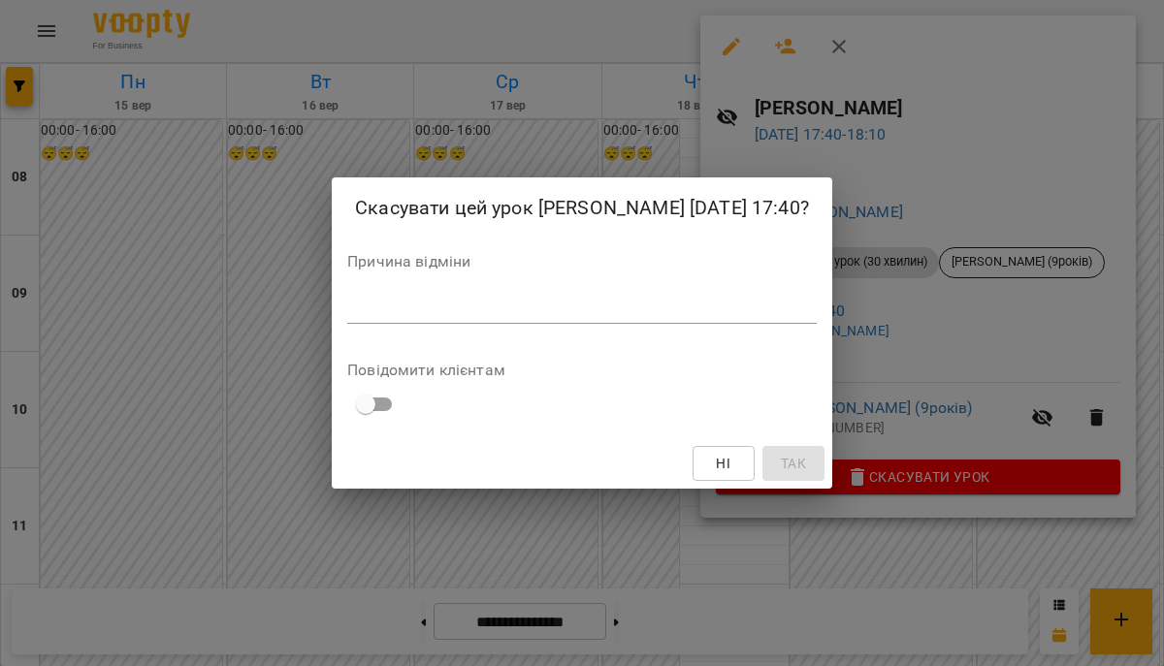
click at [441, 317] on textarea at bounding box center [581, 308] width 469 height 18
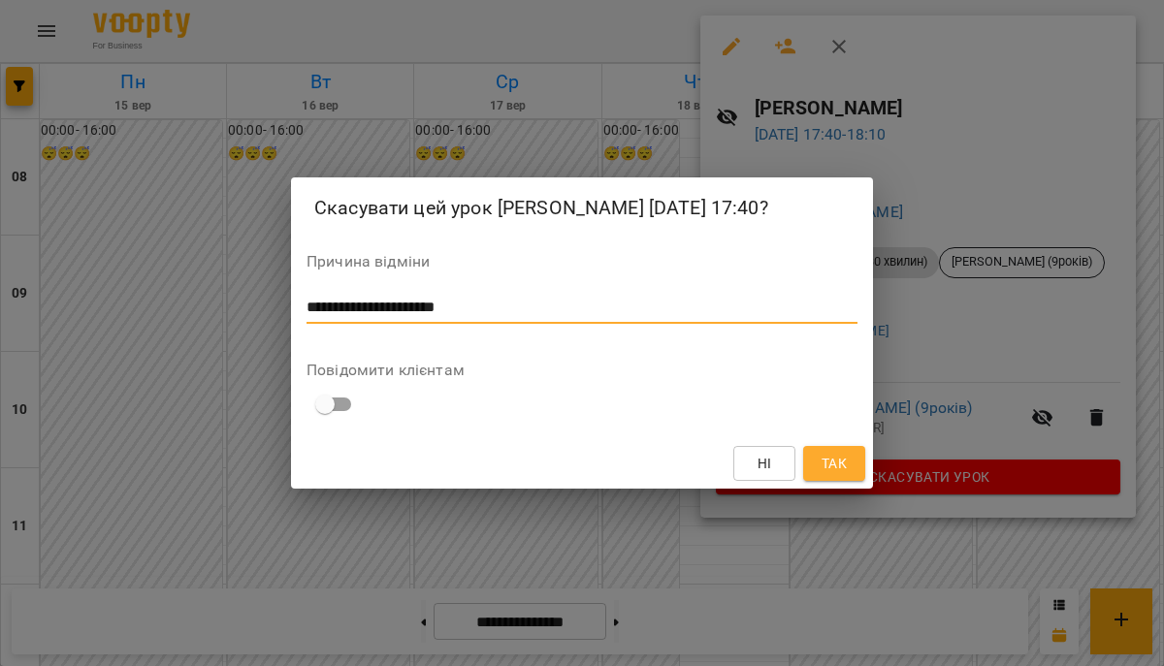
type textarea "**********"
click at [843, 469] on span "Так" at bounding box center [833, 463] width 25 height 23
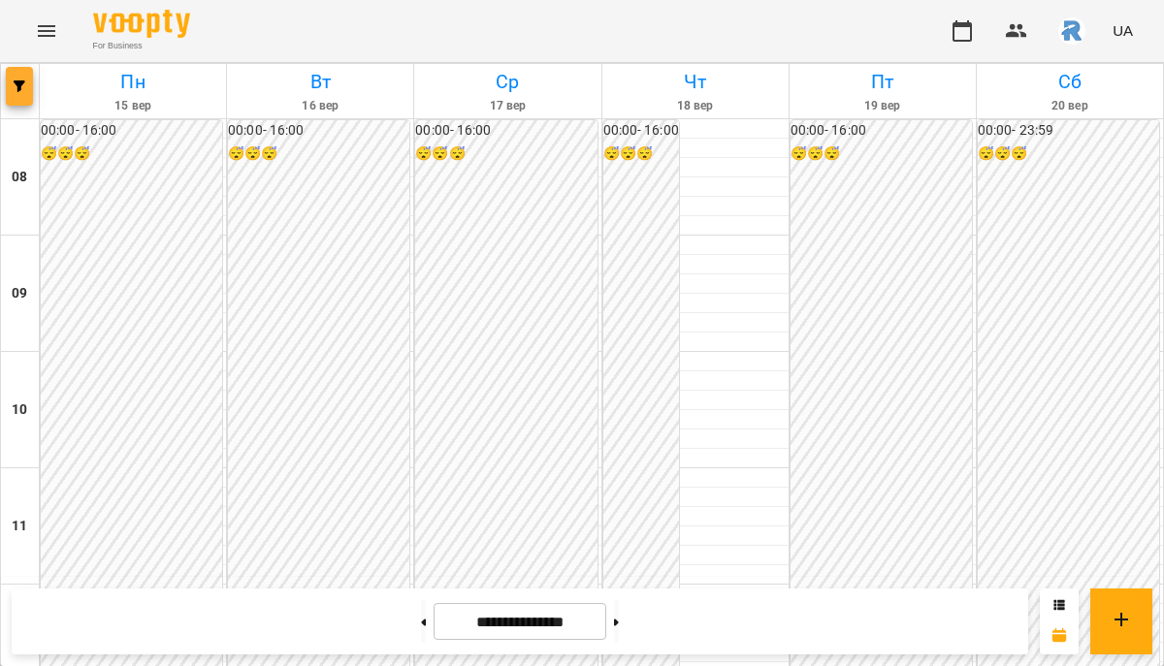
click at [21, 73] on button "button" at bounding box center [19, 86] width 27 height 39
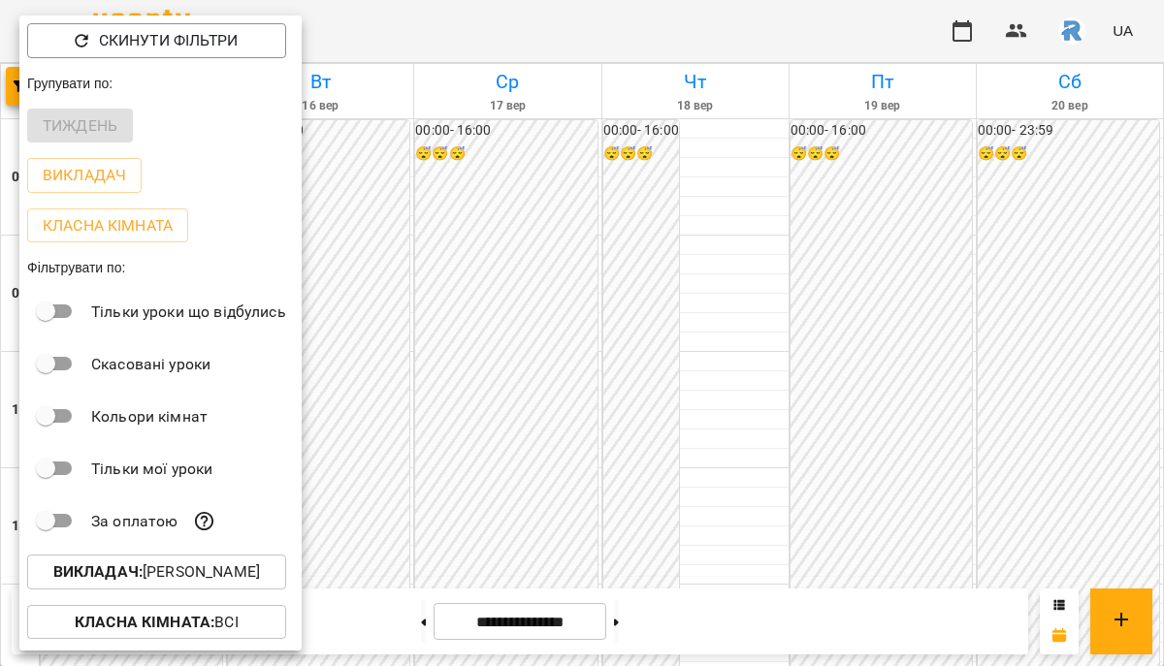
click at [162, 581] on p "Викладач : [PERSON_NAME]" at bounding box center [156, 572] width 207 height 23
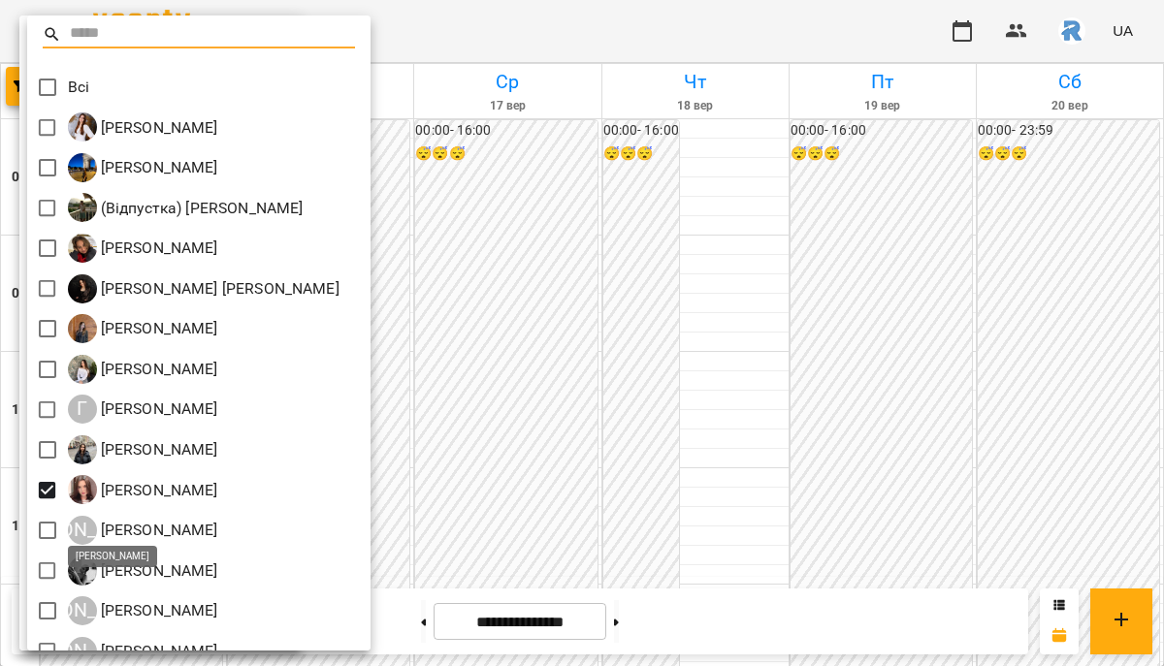
scroll to position [28, 0]
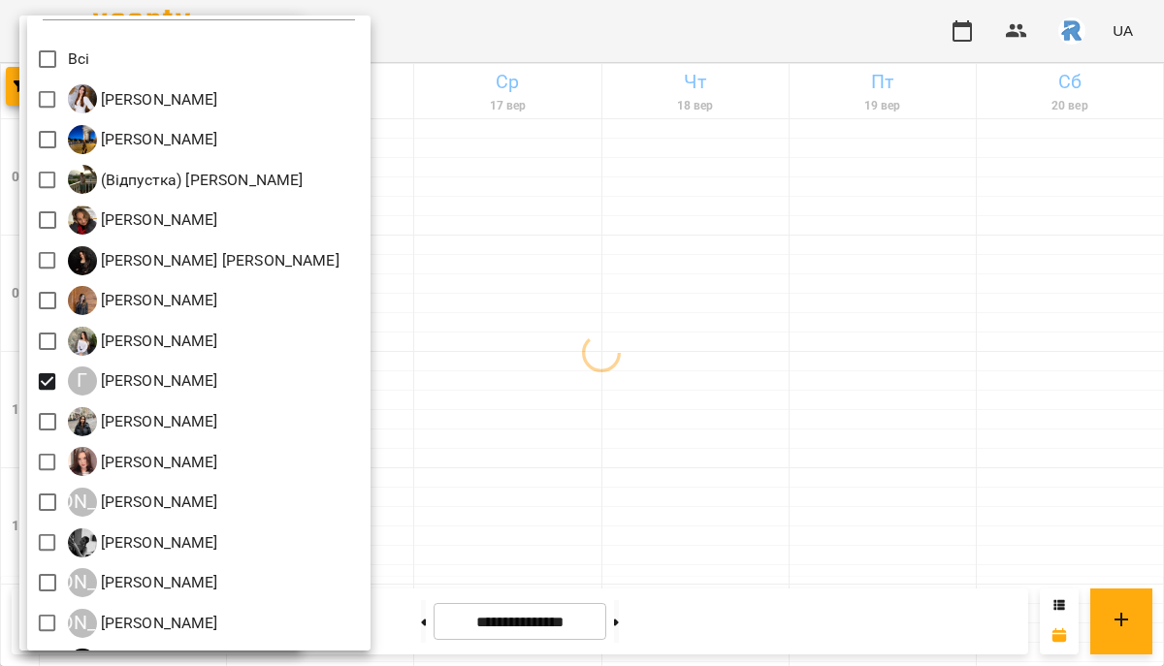
click at [721, 526] on div at bounding box center [582, 333] width 1164 height 666
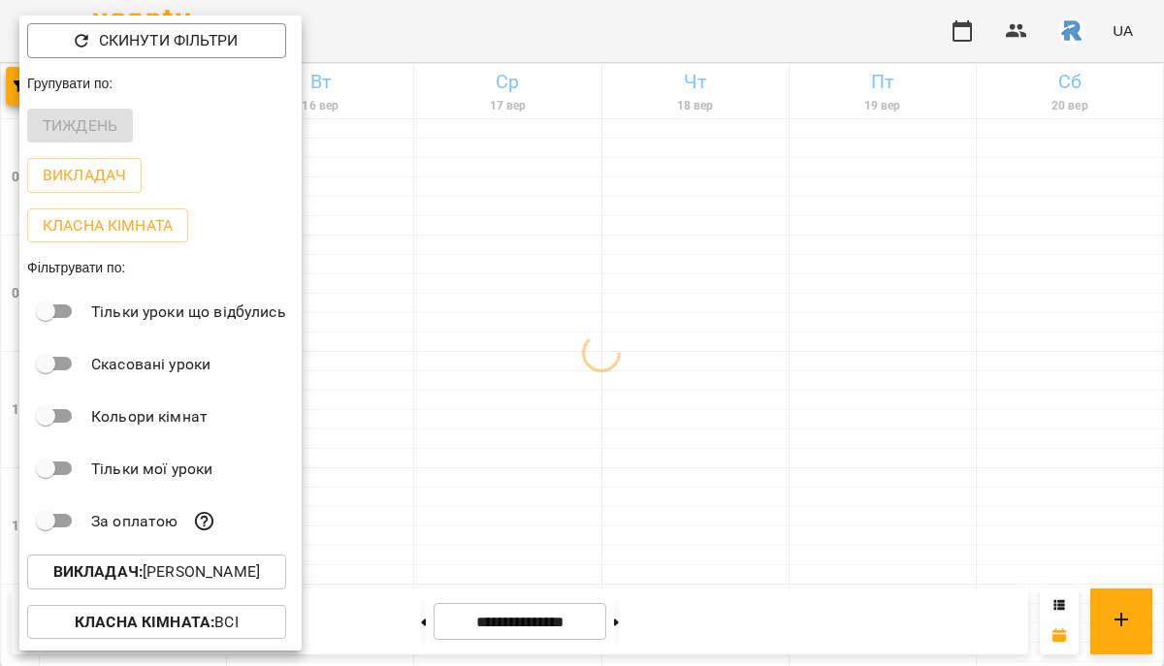
click at [721, 526] on div at bounding box center [582, 333] width 1164 height 666
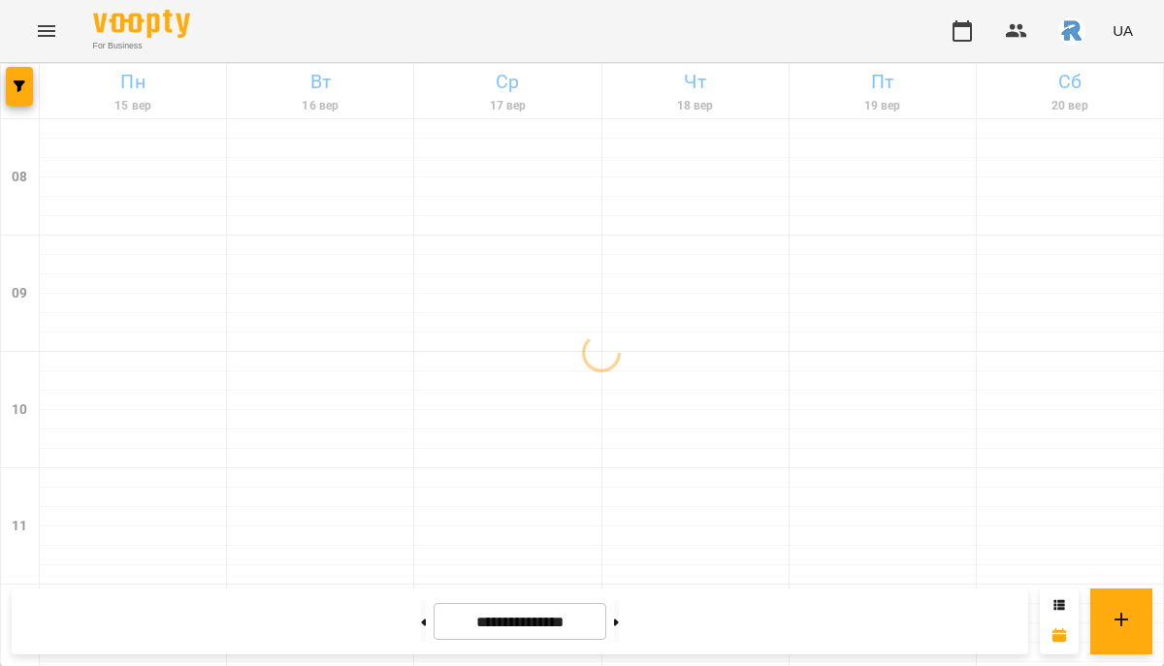
scroll to position [944, 0]
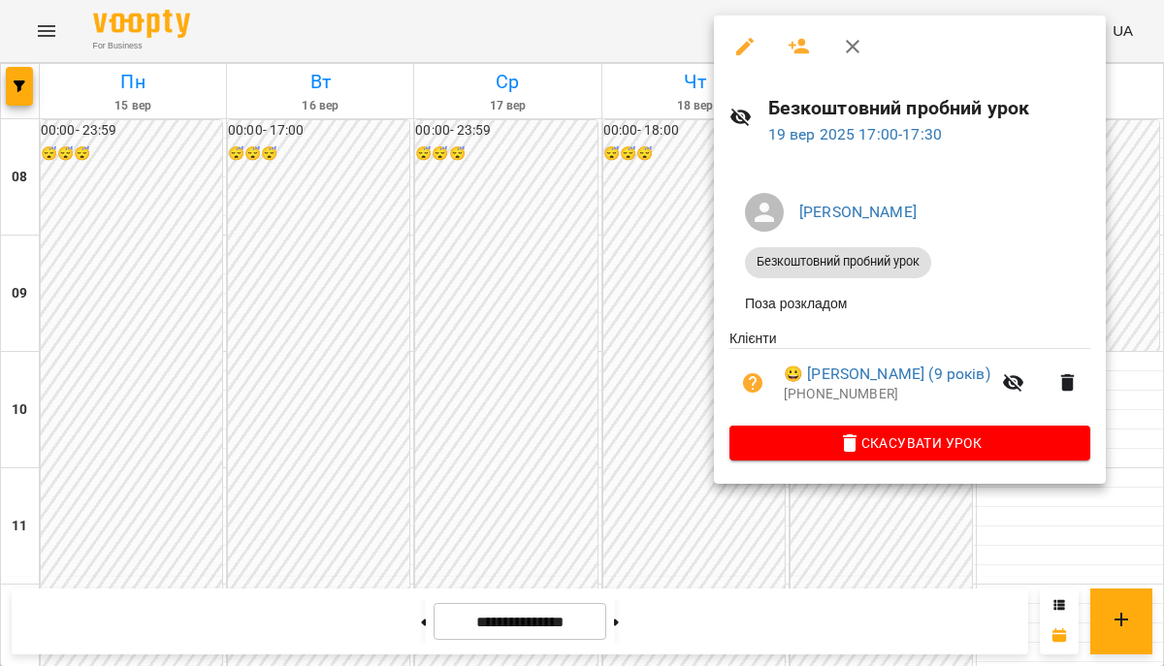
click at [462, 244] on div at bounding box center [582, 333] width 1164 height 666
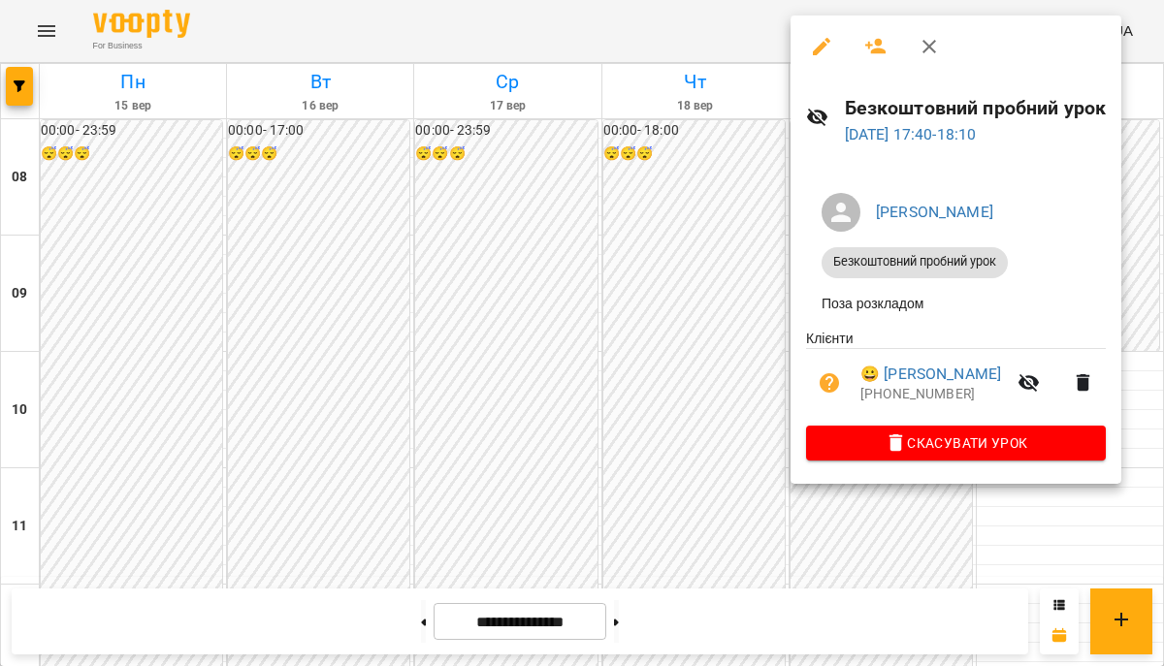
click at [683, 320] on div at bounding box center [582, 333] width 1164 height 666
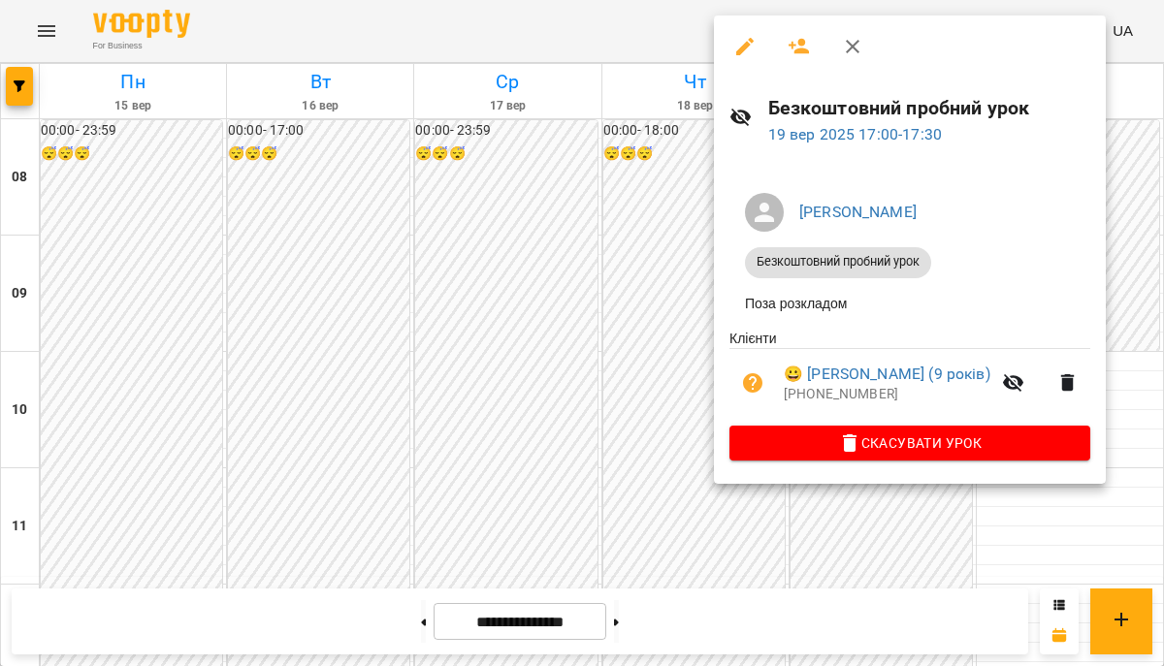
click at [540, 219] on div at bounding box center [582, 333] width 1164 height 666
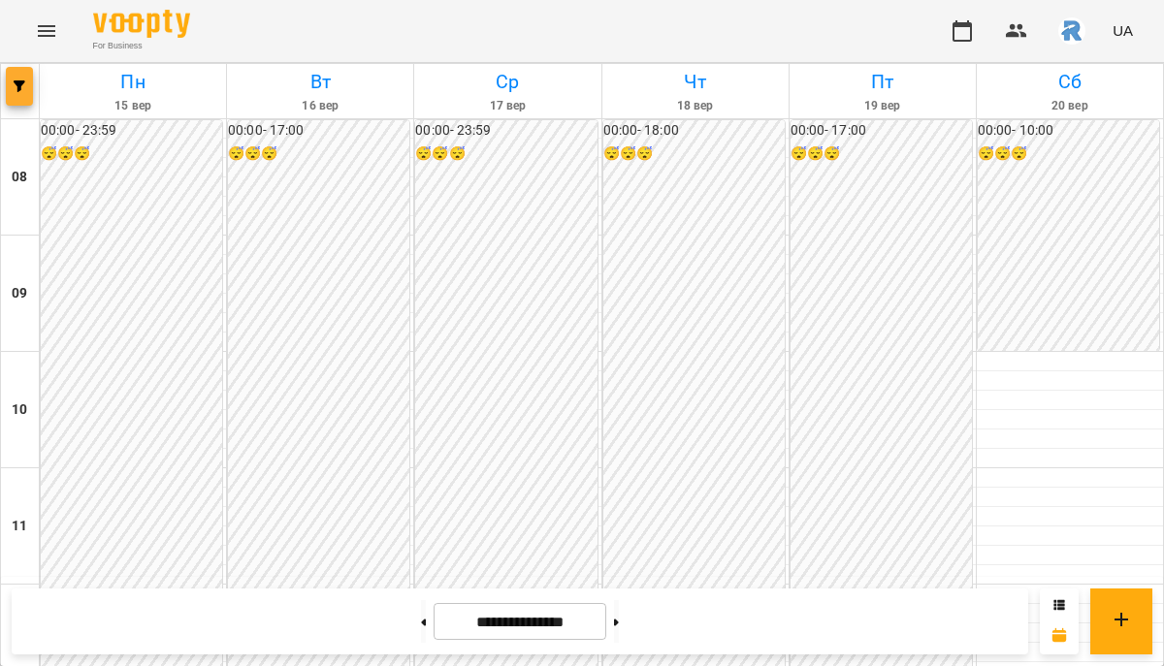
click at [14, 80] on icon "button" at bounding box center [20, 86] width 12 height 12
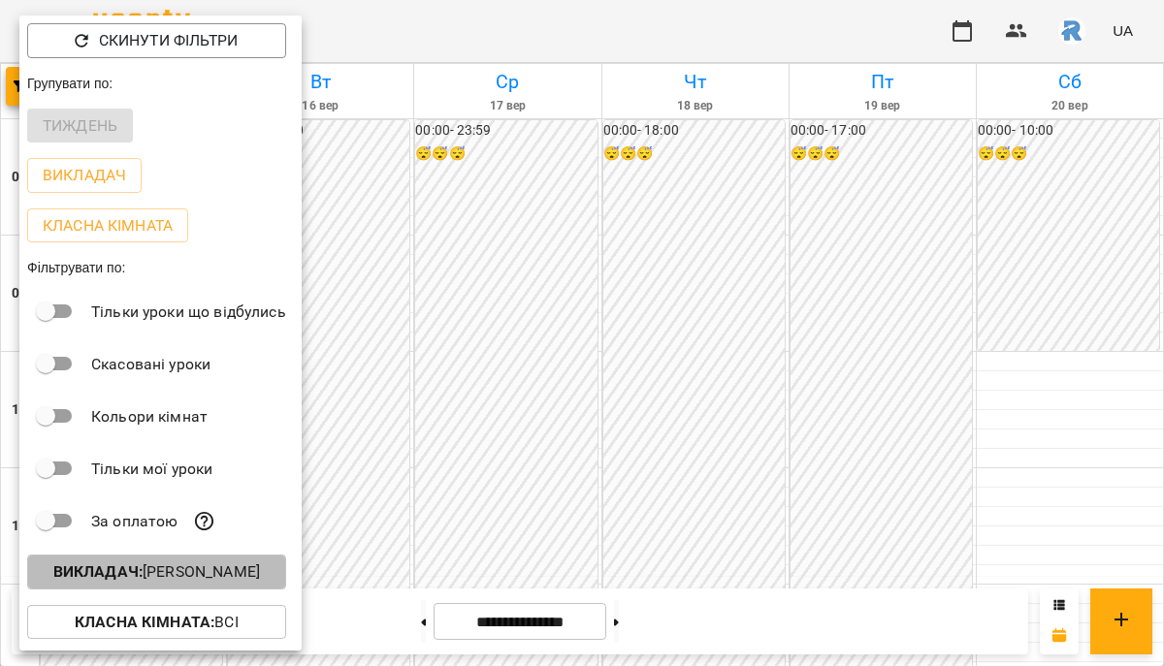
click at [146, 574] on p "Викладач : [PERSON_NAME]" at bounding box center [156, 572] width 207 height 23
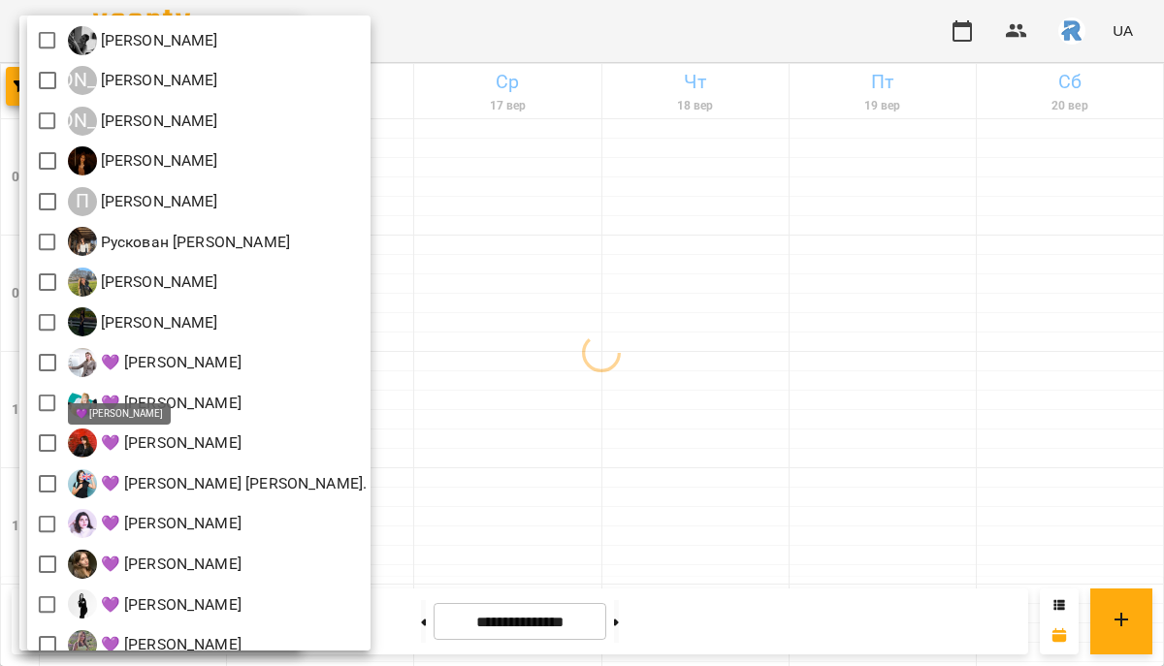
scroll to position [517, 0]
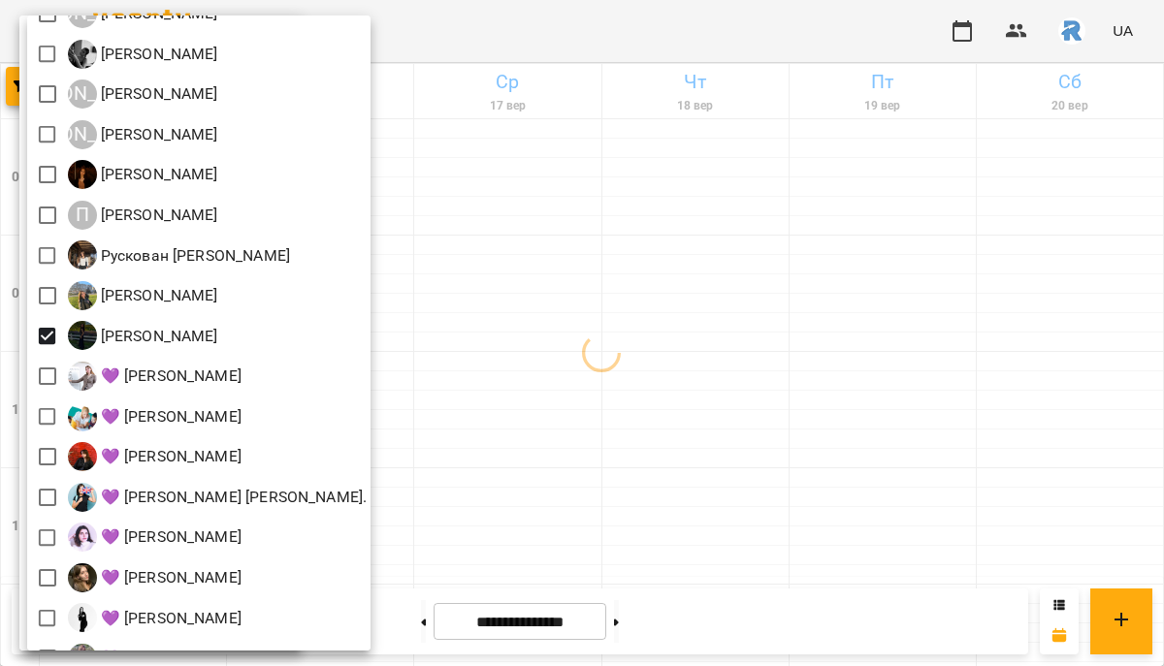
click at [873, 389] on div at bounding box center [582, 333] width 1164 height 666
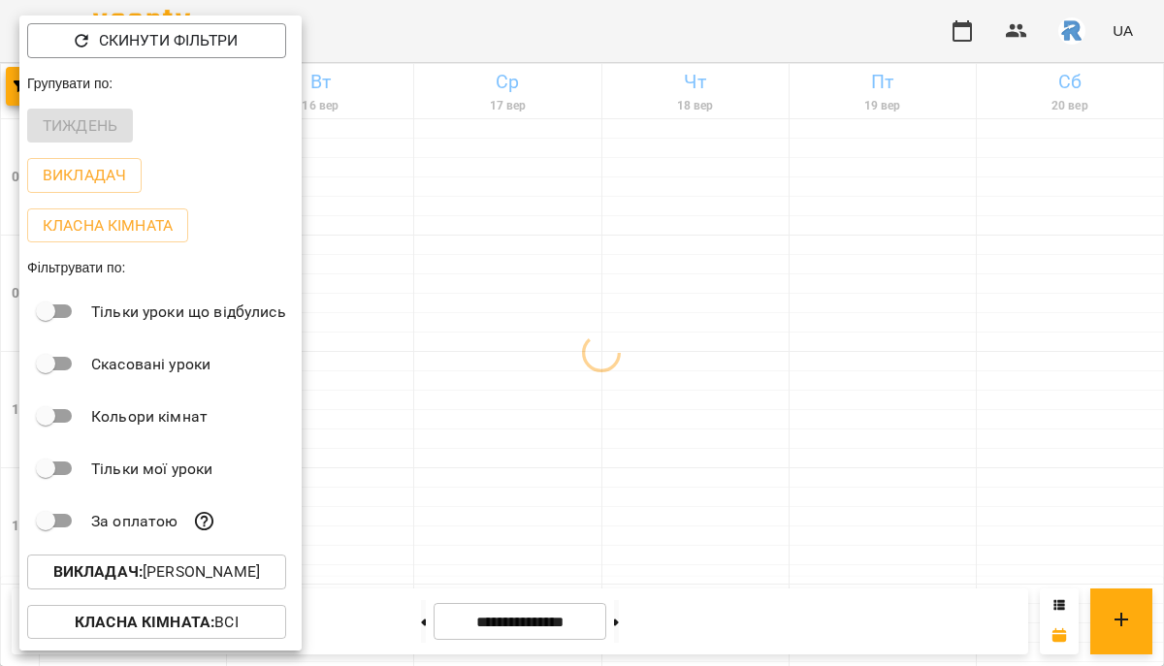
click at [873, 389] on div at bounding box center [582, 333] width 1164 height 666
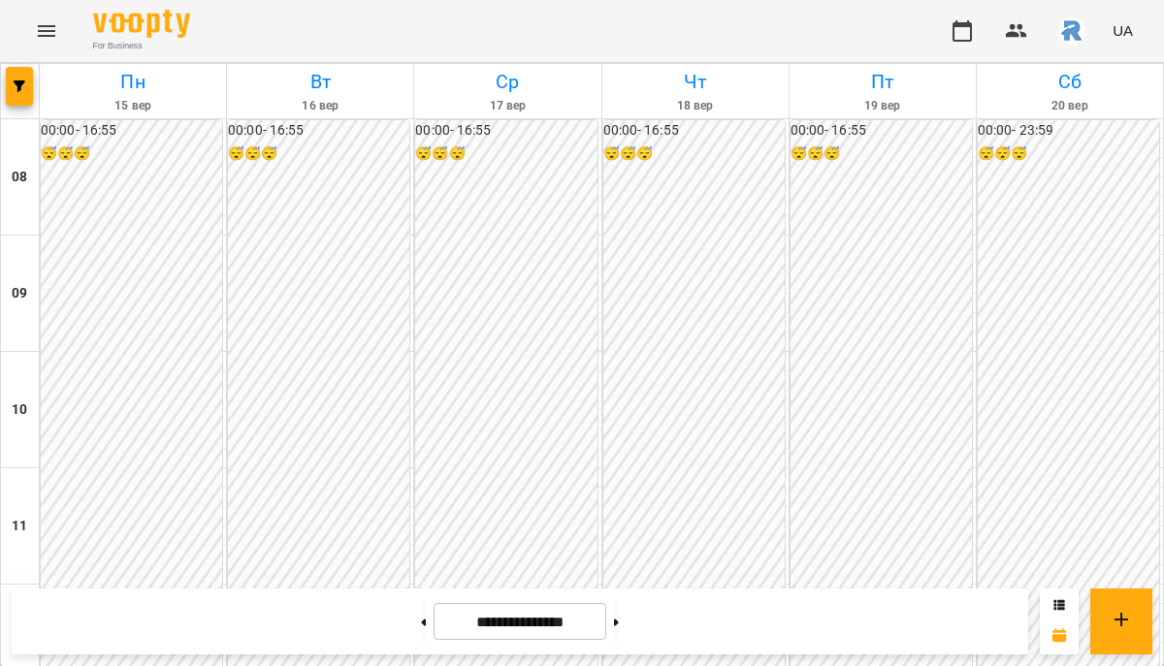
scroll to position [991, 0]
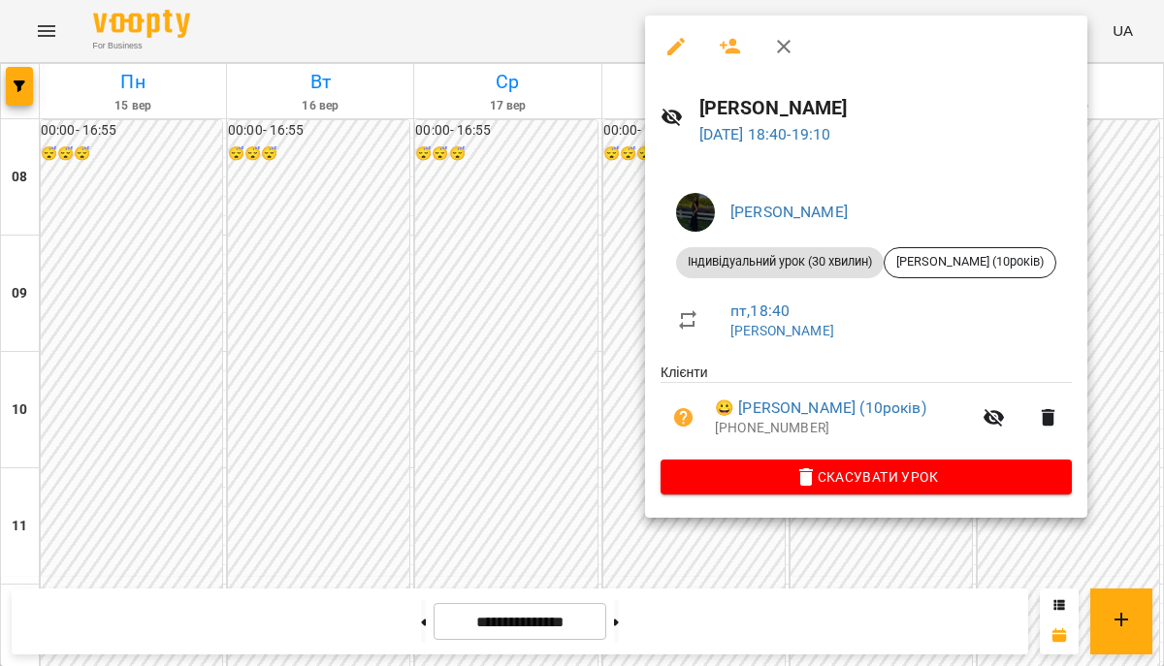
click at [610, 305] on div at bounding box center [582, 333] width 1164 height 666
